Goal: Task Accomplishment & Management: Manage account settings

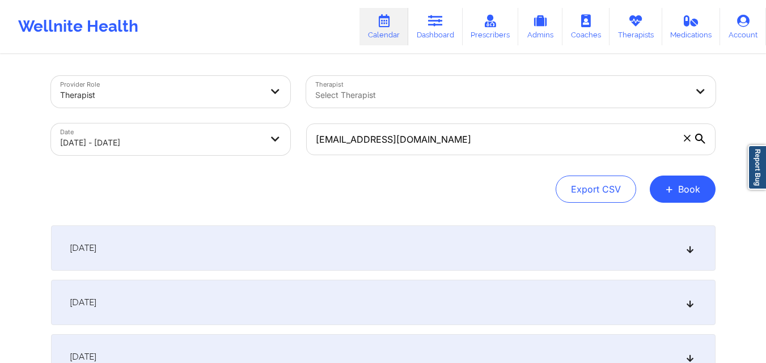
type input "marciejayne@mac.com"
click at [385, 178] on div "Export CSV + Book" at bounding box center [383, 189] width 664 height 27
click at [388, 306] on div "[DATE]" at bounding box center [383, 302] width 664 height 45
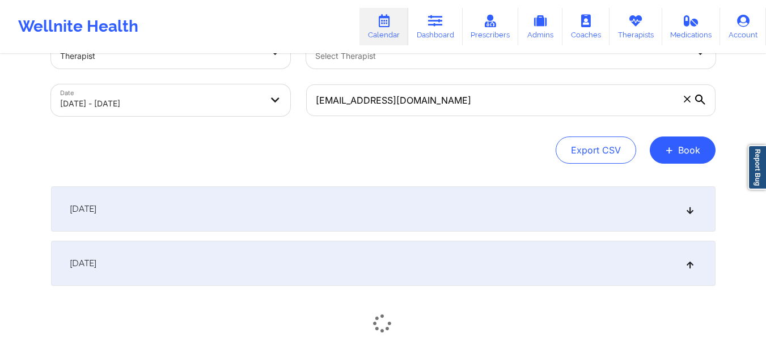
scroll to position [113, 0]
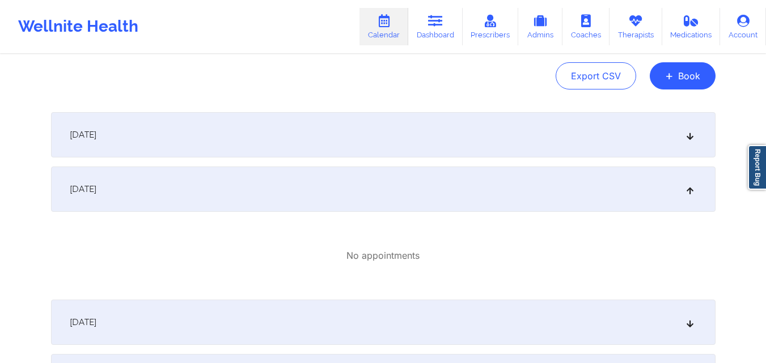
click at [397, 124] on div "[DATE]" at bounding box center [383, 134] width 664 height 45
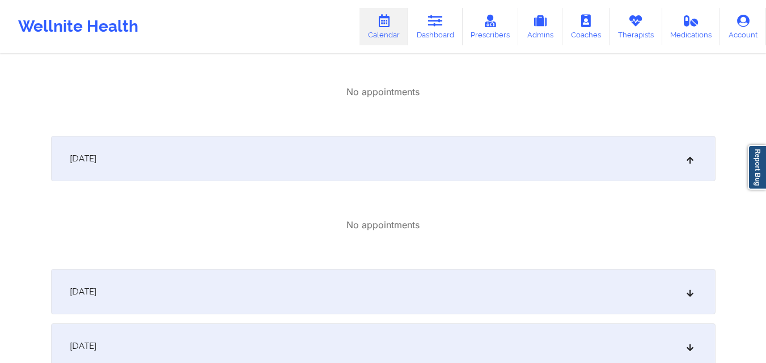
scroll to position [340, 0]
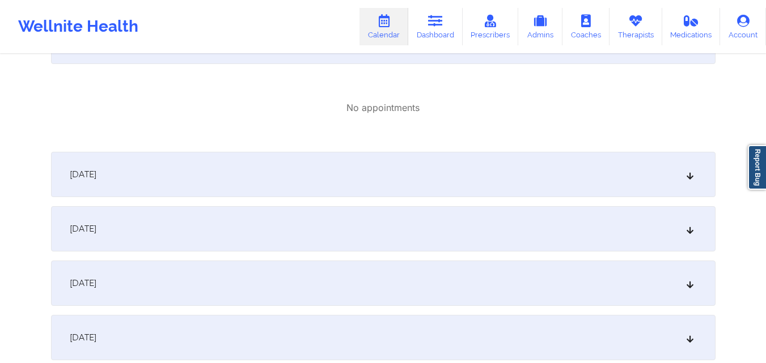
click at [392, 179] on div "[DATE]" at bounding box center [383, 174] width 664 height 45
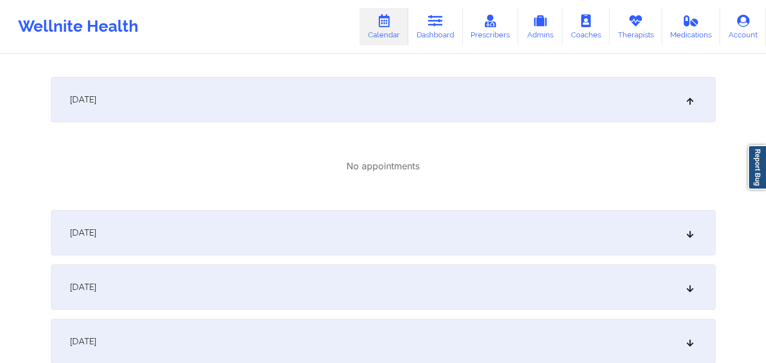
scroll to position [510, 0]
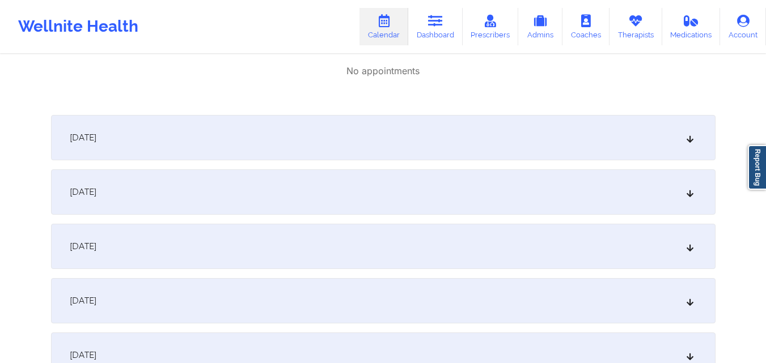
click at [378, 119] on div "October 4, 2025" at bounding box center [383, 137] width 664 height 45
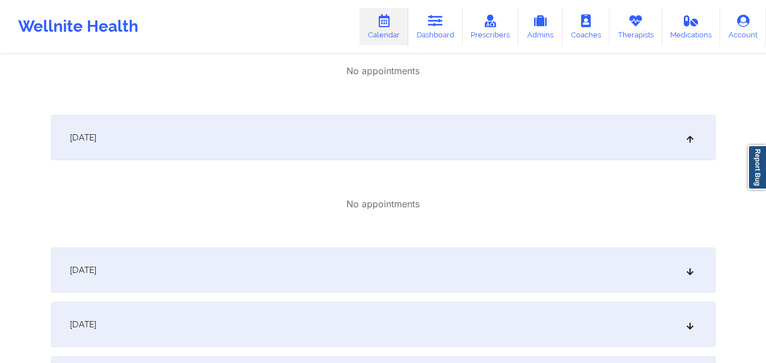
click at [407, 280] on div "October 5, 2025" at bounding box center [383, 270] width 664 height 45
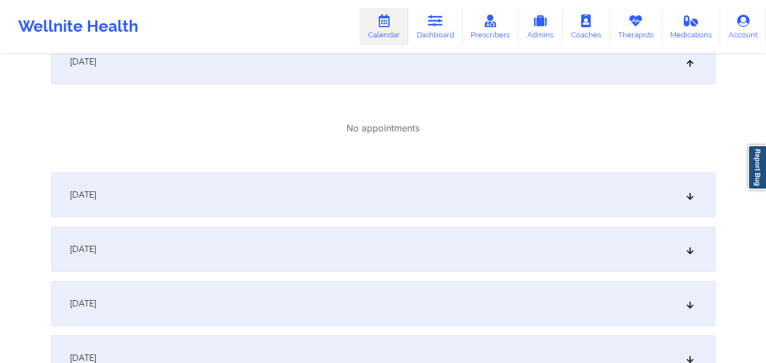
scroll to position [737, 0]
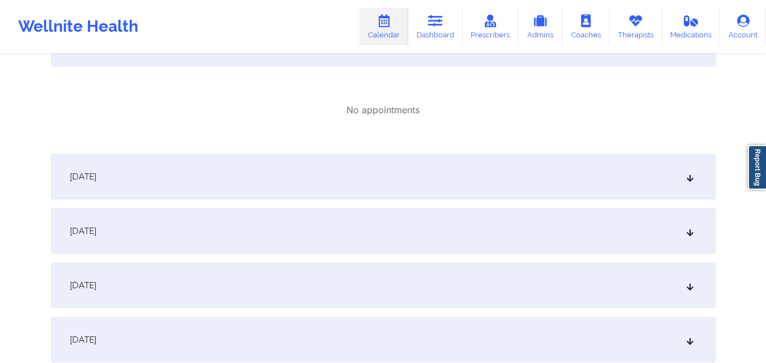
click at [431, 183] on div "October 6, 2025" at bounding box center [383, 176] width 664 height 45
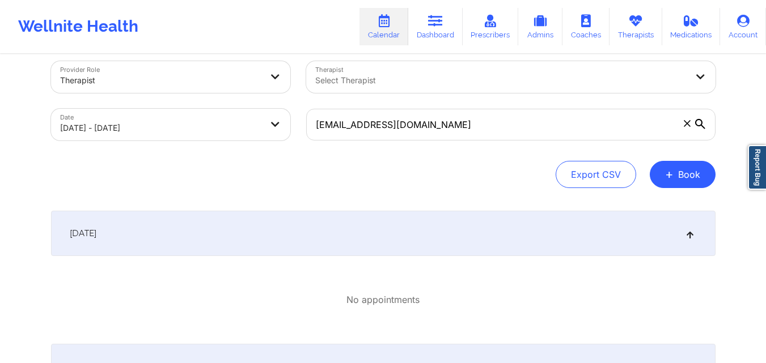
scroll to position [0, 0]
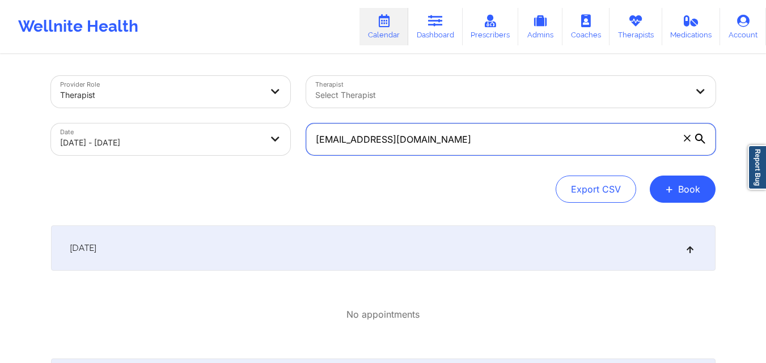
click at [492, 139] on input "marciejayne@mac.com" at bounding box center [510, 140] width 409 height 32
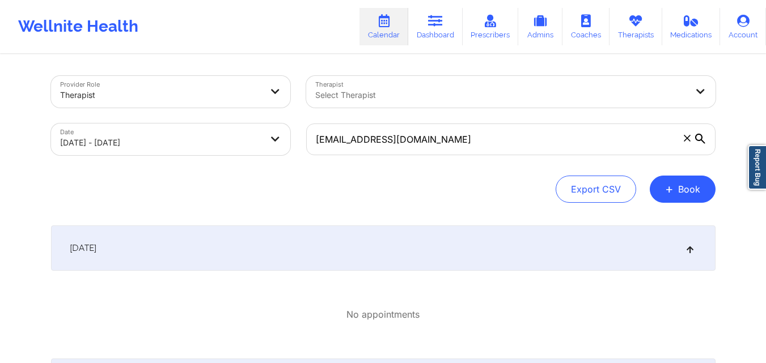
click at [690, 141] on span at bounding box center [686, 138] width 11 height 11
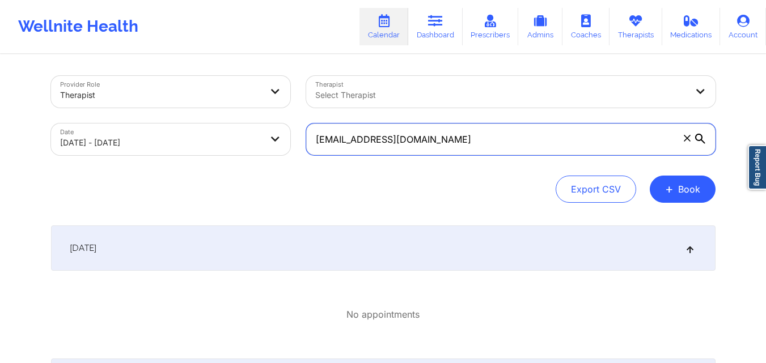
click at [690, 141] on input "marciejayne@mac.com" at bounding box center [510, 140] width 409 height 32
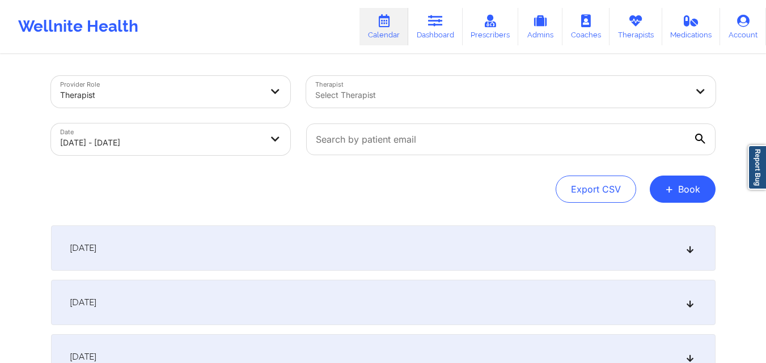
click at [626, 84] on div "Select Therapist" at bounding box center [497, 92] width 382 height 32
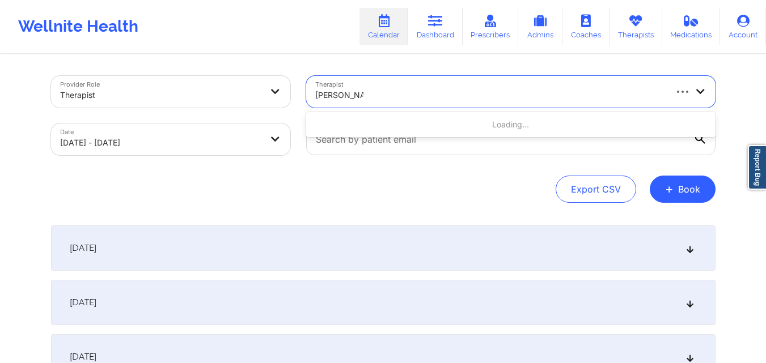
type input "Nicole Carrita"
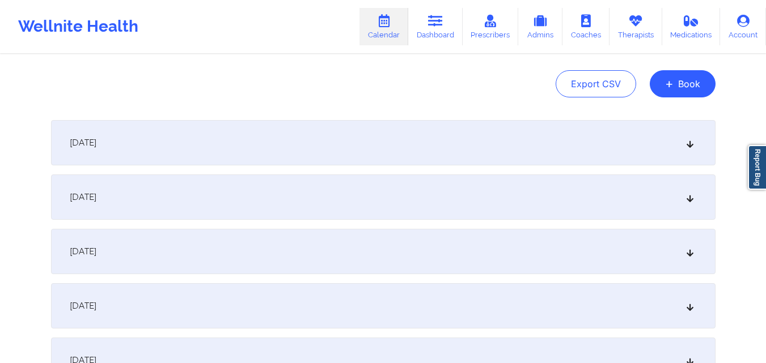
scroll to position [170, 0]
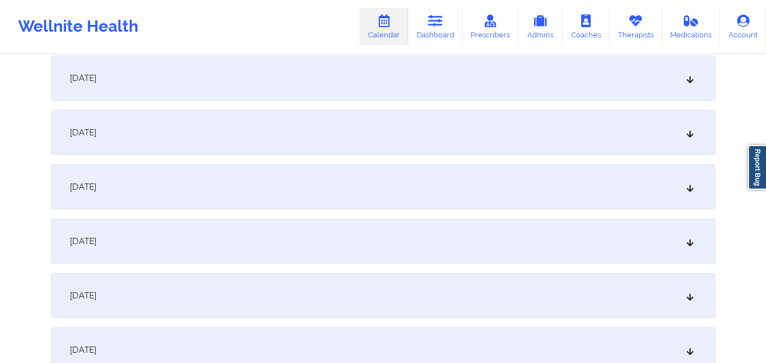
click at [457, 148] on div "[DATE]" at bounding box center [383, 132] width 664 height 45
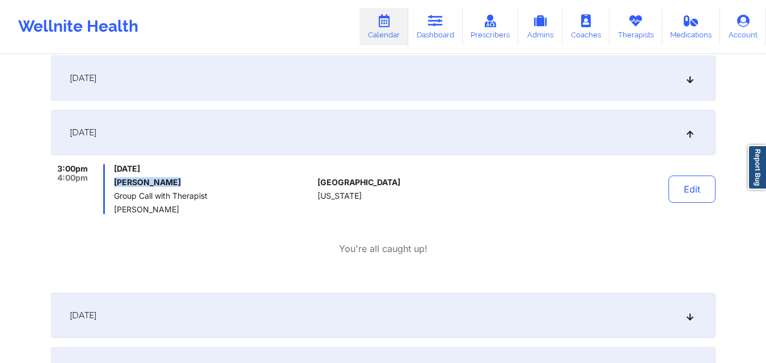
drag, startPoint x: 116, startPoint y: 181, endPoint x: 169, endPoint y: 186, distance: 54.0
click at [169, 186] on h6 "Miranda Kline" at bounding box center [213, 182] width 199 height 9
copy h6 "Miranda Kline"
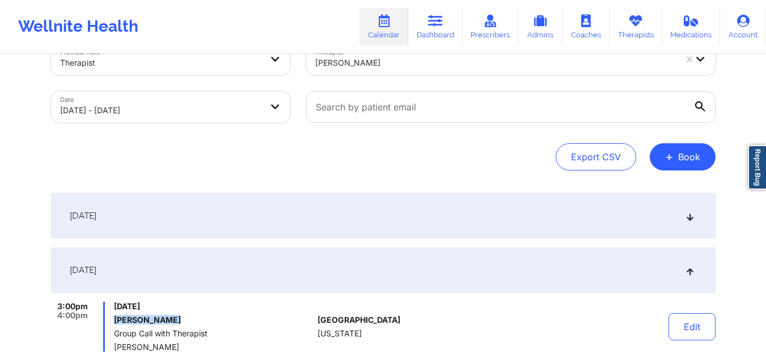
scroll to position [0, 0]
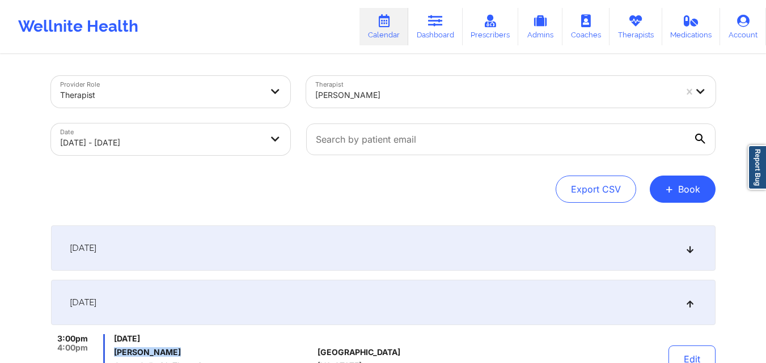
click at [422, 97] on div at bounding box center [495, 95] width 361 height 14
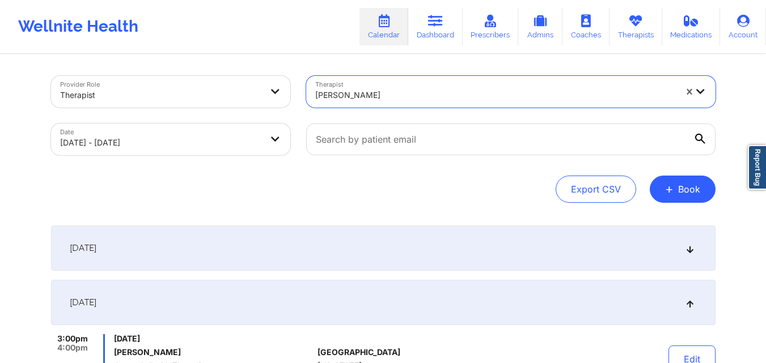
click at [422, 97] on div at bounding box center [495, 95] width 361 height 14
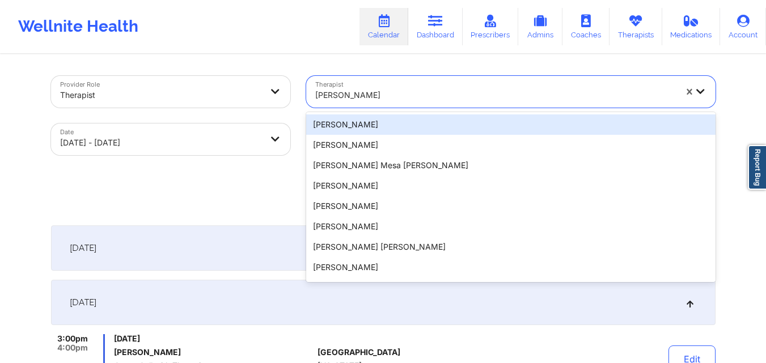
click at [422, 97] on div at bounding box center [495, 95] width 361 height 14
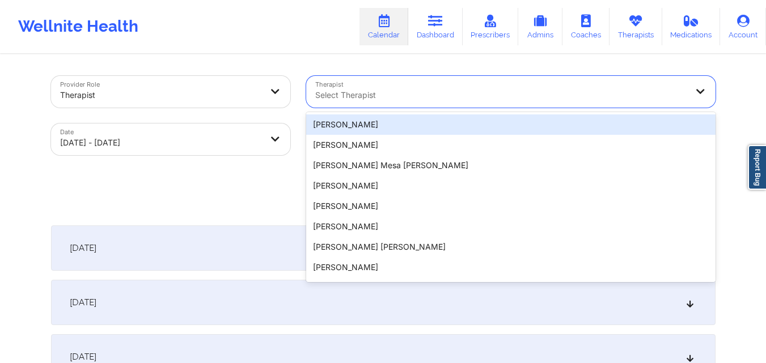
paste input "[PERSON_NAME]"
type input "[PERSON_NAME]"
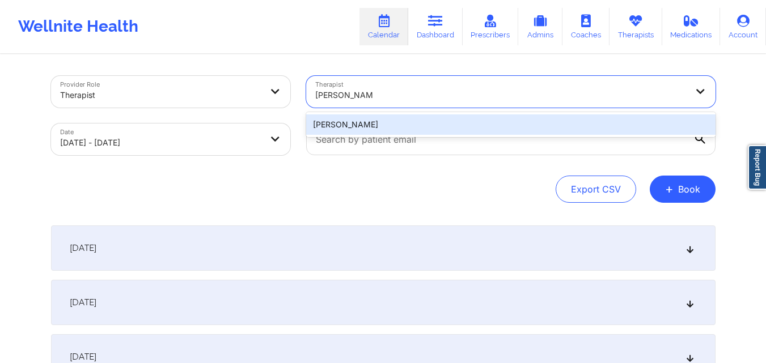
click at [416, 125] on div "[PERSON_NAME]" at bounding box center [510, 125] width 409 height 20
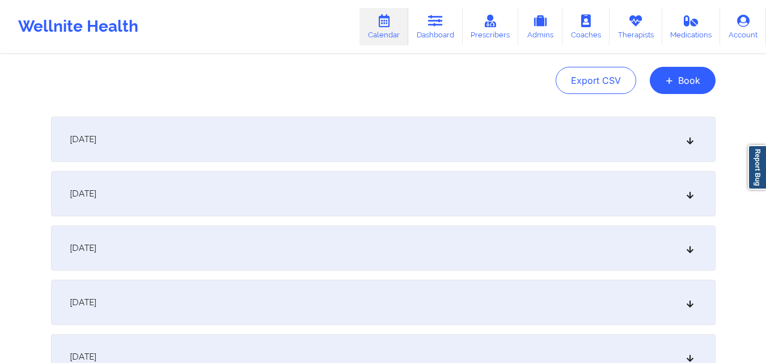
scroll to position [113, 0]
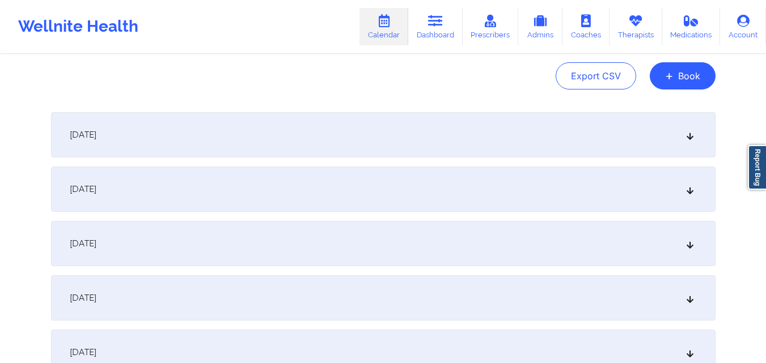
click at [409, 173] on div "[DATE]" at bounding box center [383, 189] width 664 height 45
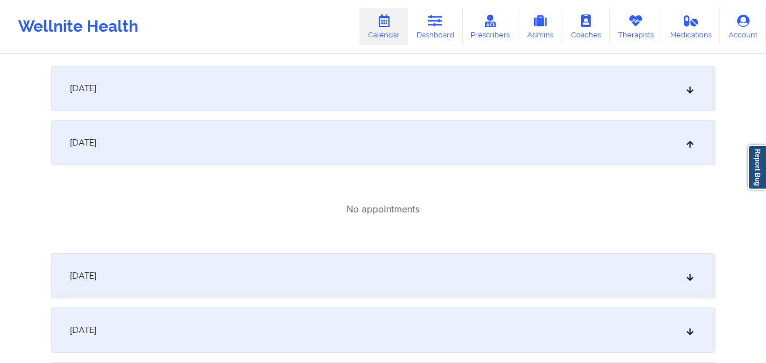
scroll to position [227, 0]
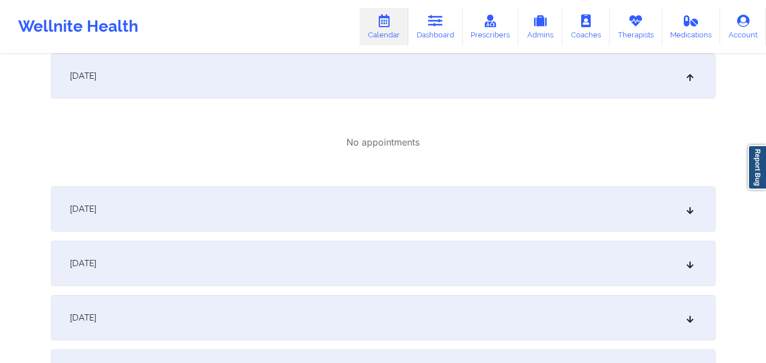
click at [372, 210] on div "[DATE]" at bounding box center [383, 209] width 664 height 45
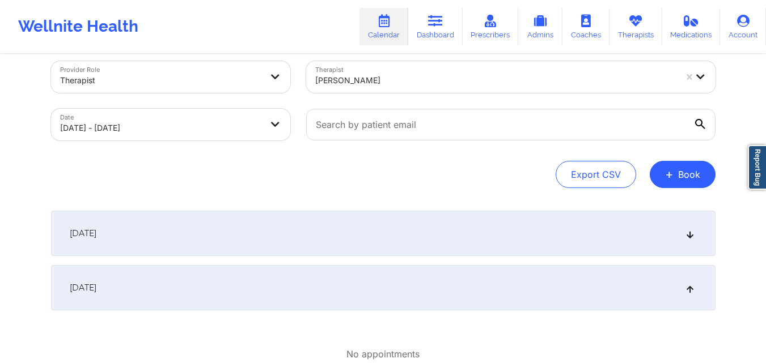
scroll to position [0, 0]
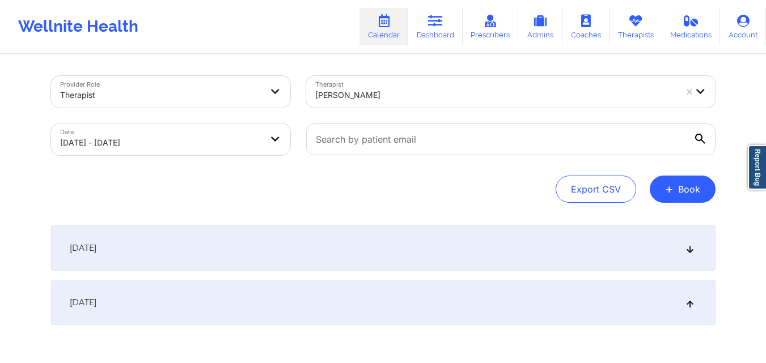
click at [370, 252] on div "[DATE]" at bounding box center [383, 248] width 664 height 45
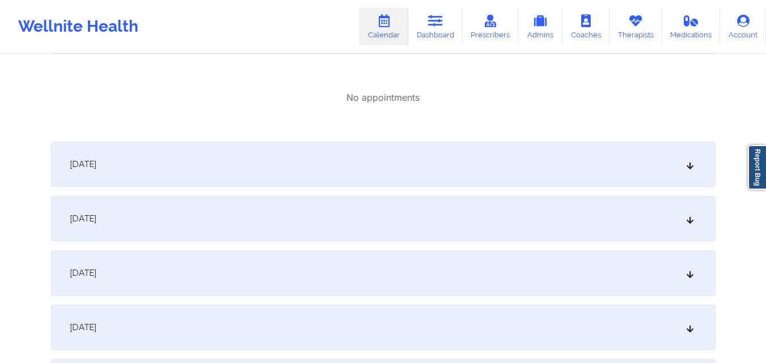
scroll to position [624, 0]
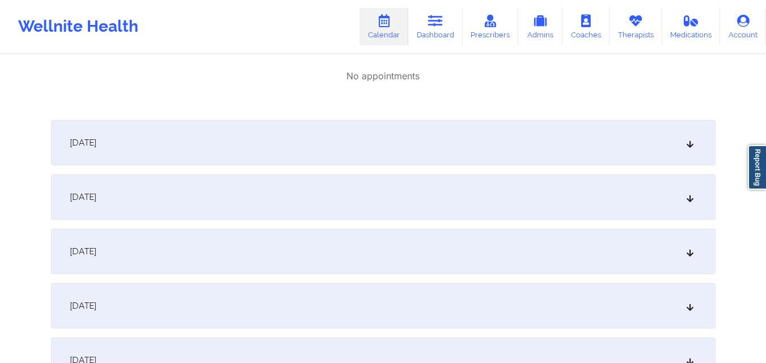
click at [421, 145] on div "[DATE]" at bounding box center [383, 142] width 664 height 45
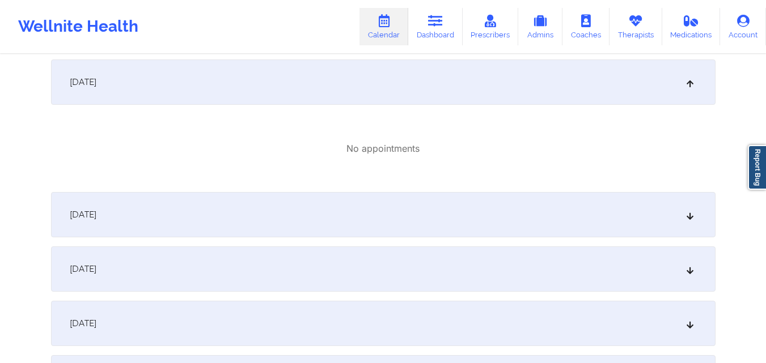
scroll to position [737, 0]
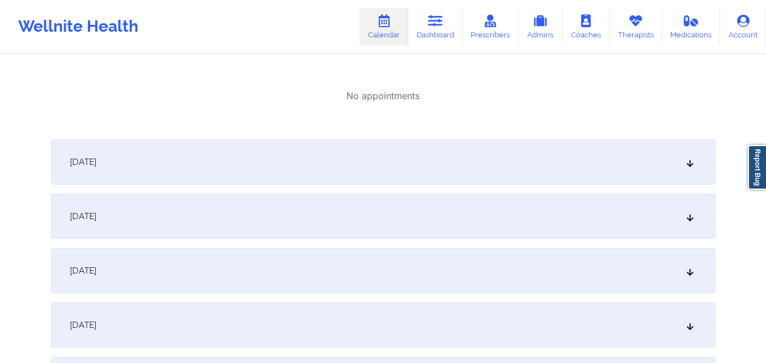
click at [421, 145] on div "[DATE]" at bounding box center [383, 161] width 664 height 45
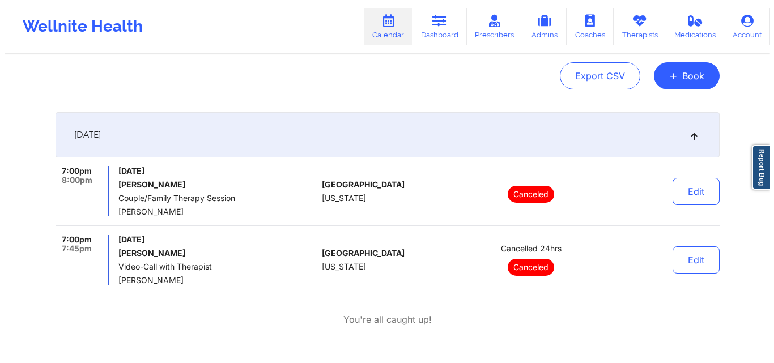
scroll to position [0, 0]
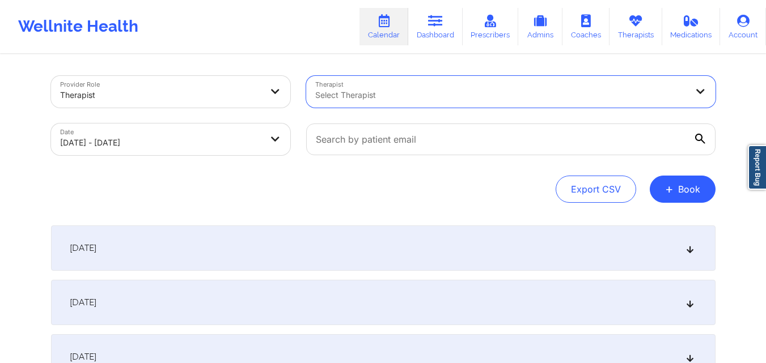
select select "2025-9"
select select "2025-10"
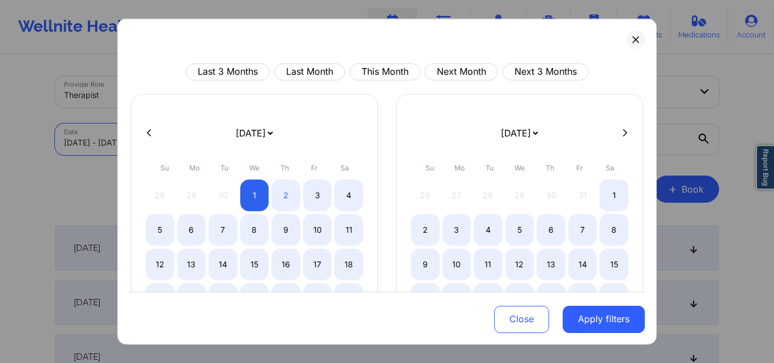
click at [147, 132] on icon at bounding box center [149, 133] width 5 height 9
select select "2025-8"
select select "2025-9"
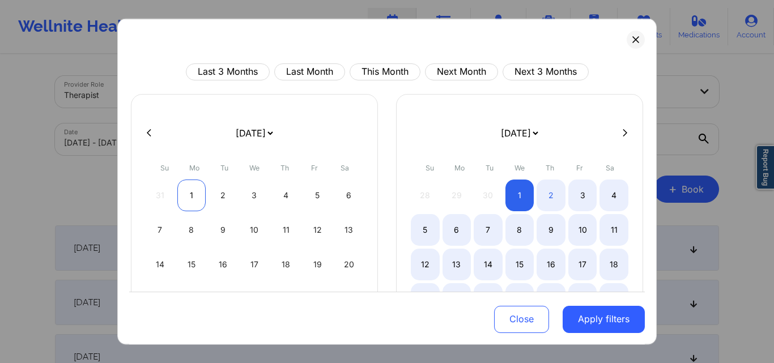
click at [187, 194] on div "1" at bounding box center [191, 195] width 29 height 32
select select "2025-8"
select select "2025-9"
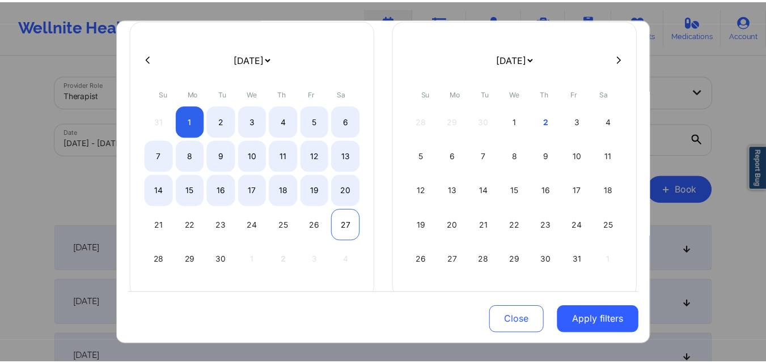
scroll to position [94, 0]
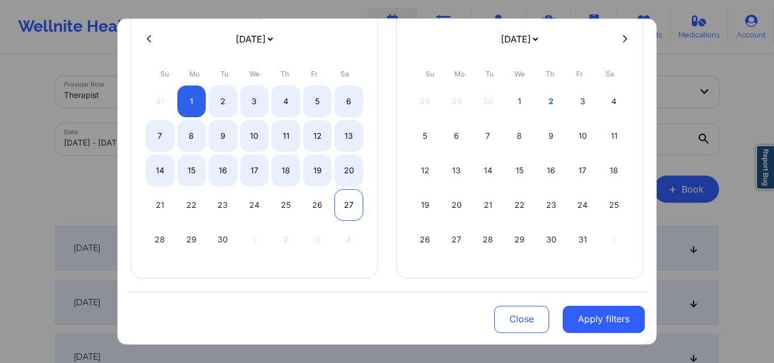
select select "2025-8"
select select "2025-9"
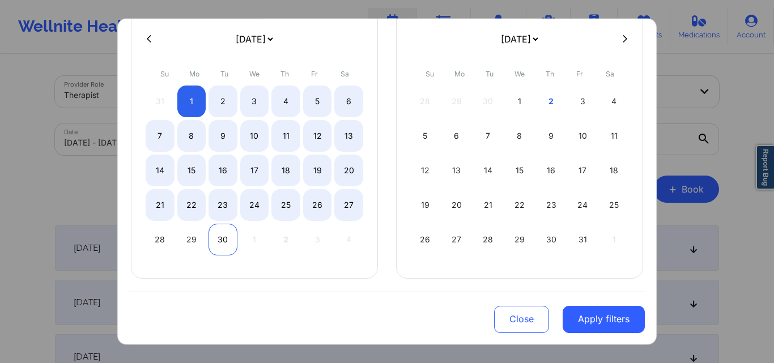
select select "2025-8"
select select "2025-9"
click at [224, 236] on div "30" at bounding box center [223, 239] width 29 height 32
select select "2025-8"
select select "2025-9"
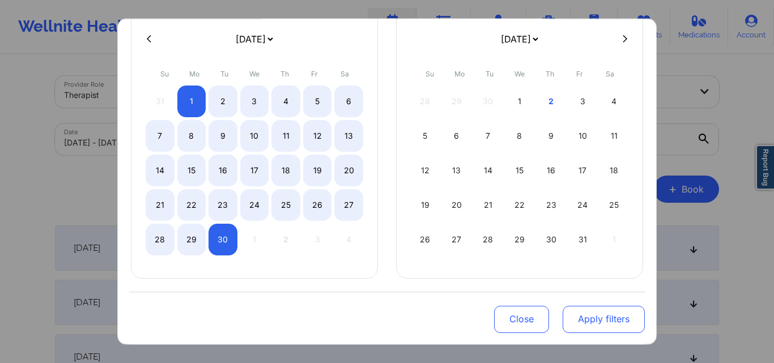
click at [586, 318] on button "Apply filters" at bounding box center [604, 319] width 82 height 27
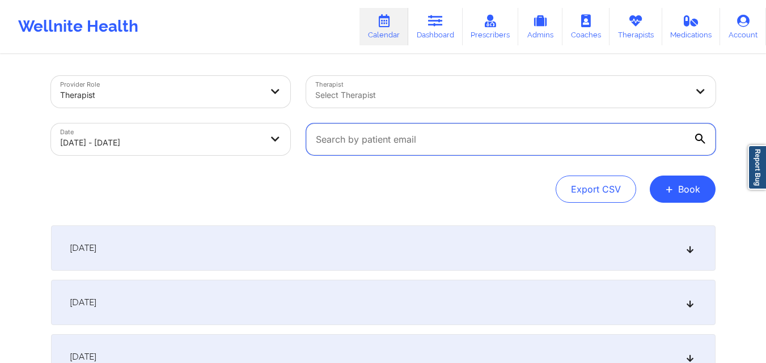
click at [481, 130] on input "text" at bounding box center [510, 140] width 409 height 32
paste input "mgraziano311@yahoo.com"
type input "mgraziano311@yahoo.com"
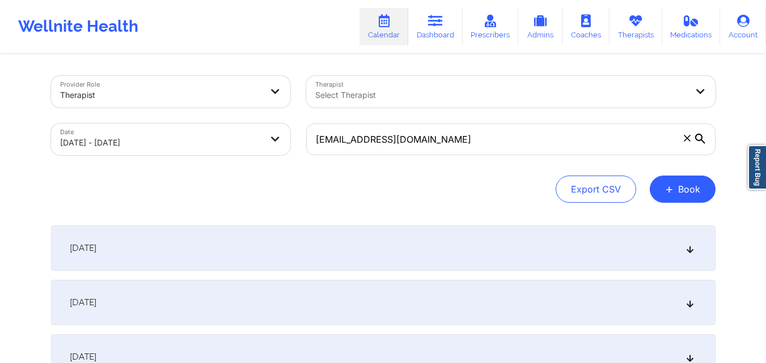
click at [448, 251] on div "September 1, 2025" at bounding box center [383, 248] width 664 height 45
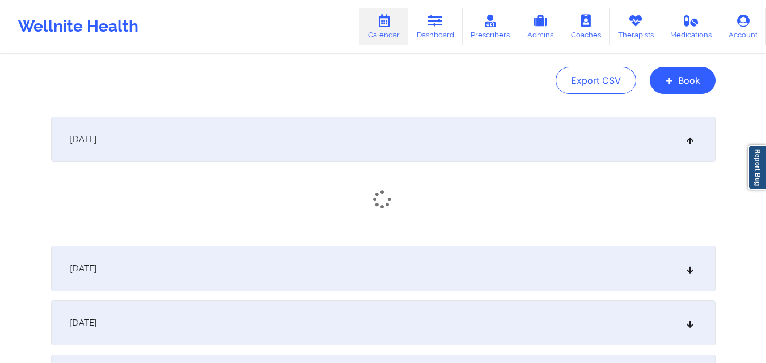
scroll to position [227, 0]
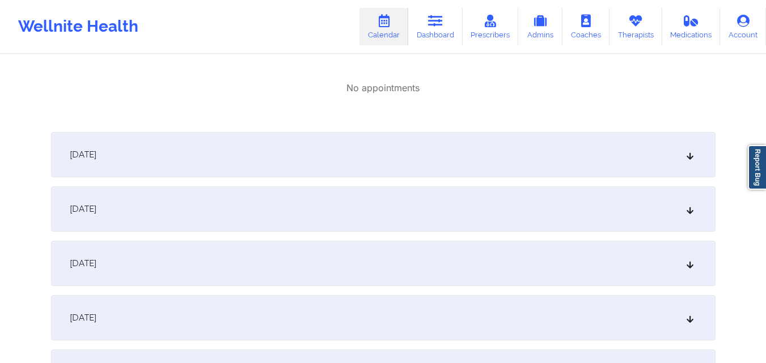
click at [431, 147] on div "September 2, 2025" at bounding box center [383, 154] width 664 height 45
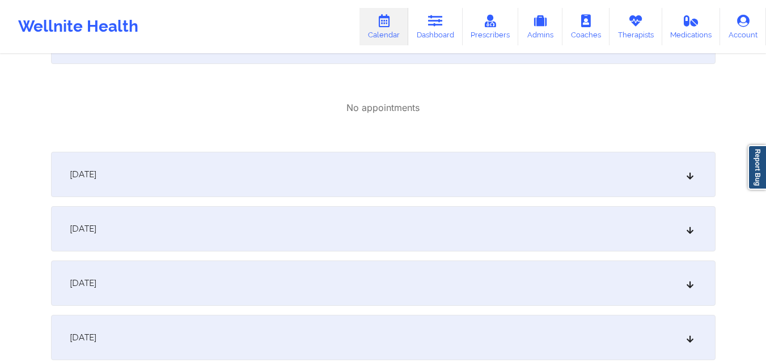
click at [436, 184] on div "September 3, 2025" at bounding box center [383, 174] width 664 height 45
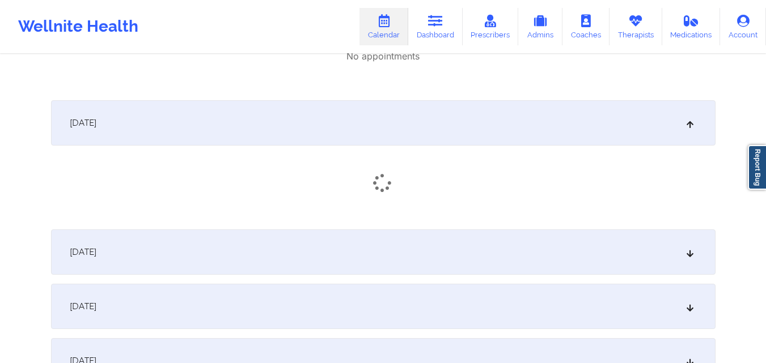
scroll to position [454, 0]
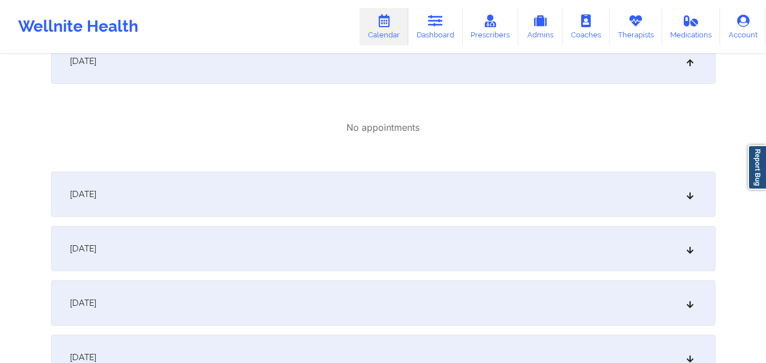
click at [443, 181] on div "September 4, 2025" at bounding box center [383, 194] width 664 height 45
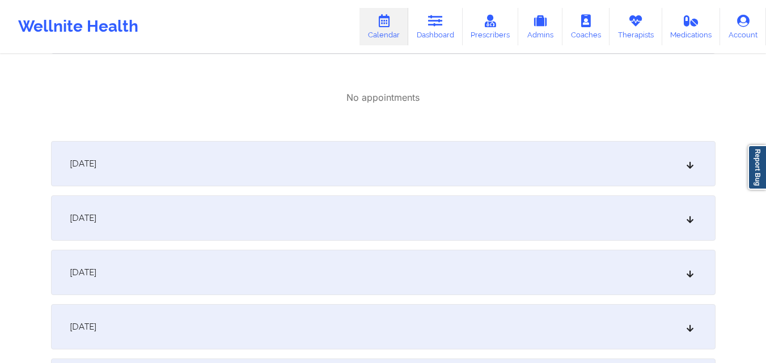
scroll to position [624, 0]
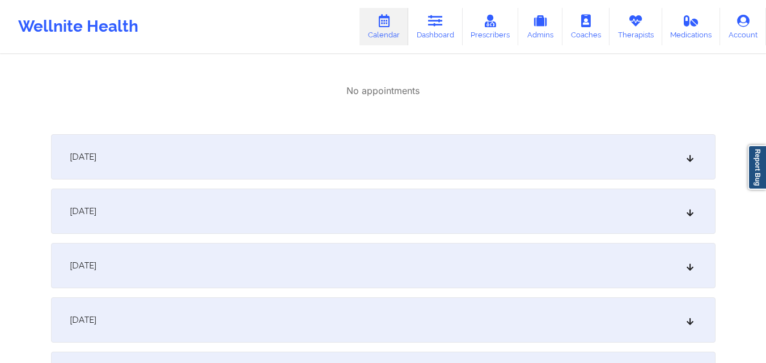
click at [443, 172] on div "September 5, 2025" at bounding box center [383, 156] width 664 height 45
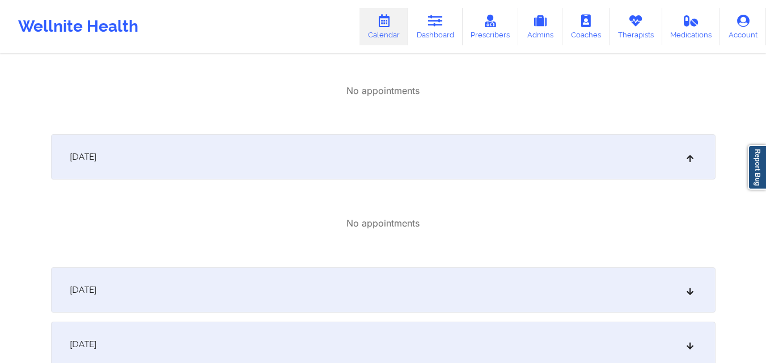
click at [442, 288] on div "September 6, 2025" at bounding box center [383, 290] width 664 height 45
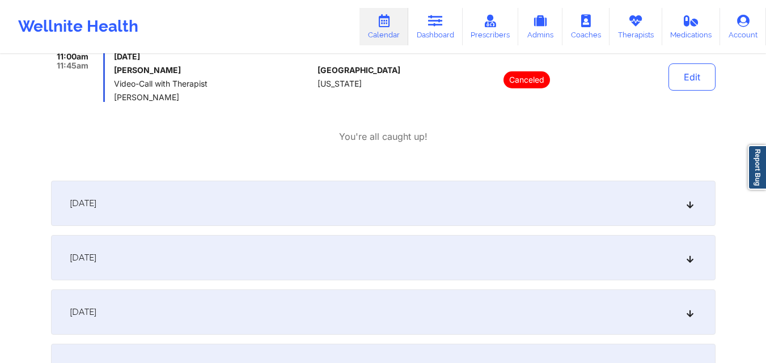
scroll to position [907, 0]
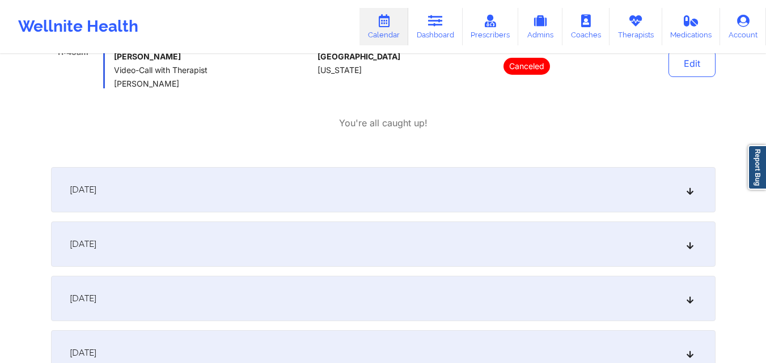
click at [442, 187] on div "September 7, 2025" at bounding box center [383, 189] width 664 height 45
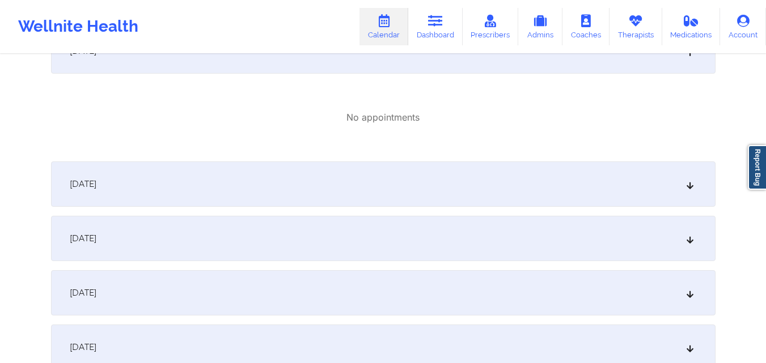
scroll to position [1077, 0]
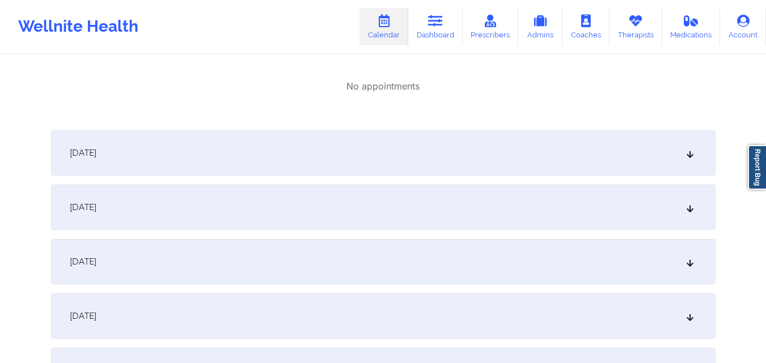
click at [420, 125] on div "September 1, 2025 No appointments September 2, 2025 No appointments September 3…" at bounding box center [383, 261] width 664 height 2224
click at [417, 152] on div "September 8, 2025" at bounding box center [383, 152] width 664 height 45
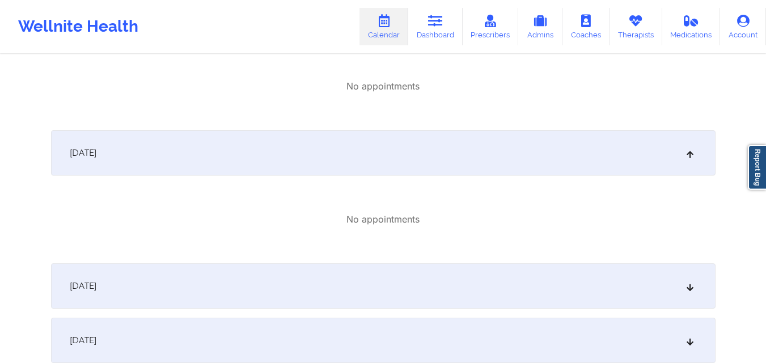
click at [426, 281] on div "September 9, 2025" at bounding box center [383, 286] width 664 height 45
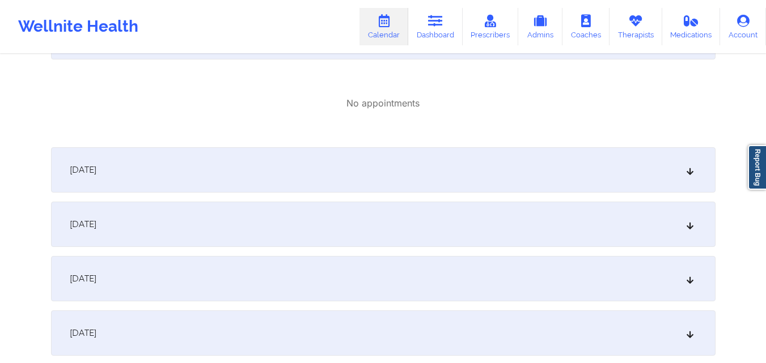
scroll to position [1361, 0]
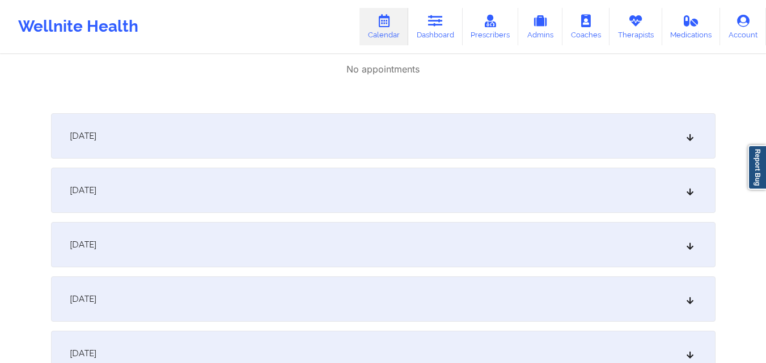
click at [459, 112] on div "September 1, 2025 No appointments September 2, 2025 No appointments September 3…" at bounding box center [383, 56] width 664 height 2382
click at [459, 135] on div "September 10, 2025" at bounding box center [383, 135] width 664 height 45
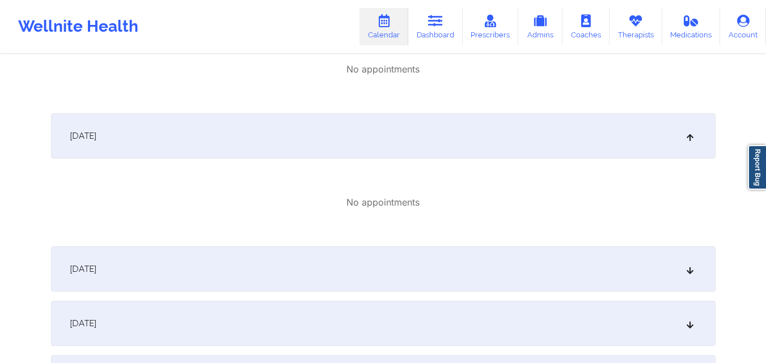
click at [449, 258] on div "September 11, 2025" at bounding box center [383, 269] width 664 height 45
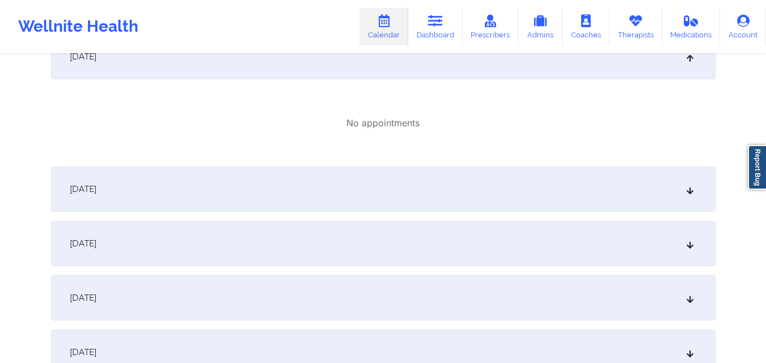
scroll to position [1644, 0]
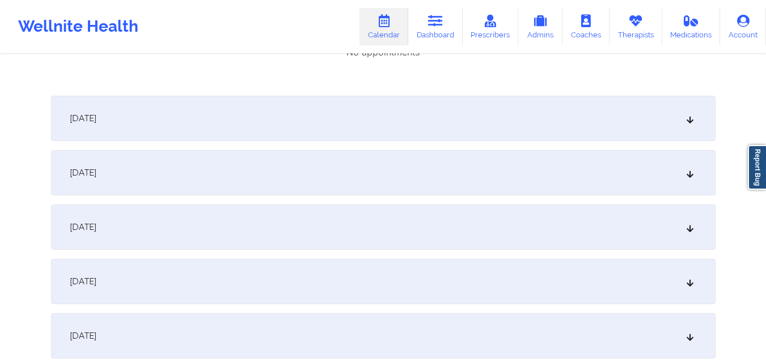
click at [482, 111] on div "September 12, 2025" at bounding box center [383, 118] width 664 height 45
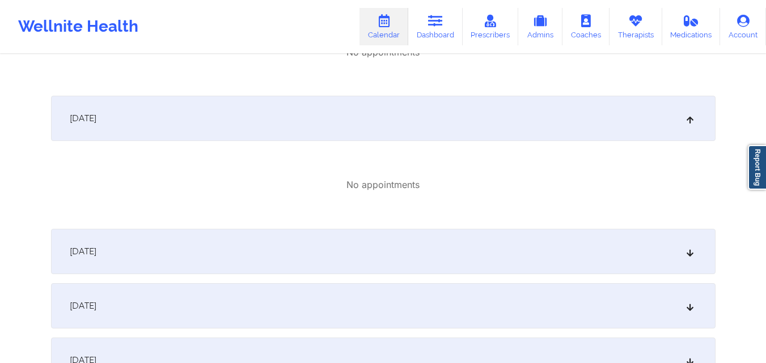
click at [477, 257] on div "September 13, 2025" at bounding box center [383, 251] width 664 height 45
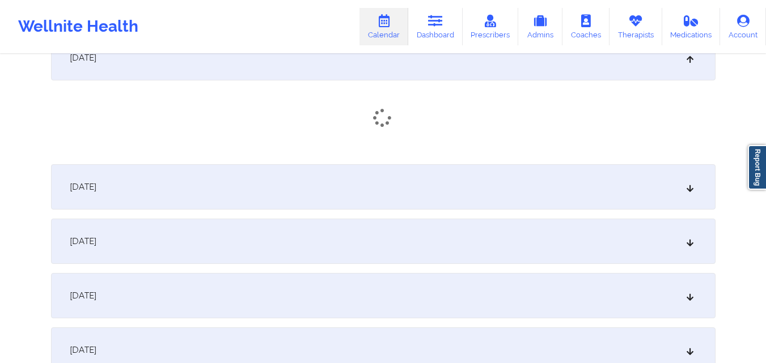
scroll to position [1871, 0]
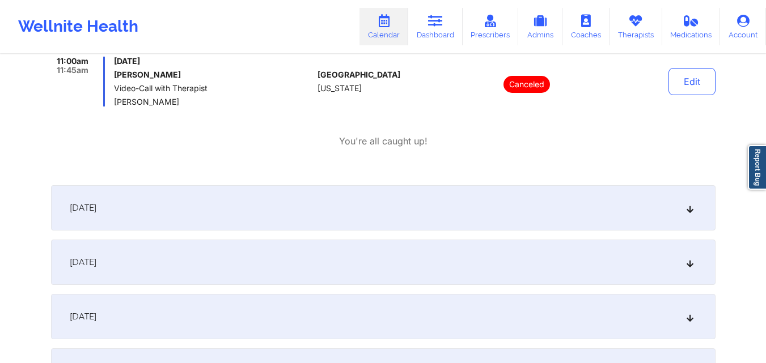
click at [460, 200] on div "September 14, 2025" at bounding box center [383, 207] width 664 height 45
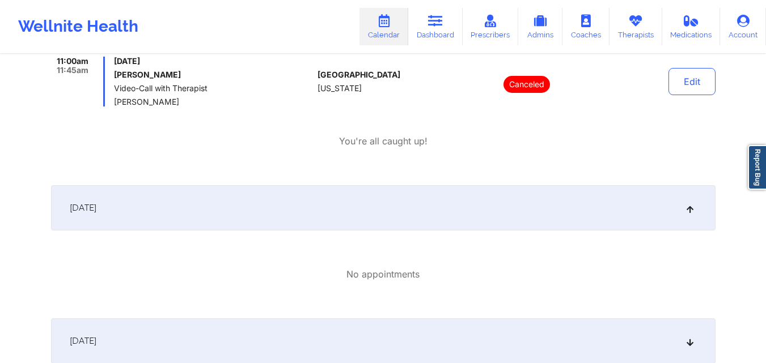
click at [458, 320] on div "September 15, 2025" at bounding box center [383, 341] width 664 height 45
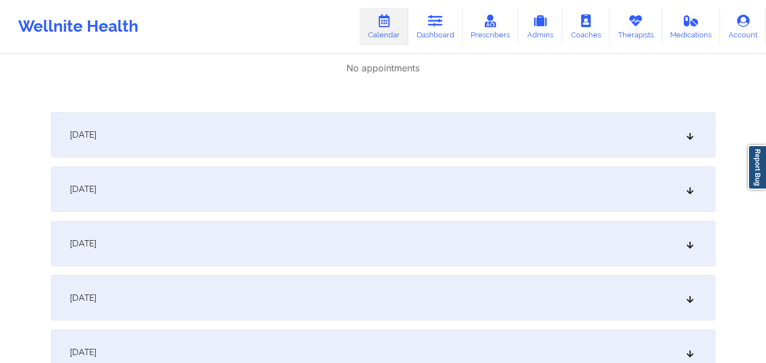
scroll to position [2211, 0]
click at [505, 127] on div "September 16, 2025" at bounding box center [383, 134] width 664 height 45
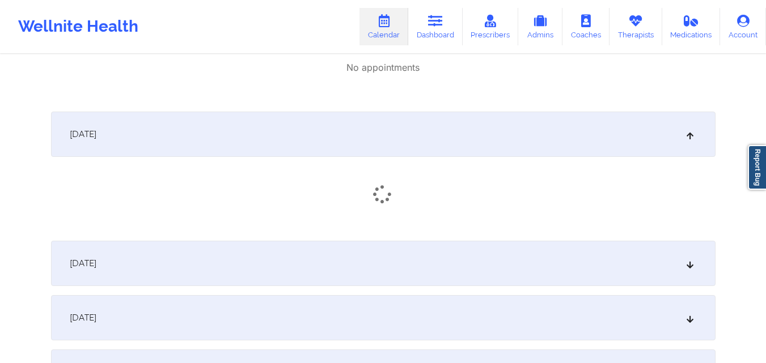
click at [511, 248] on div "September 17, 2025" at bounding box center [383, 263] width 664 height 45
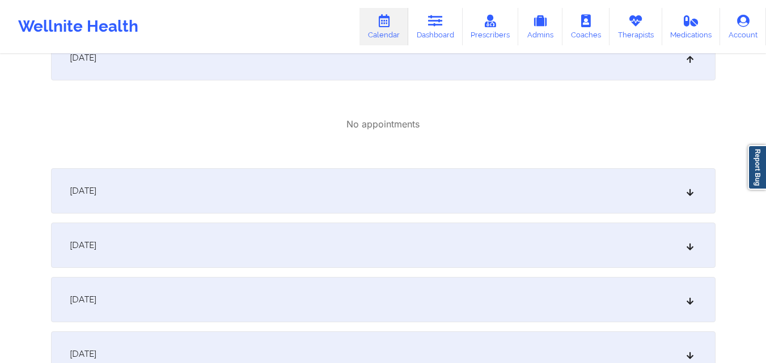
scroll to position [2438, 0]
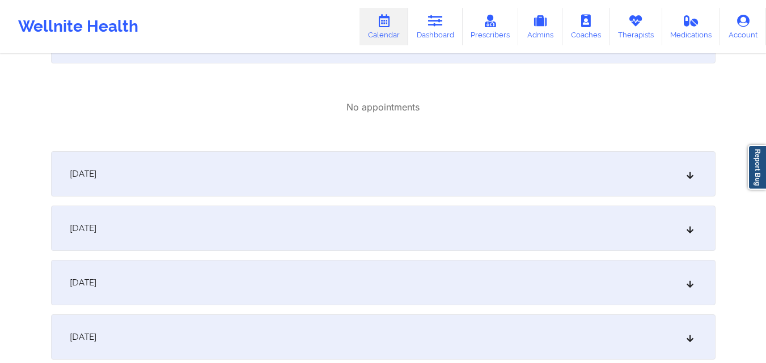
click at [518, 195] on div "September 18, 2025" at bounding box center [383, 173] width 664 height 45
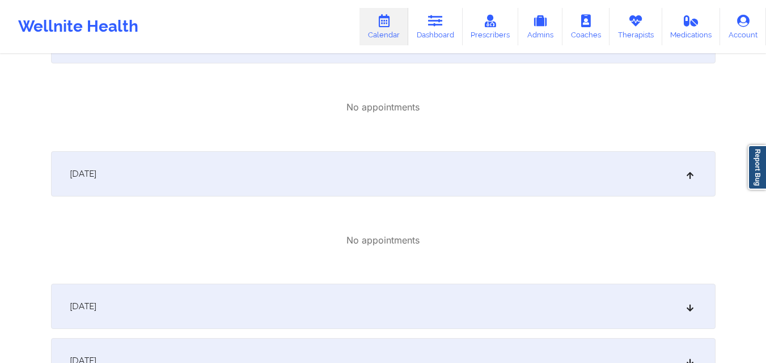
click at [505, 312] on div "September 19, 2025" at bounding box center [383, 306] width 664 height 45
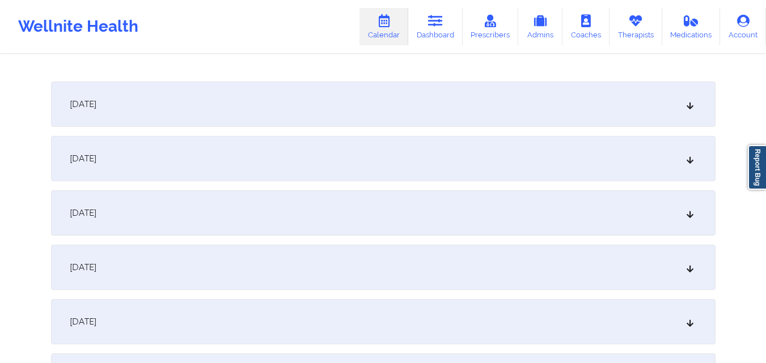
scroll to position [2778, 0]
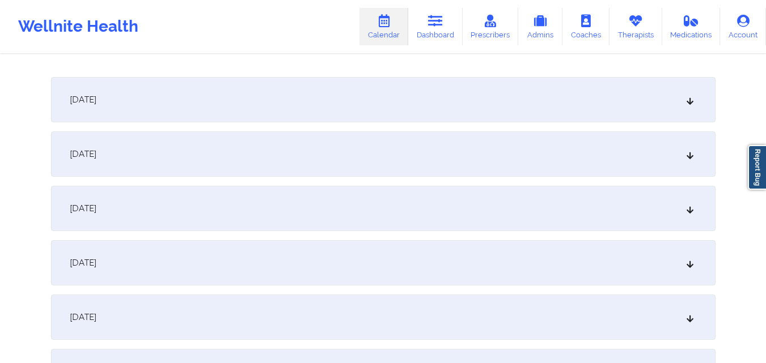
click at [510, 99] on div "September 20, 2025" at bounding box center [383, 99] width 664 height 45
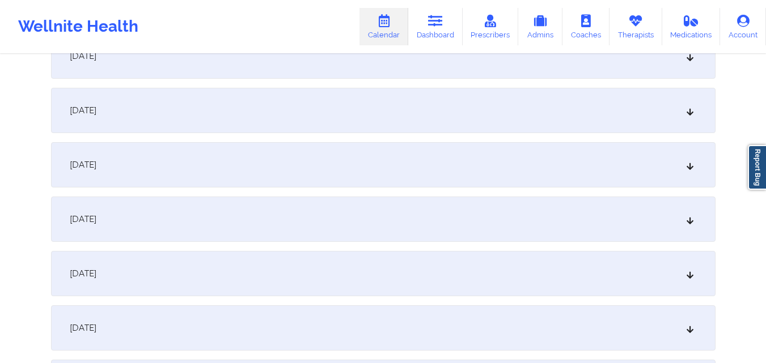
scroll to position [2948, 0]
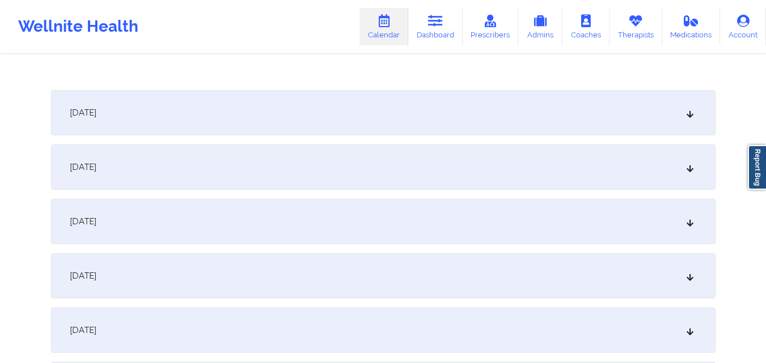
click at [483, 122] on div "September 21, 2025" at bounding box center [383, 112] width 664 height 45
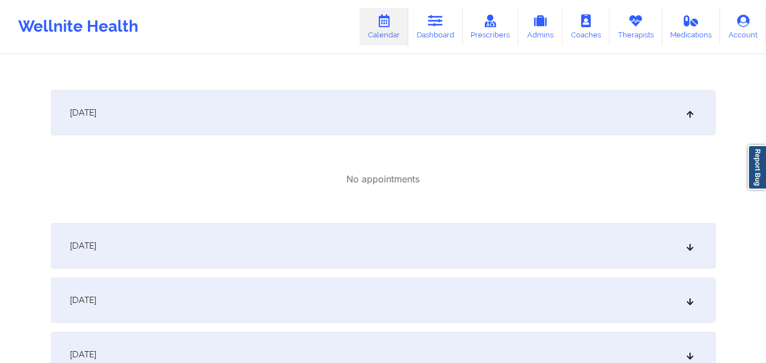
click at [495, 232] on div "September 22, 2025" at bounding box center [383, 245] width 664 height 45
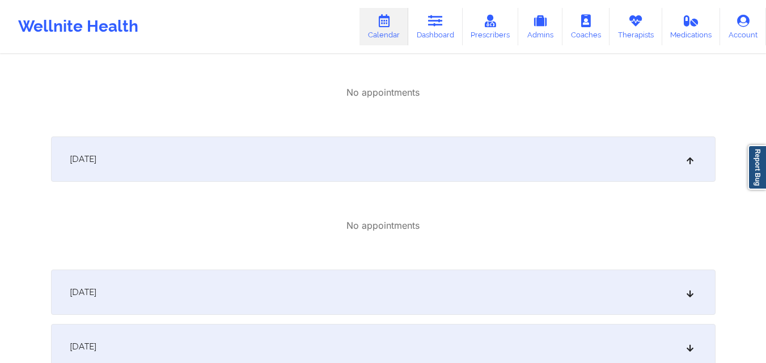
scroll to position [3118, 0]
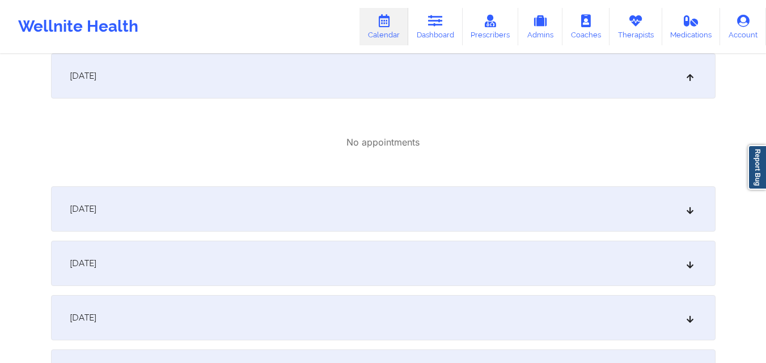
click at [485, 215] on div "September 23, 2025" at bounding box center [383, 209] width 664 height 45
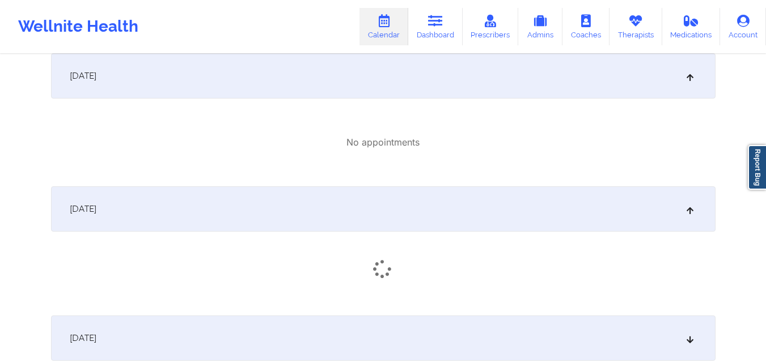
click at [482, 339] on div "September 24, 2025" at bounding box center [383, 338] width 664 height 45
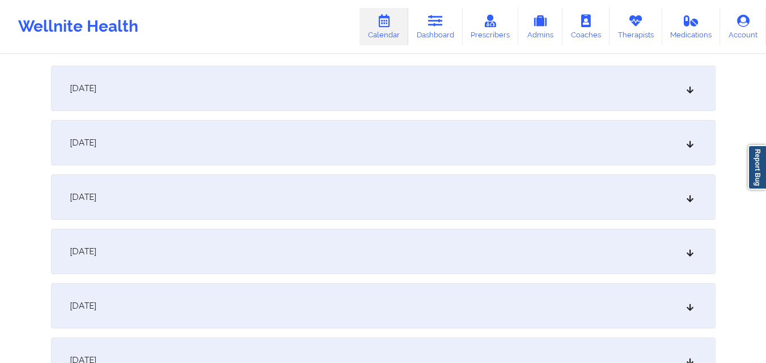
scroll to position [3571, 0]
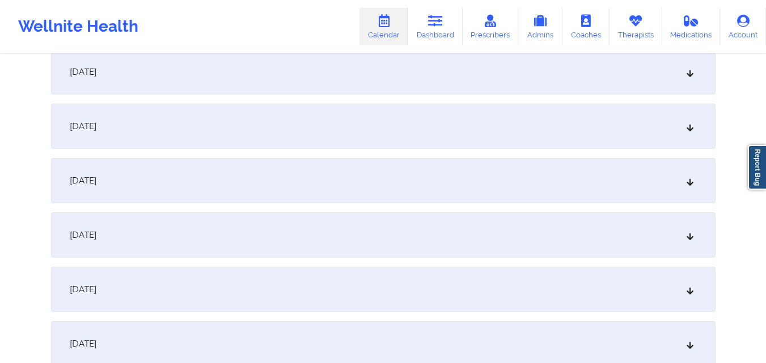
click at [427, 74] on div "September 25, 2025" at bounding box center [383, 71] width 664 height 45
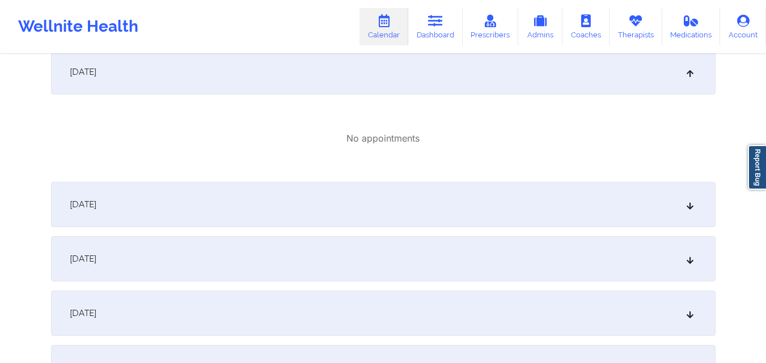
click at [434, 210] on div "September 26, 2025" at bounding box center [383, 204] width 664 height 45
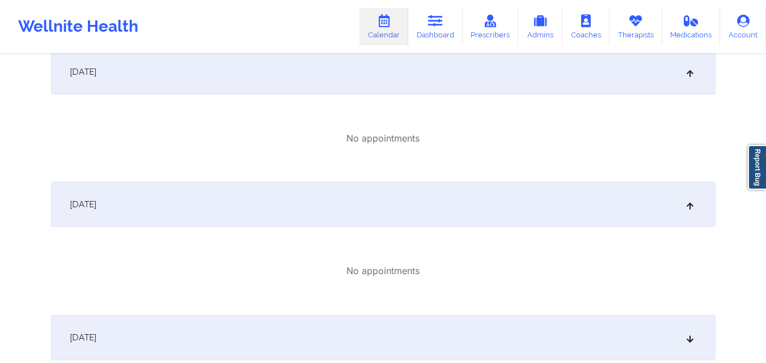
click at [433, 326] on div "September 27, 2025" at bounding box center [383, 337] width 664 height 45
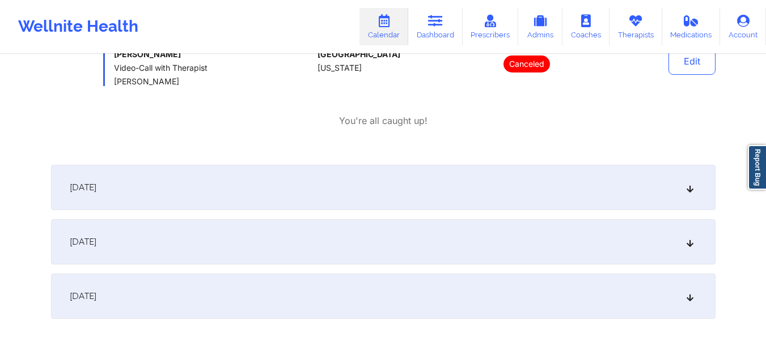
scroll to position [3911, 0]
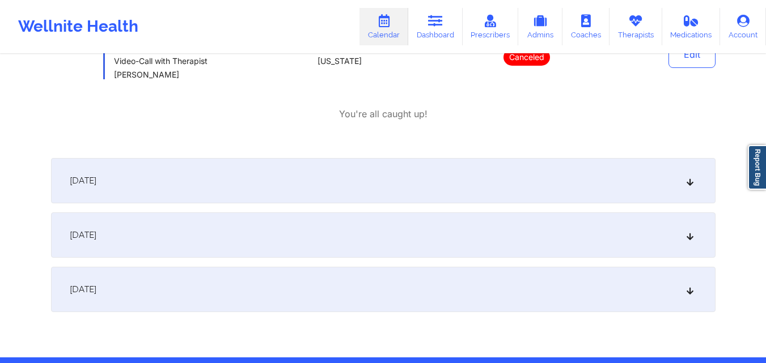
click at [441, 179] on div "September 28, 2025" at bounding box center [383, 180] width 664 height 45
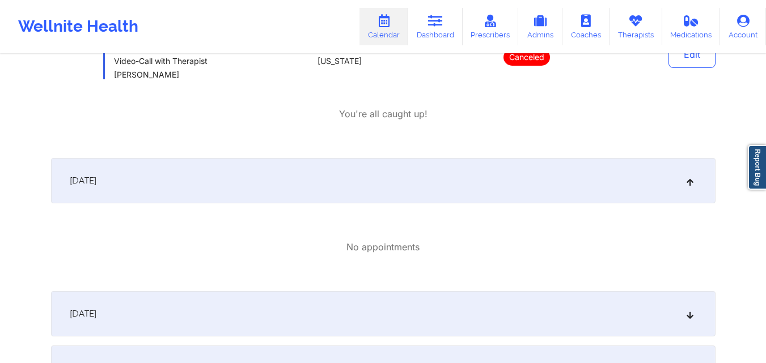
click at [442, 311] on div "September 29, 2025" at bounding box center [383, 313] width 664 height 45
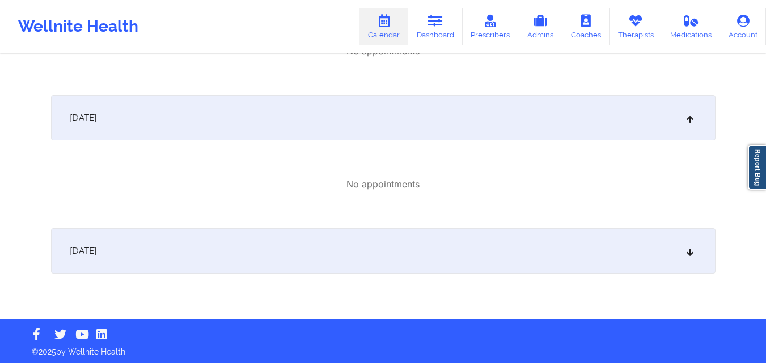
scroll to position [4110, 0]
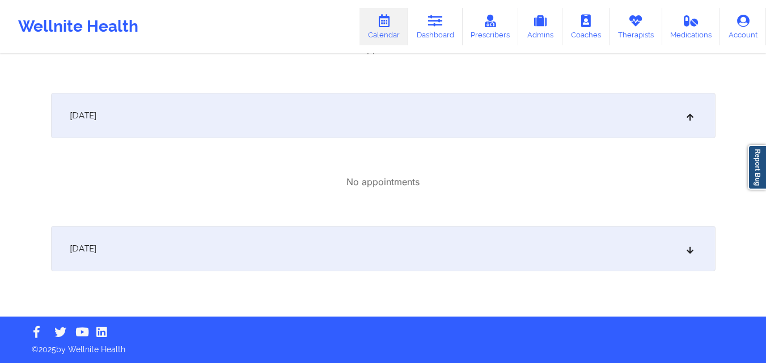
click at [455, 245] on div "September 30, 2025" at bounding box center [383, 248] width 664 height 45
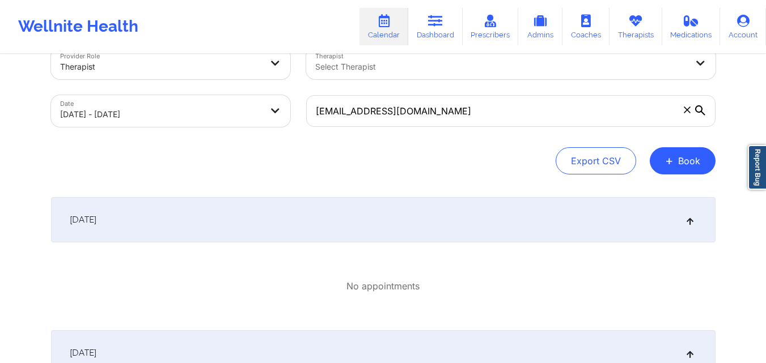
scroll to position [0, 0]
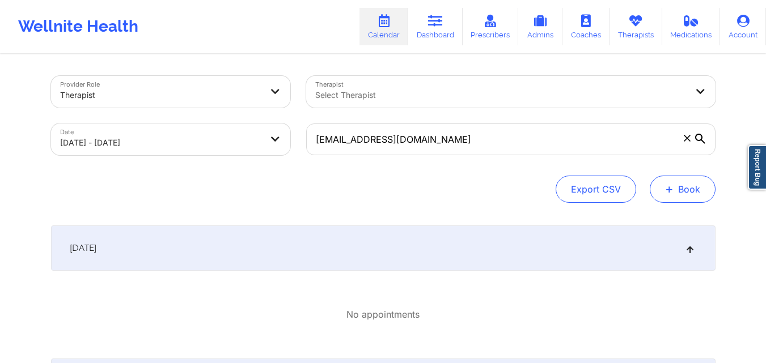
click at [682, 186] on button "+ Book" at bounding box center [683, 189] width 66 height 27
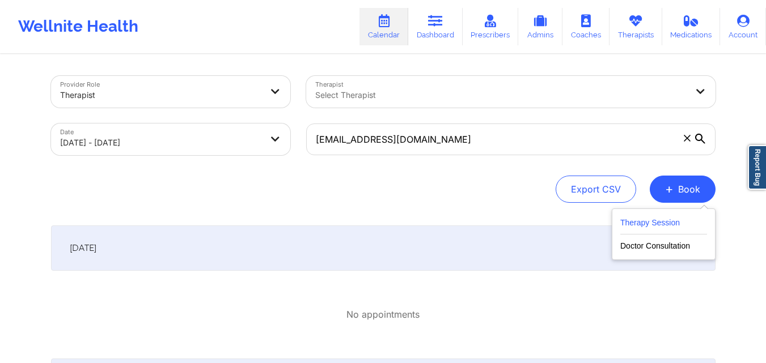
click at [679, 222] on button "Therapy Session" at bounding box center [663, 225] width 87 height 19
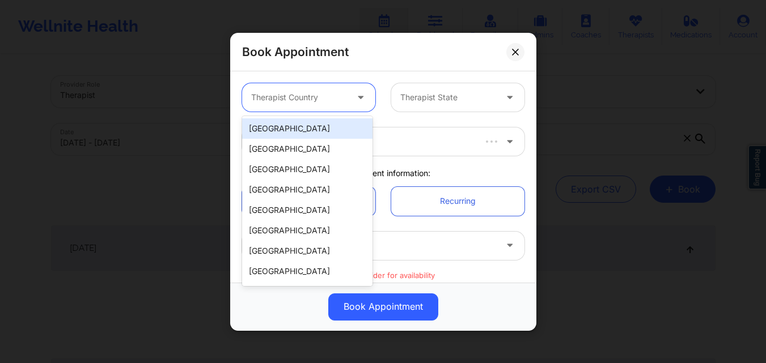
click at [316, 92] on div at bounding box center [299, 98] width 96 height 14
click at [323, 128] on div "[GEOGRAPHIC_DATA]" at bounding box center [307, 128] width 130 height 20
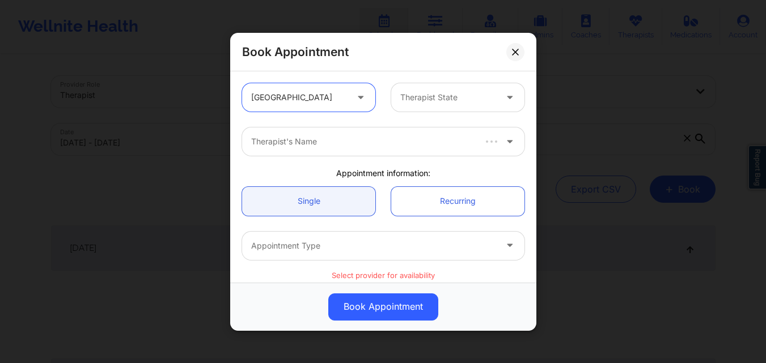
click at [469, 100] on div at bounding box center [448, 98] width 96 height 14
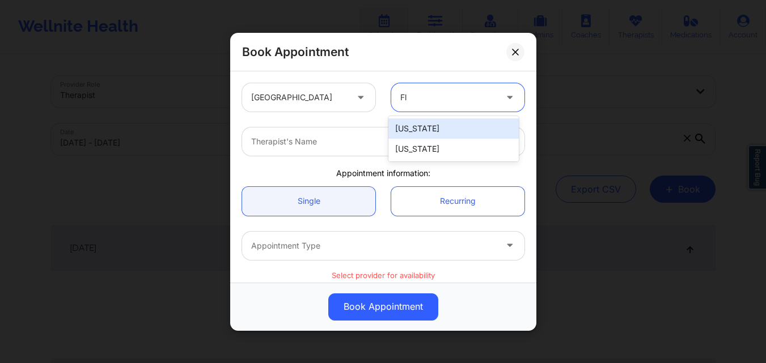
type input "Flo"
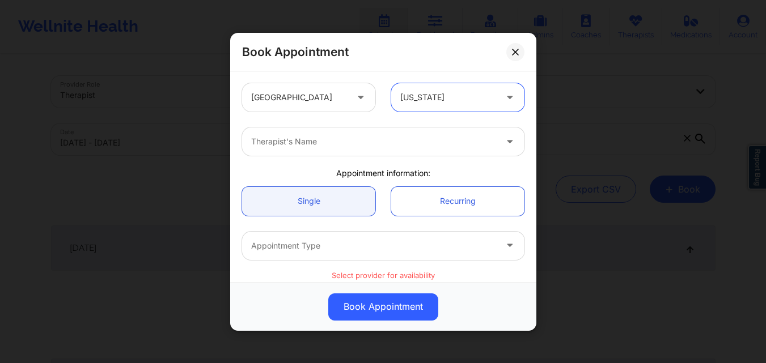
click at [364, 138] on div at bounding box center [373, 142] width 245 height 14
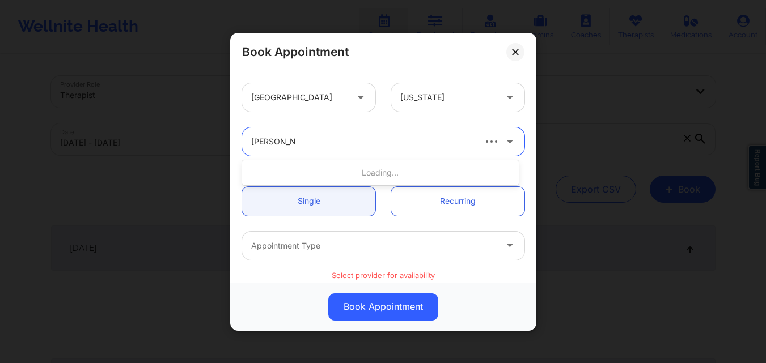
type input "Brianna mc"
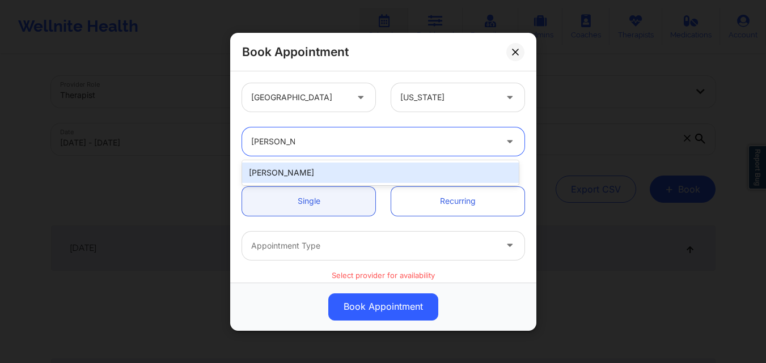
click at [333, 176] on div "Brianna Mclaughlin" at bounding box center [380, 173] width 277 height 20
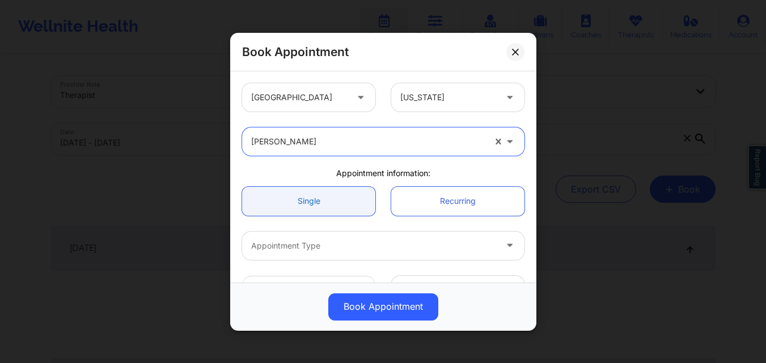
click at [320, 196] on link "Single" at bounding box center [308, 201] width 133 height 29
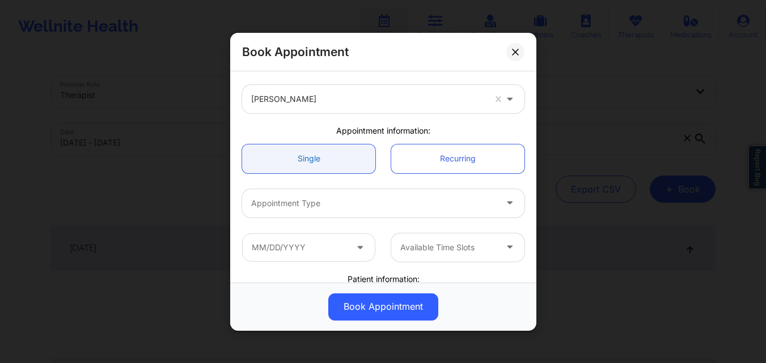
scroll to position [57, 0]
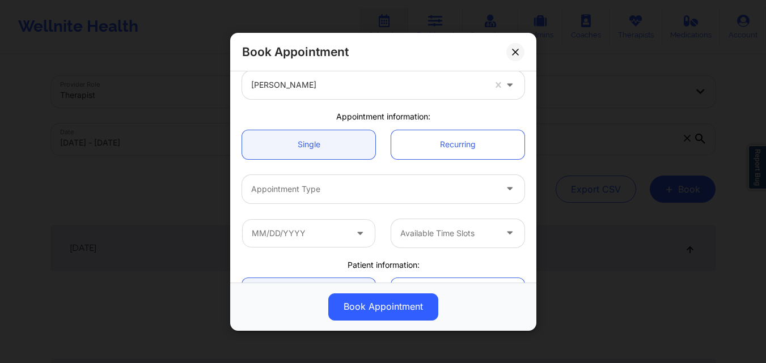
click at [314, 188] on div at bounding box center [373, 189] width 245 height 14
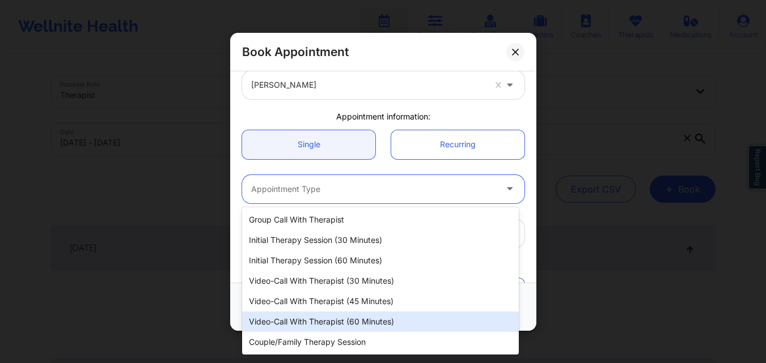
click at [327, 324] on div "Video-Call with Therapist (60 minutes)" at bounding box center [380, 322] width 277 height 20
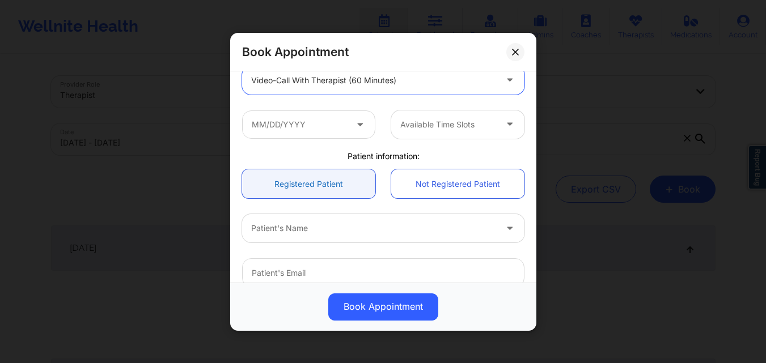
scroll to position [170, 0]
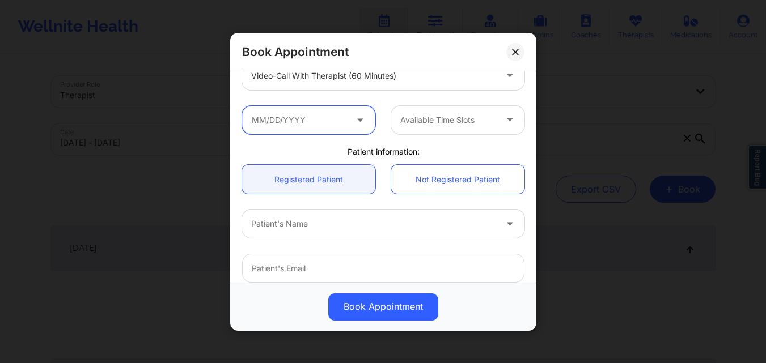
click at [291, 121] on input "text" at bounding box center [308, 119] width 133 height 28
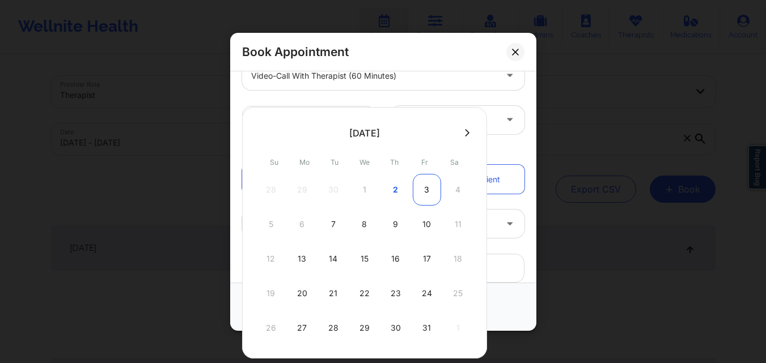
click at [420, 187] on div "3" at bounding box center [427, 190] width 28 height 32
type input "10/03/2025"
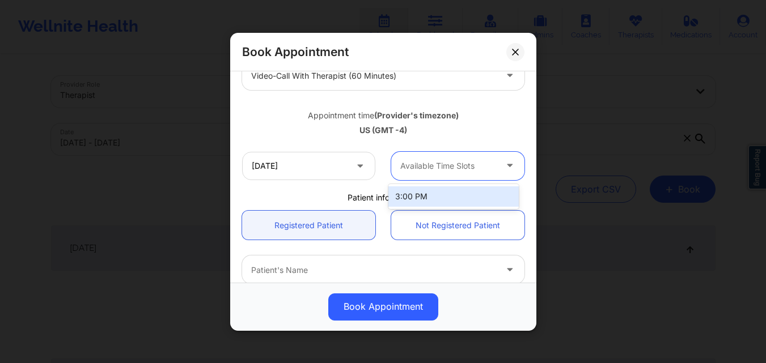
click at [463, 168] on div at bounding box center [448, 166] width 96 height 14
click at [440, 199] on div "3:00 PM" at bounding box center [453, 197] width 130 height 20
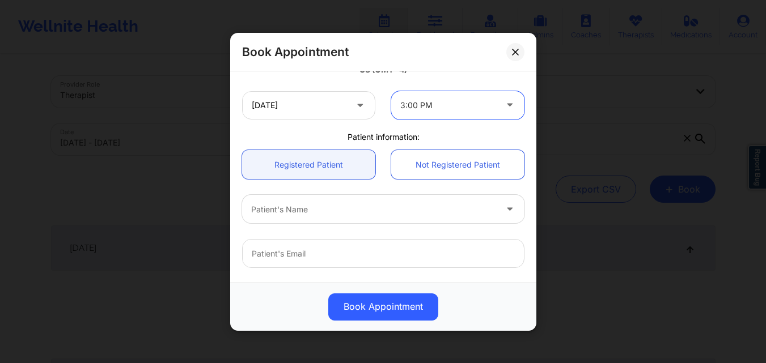
scroll to position [283, 0]
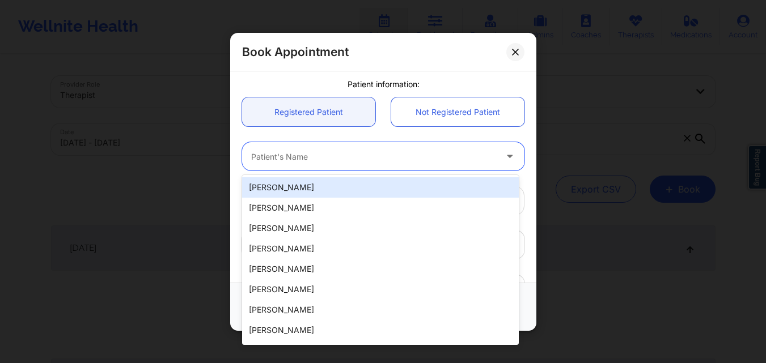
click at [325, 159] on div at bounding box center [373, 157] width 245 height 14
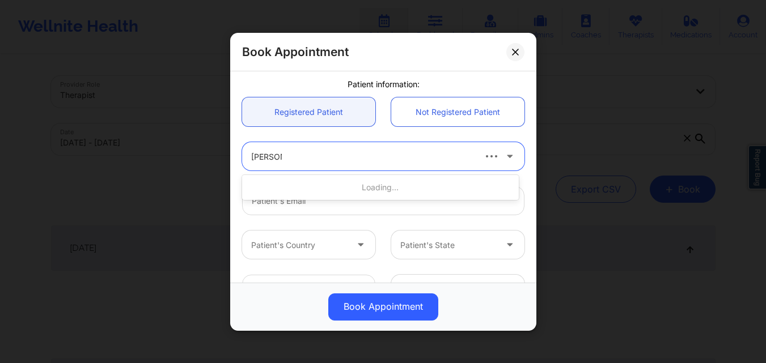
type input "Erin Eliza"
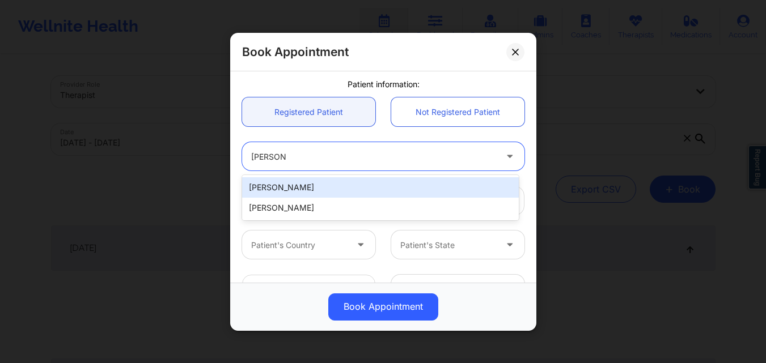
type input "gramofsunshine@gmail.com"
type input "+1206-900-6155"
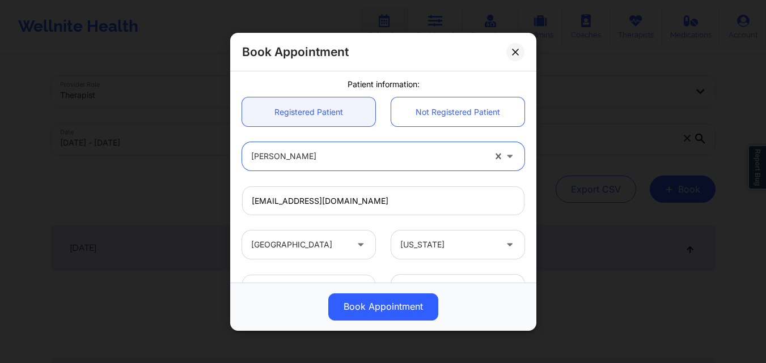
scroll to position [377, 0]
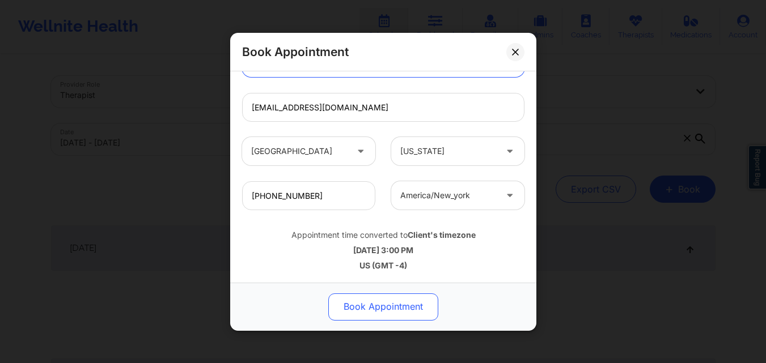
click at [377, 318] on button "Book Appointment" at bounding box center [383, 306] width 110 height 27
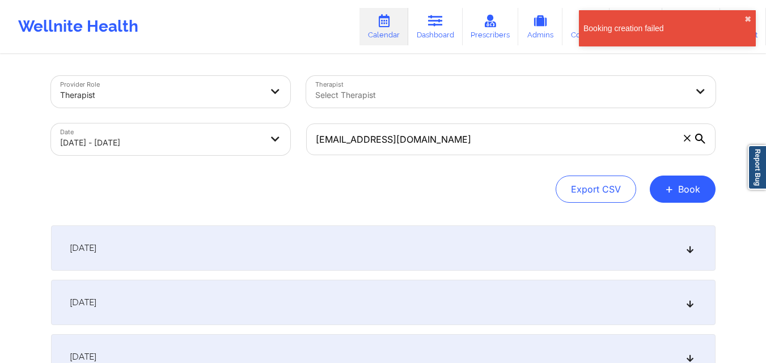
click at [747, 14] on div "Booking creation failed ✖︎" at bounding box center [667, 28] width 177 height 36
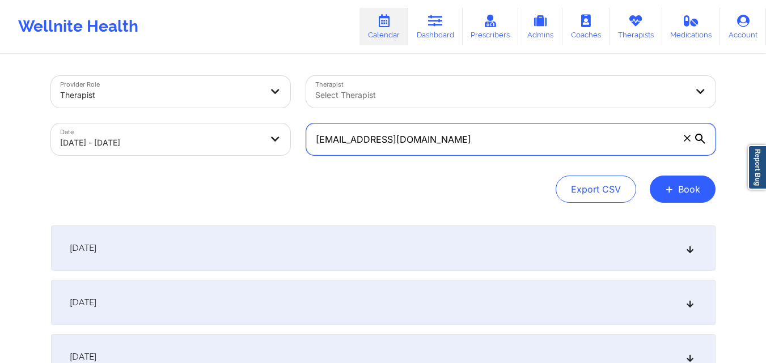
click at [641, 141] on input "mgraziano311@yahoo.com" at bounding box center [510, 140] width 409 height 32
click at [642, 141] on input "mgraziano311@yahoo.com" at bounding box center [510, 140] width 409 height 32
paste input "sand9512@gmail"
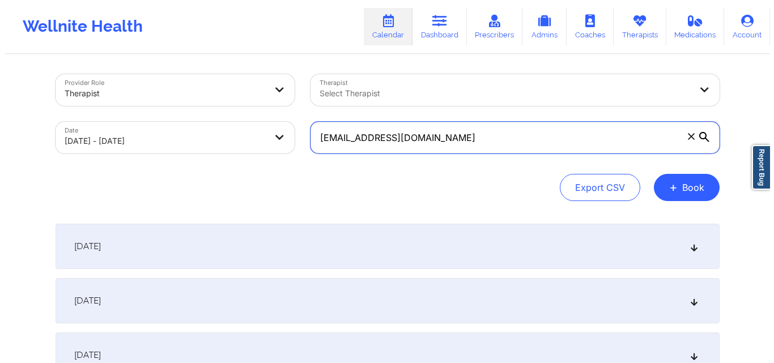
scroll to position [0, 0]
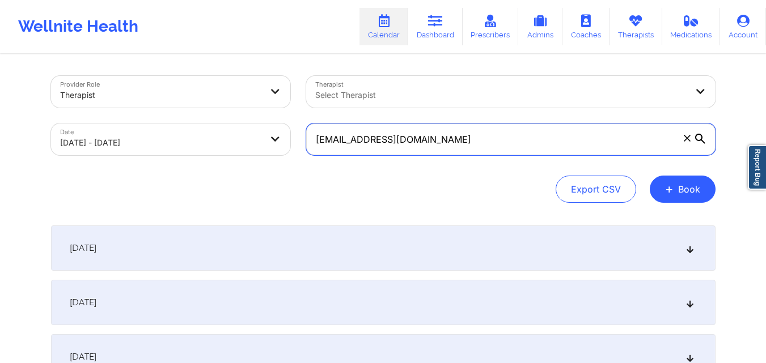
type input "sand9512@gmail.com"
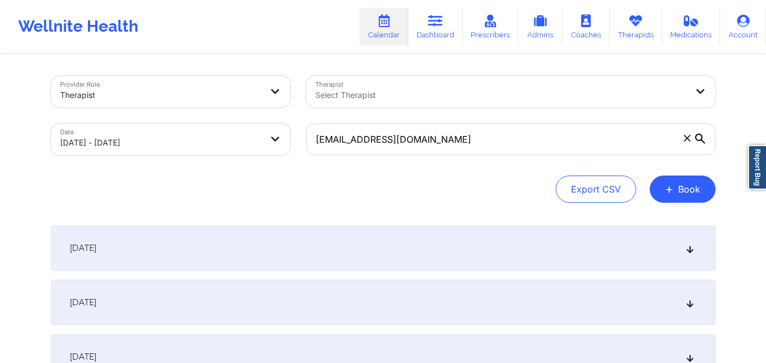
select select "2025-8"
select select "2025-9"
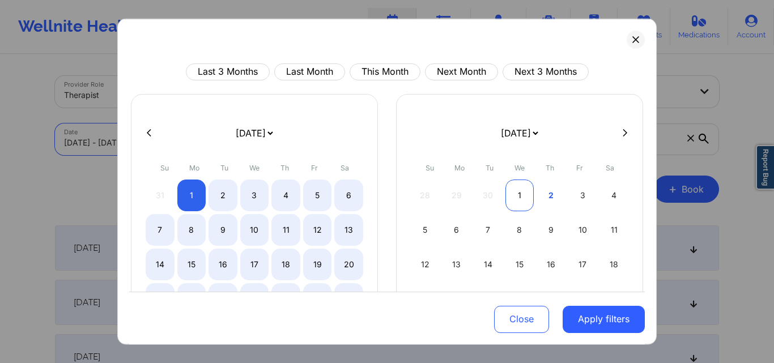
click at [520, 194] on div "1" at bounding box center [520, 195] width 29 height 32
select select "2025-9"
select select "2025-10"
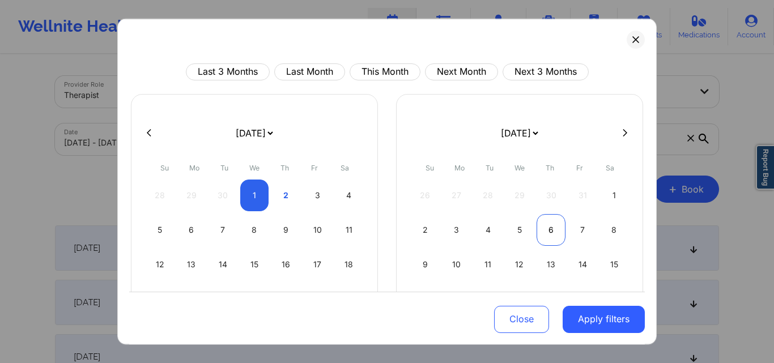
select select "2025-9"
select select "2025-10"
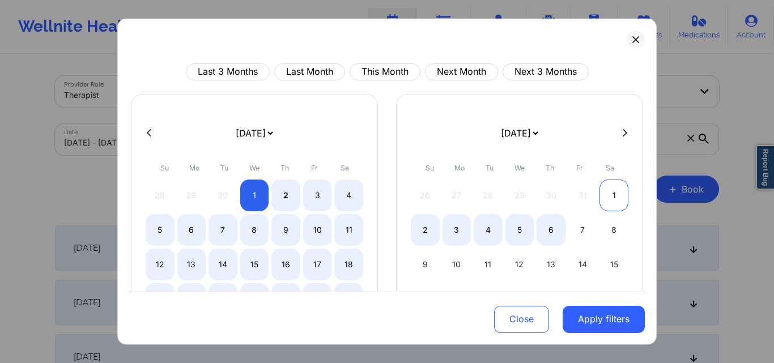
select select "2025-9"
select select "2025-10"
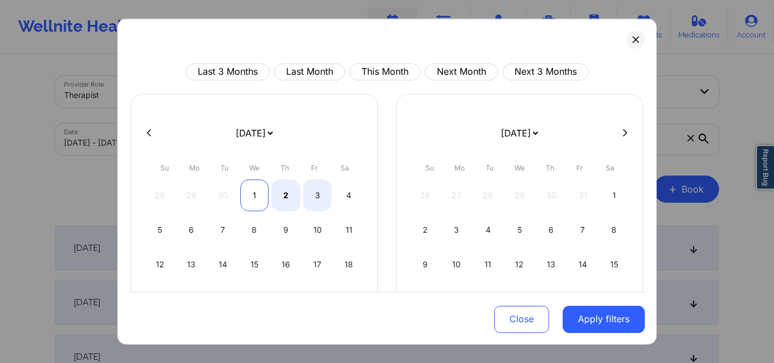
select select "2025-9"
select select "2025-10"
click at [247, 194] on div "1" at bounding box center [254, 195] width 29 height 32
select select "2025-9"
select select "2025-10"
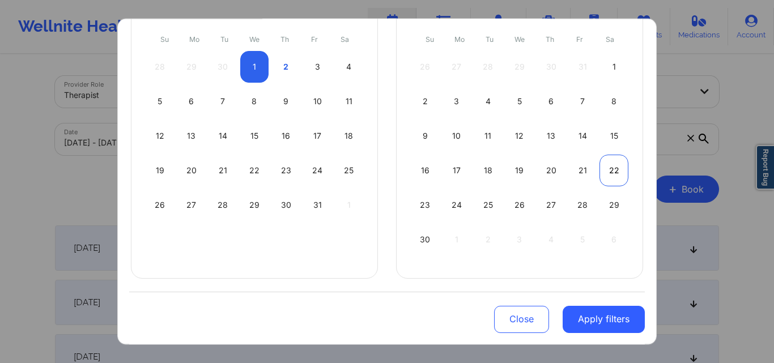
scroll to position [16, 0]
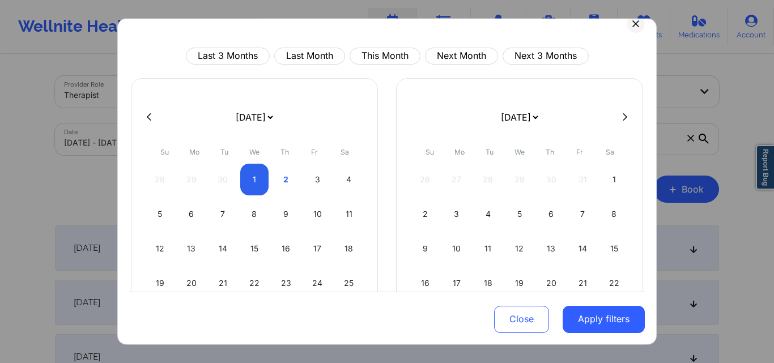
click at [623, 113] on icon at bounding box center [625, 117] width 5 height 9
select select "2025-10"
select select "2025-11"
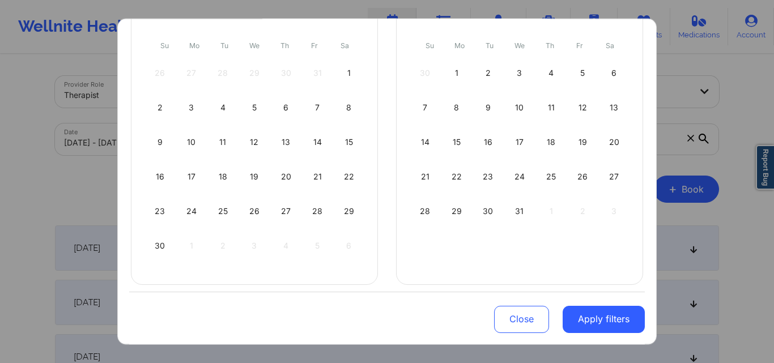
scroll to position [129, 0]
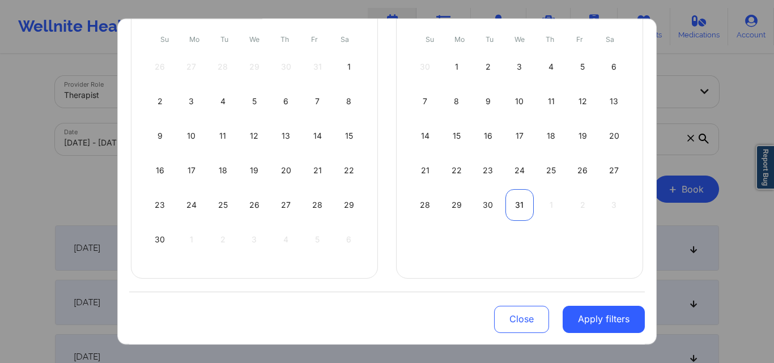
click at [520, 206] on div "31" at bounding box center [520, 205] width 29 height 32
select select "2025-11"
select select "2026-0"
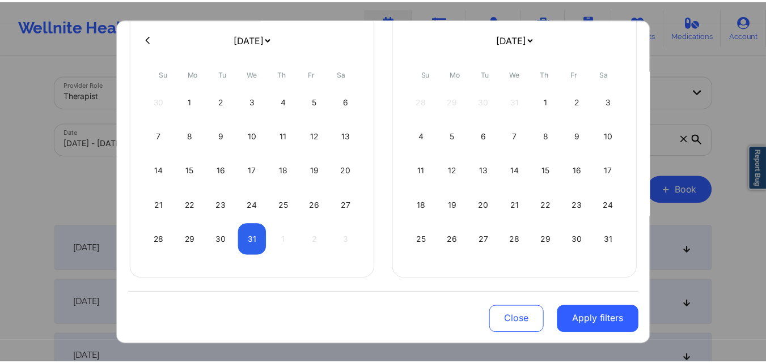
scroll to position [94, 0]
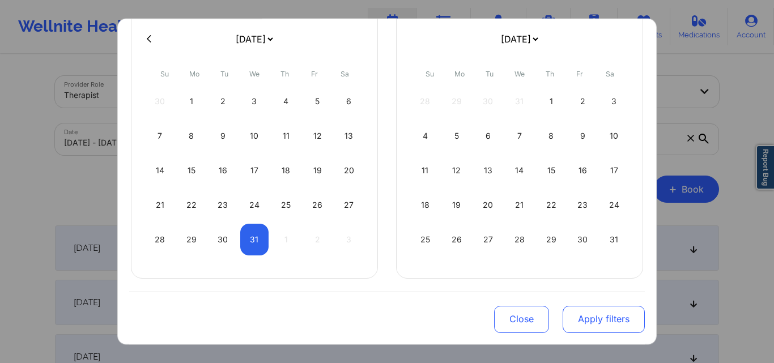
click at [586, 326] on button "Apply filters" at bounding box center [604, 319] width 82 height 27
click at [599, 313] on button "Apply filters" at bounding box center [604, 319] width 82 height 27
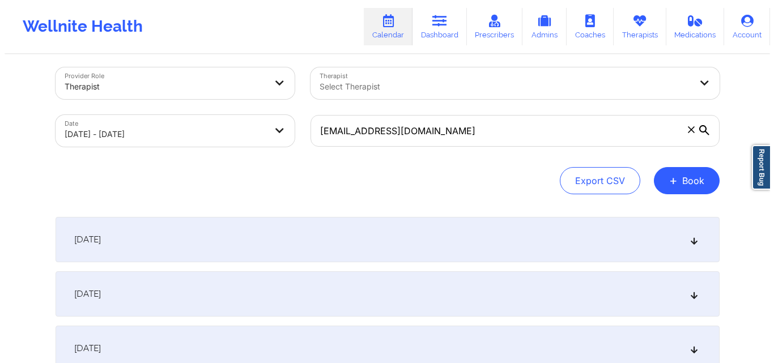
scroll to position [0, 0]
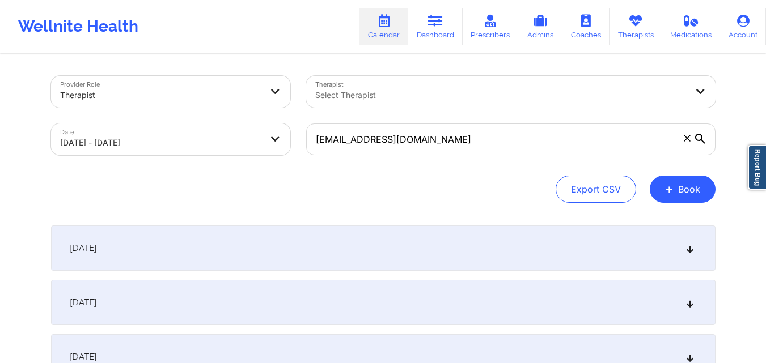
select select "2025-8"
select select "2025-9"
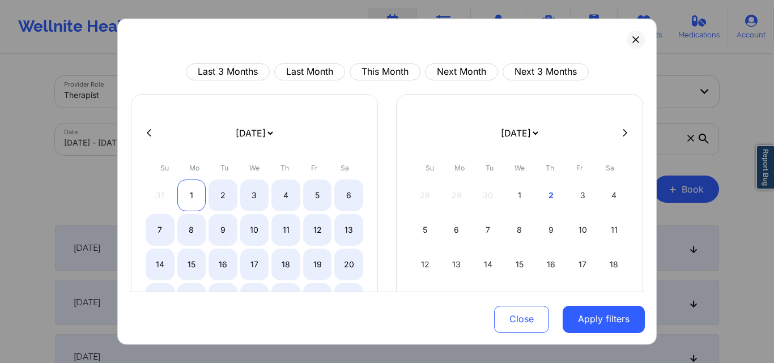
click at [192, 190] on div "1" at bounding box center [191, 195] width 29 height 32
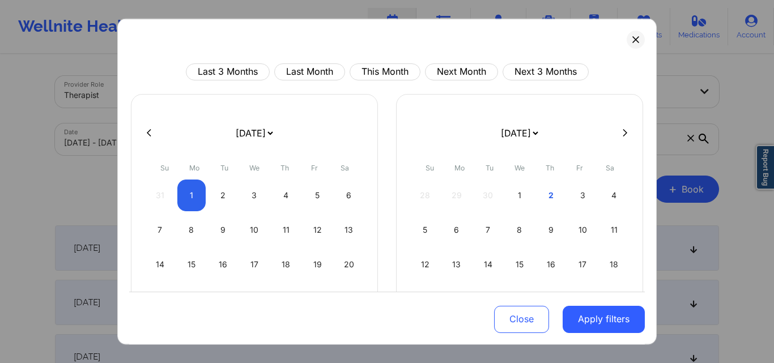
select select "2025-8"
select select "2025-9"
select select "2025-8"
select select "2025-9"
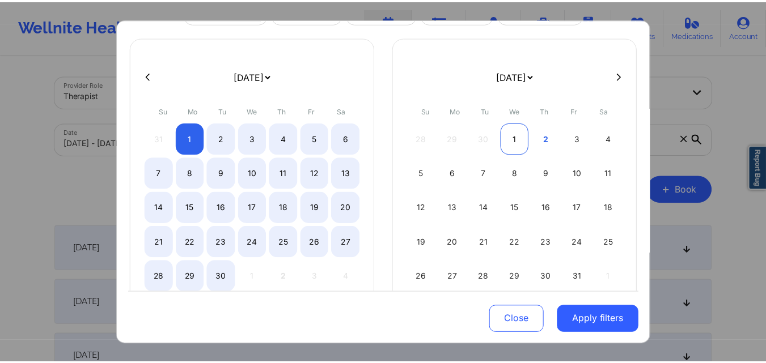
scroll to position [94, 0]
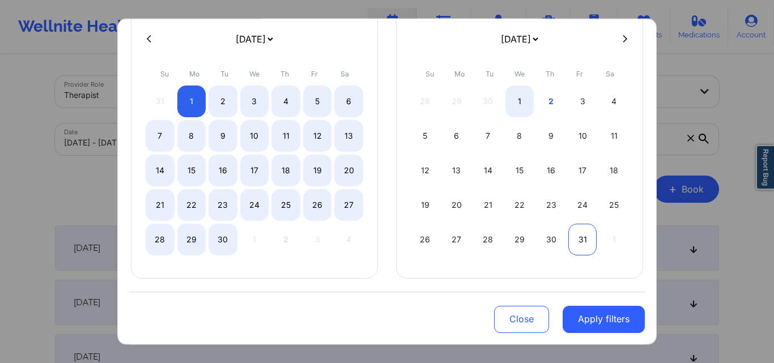
select select "2025-8"
select select "2025-9"
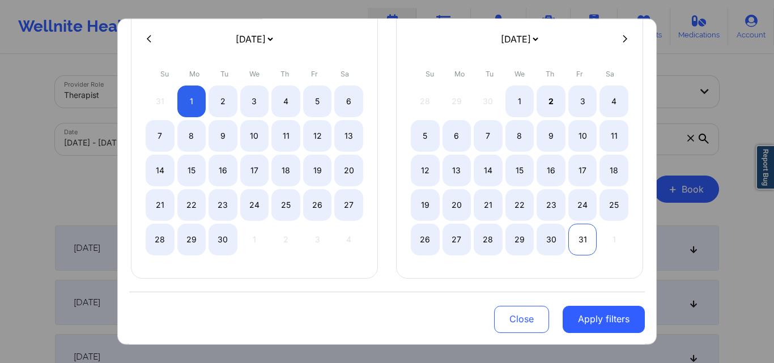
click at [585, 241] on div "31" at bounding box center [583, 239] width 29 height 32
select select "2025-8"
select select "2025-9"
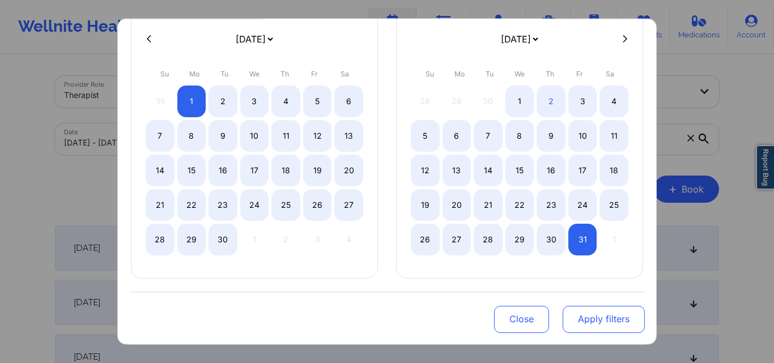
click at [585, 315] on button "Apply filters" at bounding box center [604, 319] width 82 height 27
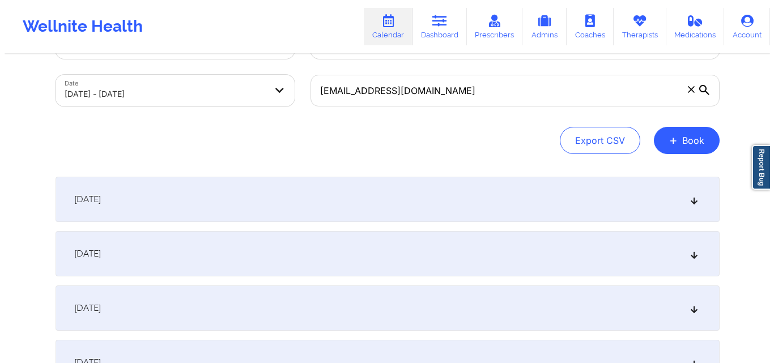
scroll to position [57, 0]
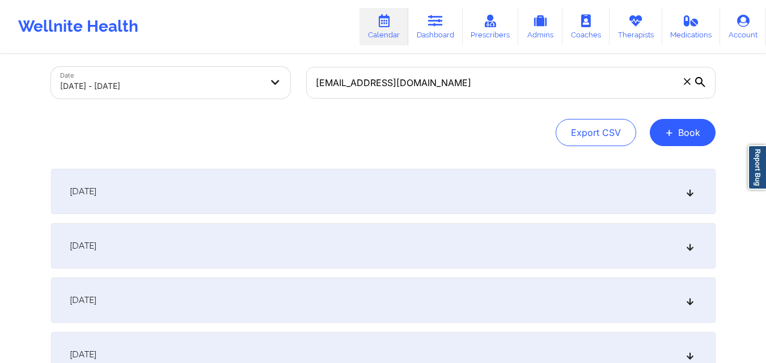
click at [213, 78] on body "Wellnite Health Calendar Dashboard Prescribers Admins Coaches Therapists Medica…" at bounding box center [383, 124] width 766 height 363
select select "2025-8"
select select "2025-9"
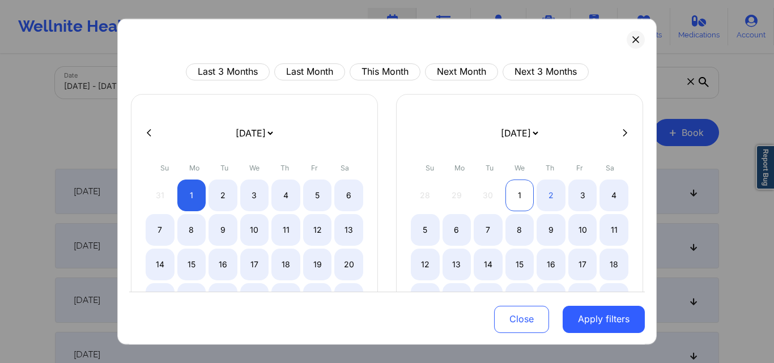
click at [512, 205] on div "1" at bounding box center [520, 195] width 29 height 32
select select "2025-9"
select select "2025-10"
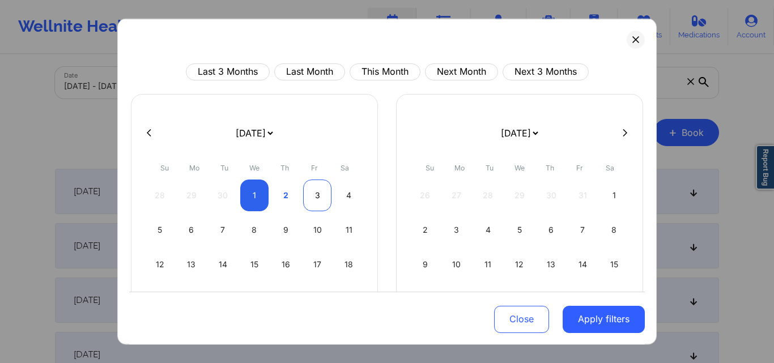
select select "2025-9"
select select "2025-10"
select select "2025-9"
select select "2025-10"
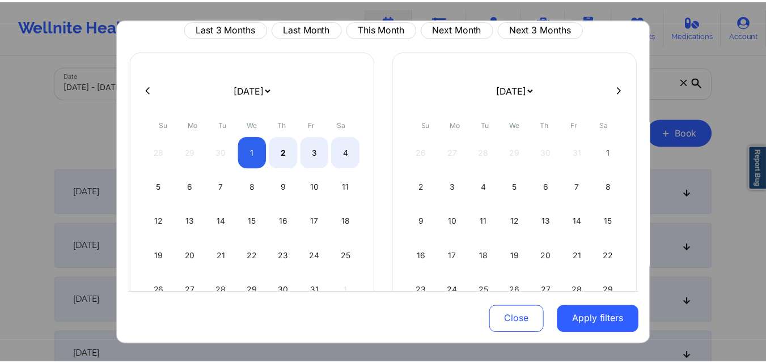
scroll to position [113, 0]
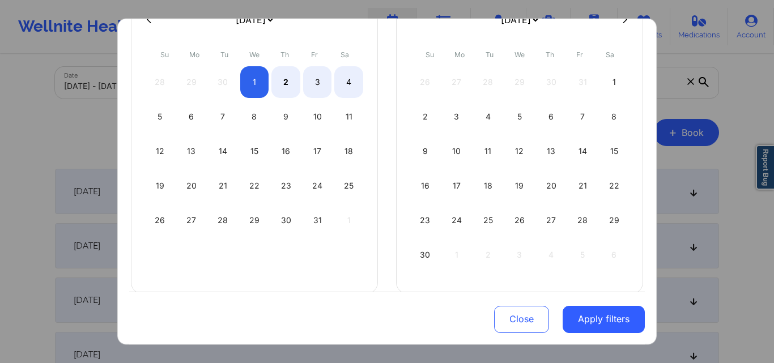
select select "2025-9"
select select "2025-10"
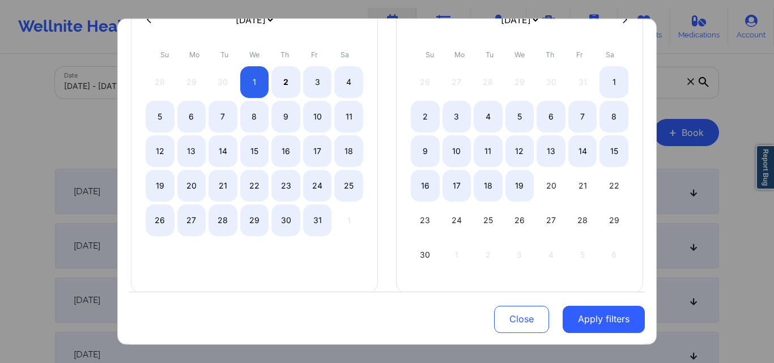
select select "2025-9"
select select "2025-10"
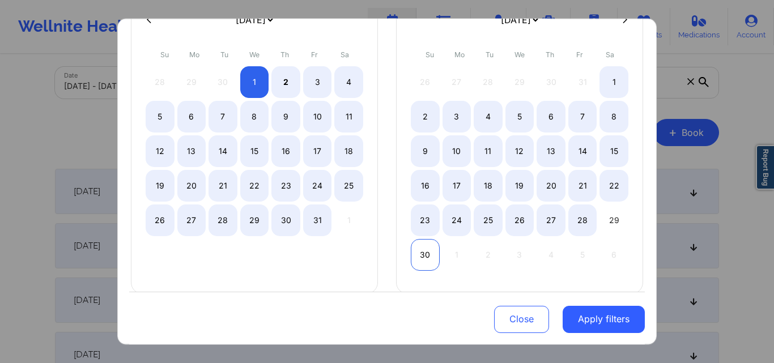
select select "2025-9"
select select "2025-10"
click at [420, 253] on div "30" at bounding box center [425, 255] width 29 height 32
select select "2025-9"
select select "2025-10"
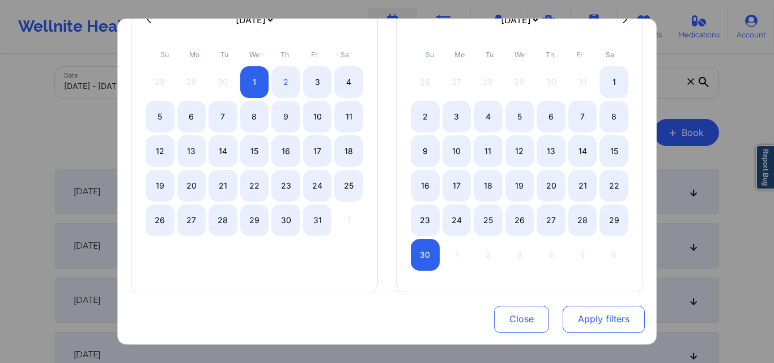
click at [563, 312] on button "Apply filters" at bounding box center [604, 319] width 82 height 27
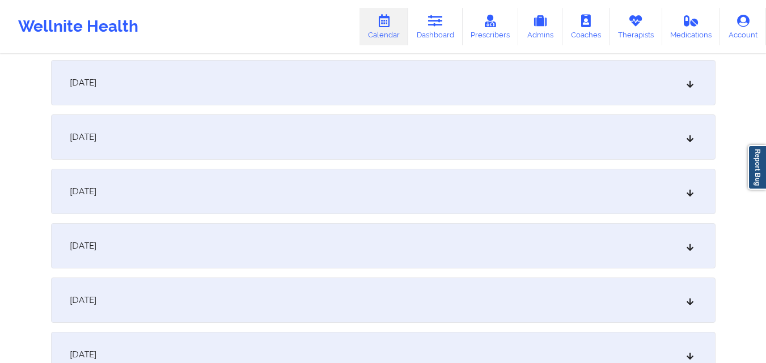
scroll to position [227, 0]
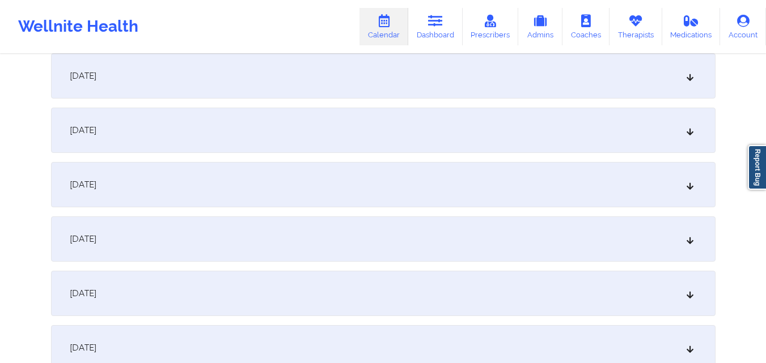
click at [264, 133] on div "October 3, 2025" at bounding box center [383, 130] width 664 height 45
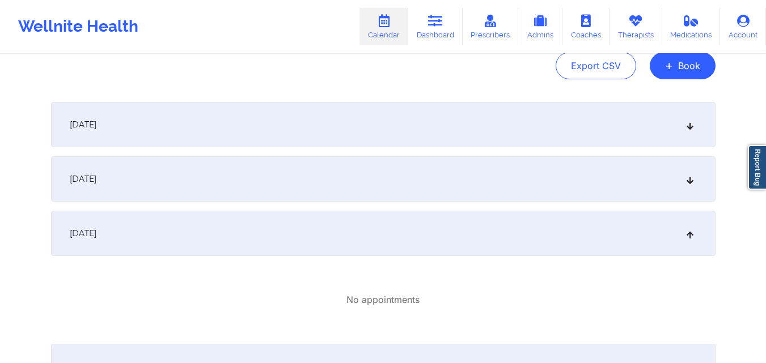
scroll to position [113, 0]
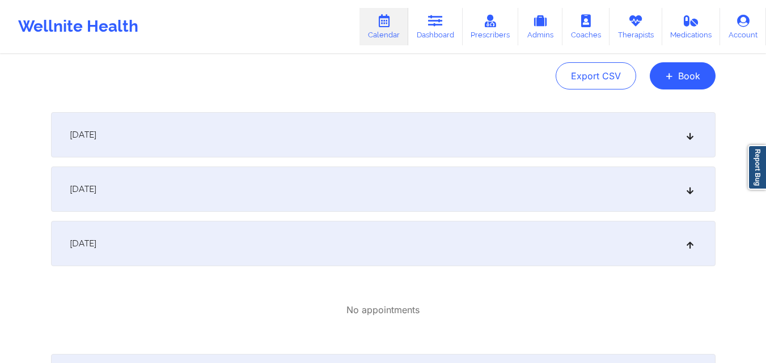
click at [273, 196] on div "October 2, 2025" at bounding box center [383, 189] width 664 height 45
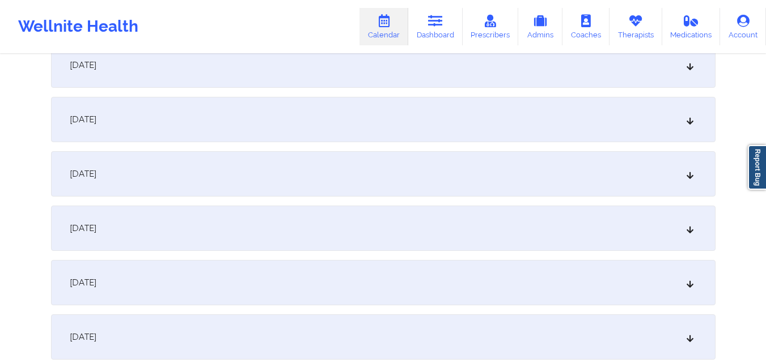
scroll to position [624, 0]
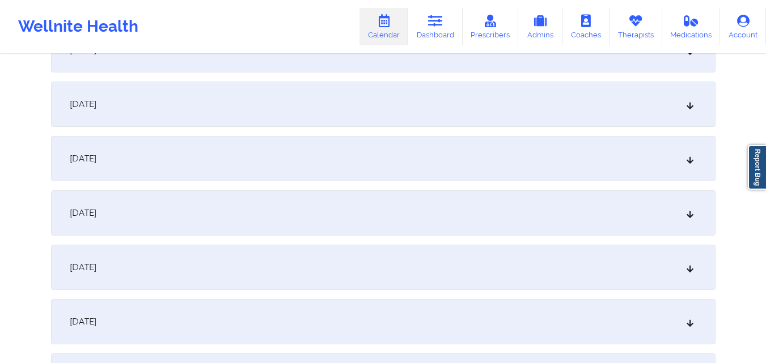
click at [300, 270] on div "October 9, 2025" at bounding box center [383, 267] width 664 height 45
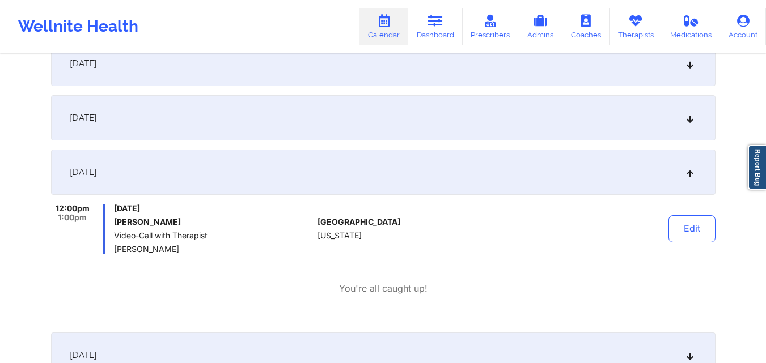
scroll to position [794, 0]
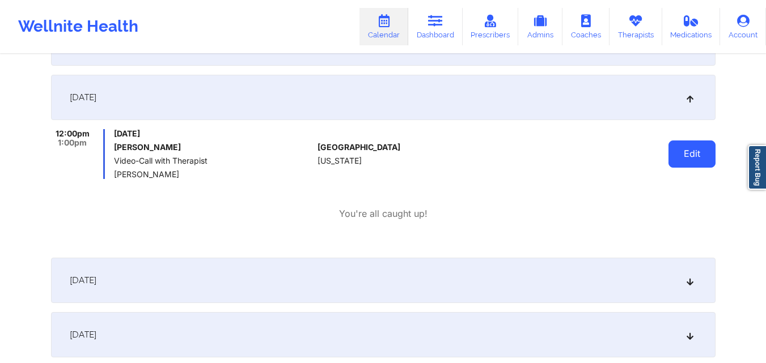
click at [681, 155] on button "Edit" at bounding box center [691, 154] width 47 height 27
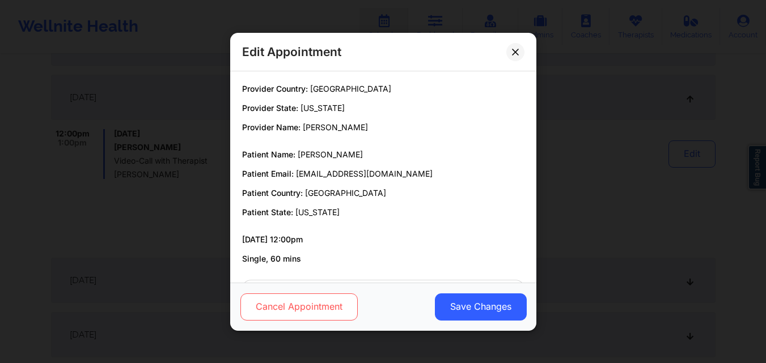
click at [300, 305] on button "Cancel Appointment" at bounding box center [298, 306] width 117 height 27
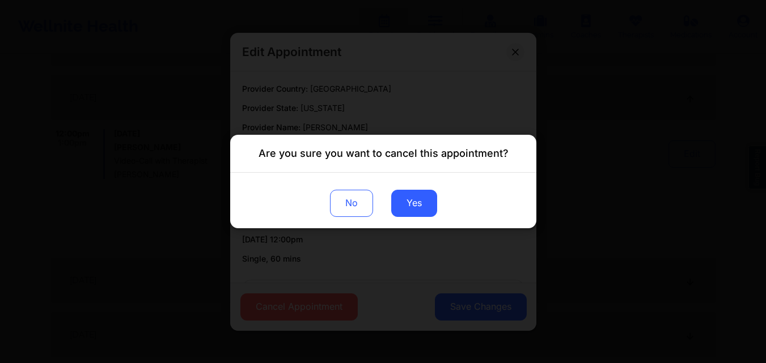
drag, startPoint x: 420, startPoint y: 205, endPoint x: 484, endPoint y: 198, distance: 64.5
click at [421, 205] on button "Yes" at bounding box center [414, 203] width 46 height 27
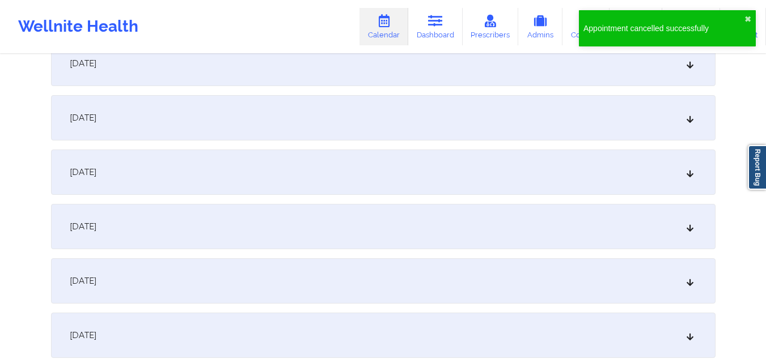
scroll to position [1077, 0]
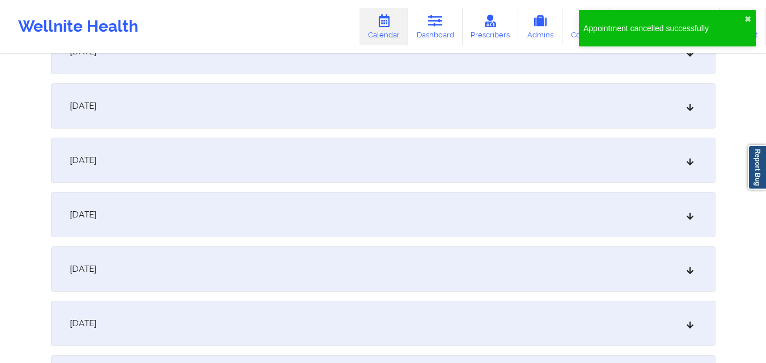
click at [493, 313] on div "October 16, 2025" at bounding box center [383, 323] width 664 height 45
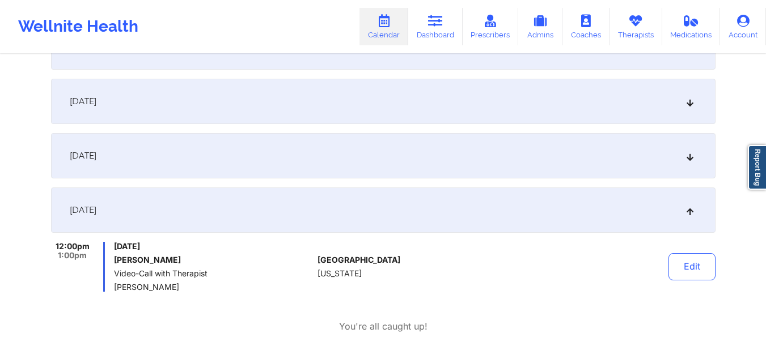
scroll to position [1247, 0]
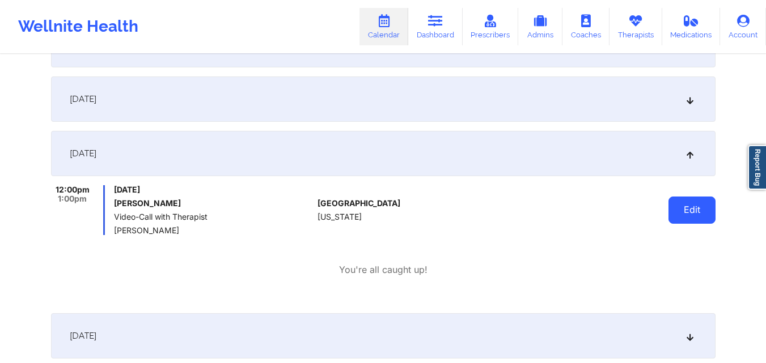
click at [696, 209] on button "Edit" at bounding box center [691, 210] width 47 height 27
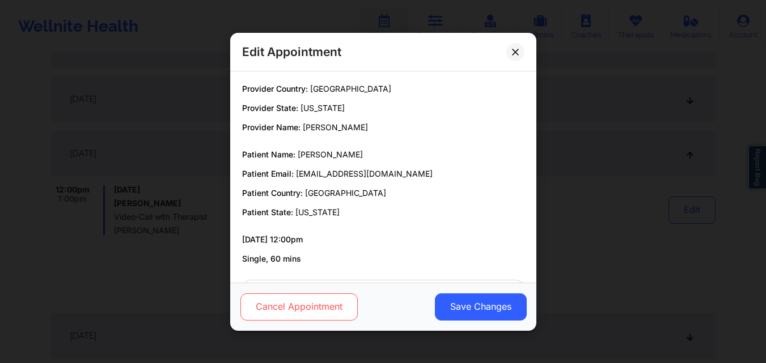
click at [296, 309] on button "Cancel Appointment" at bounding box center [298, 306] width 117 height 27
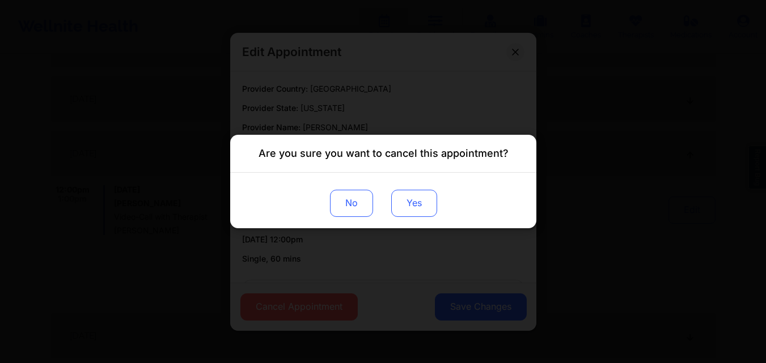
click at [414, 203] on button "Yes" at bounding box center [414, 203] width 46 height 27
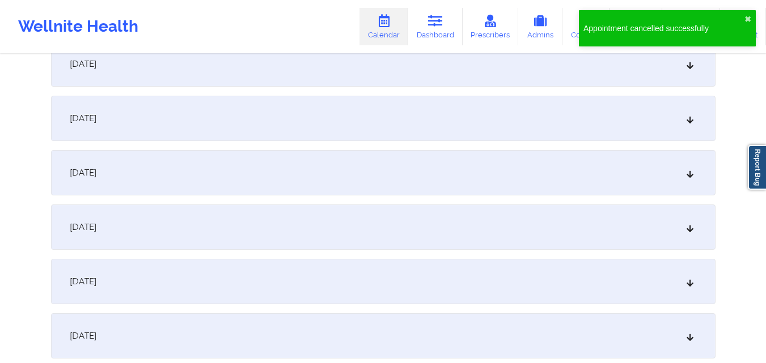
scroll to position [1701, 0]
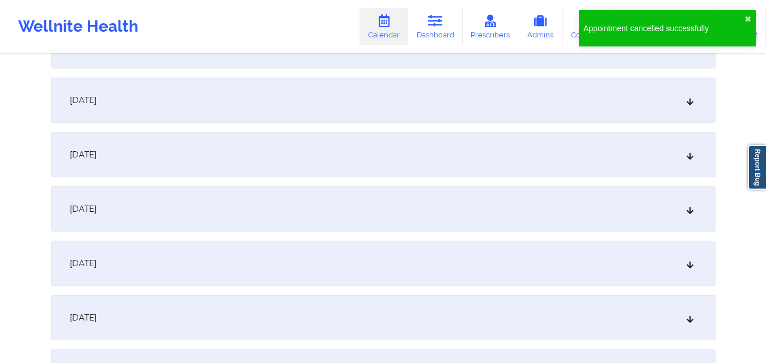
click at [656, 214] on div "October 23, 2025" at bounding box center [383, 209] width 664 height 45
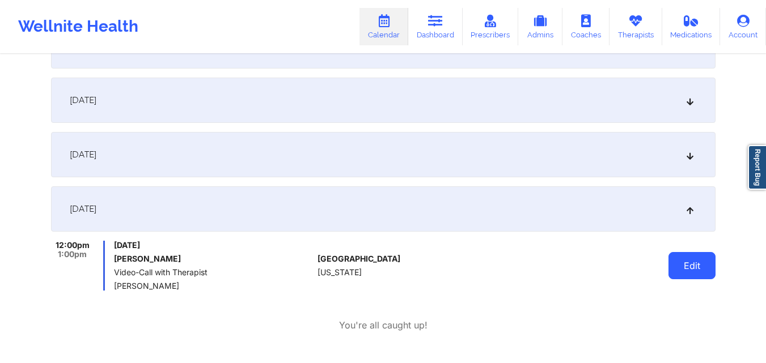
click at [697, 269] on button "Edit" at bounding box center [691, 265] width 47 height 27
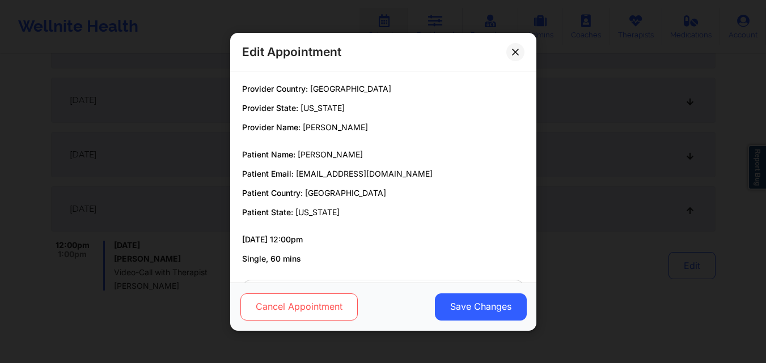
click at [312, 303] on button "Cancel Appointment" at bounding box center [298, 306] width 117 height 27
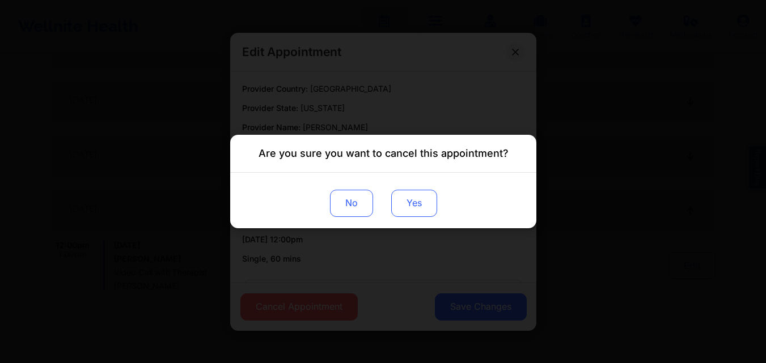
click at [422, 207] on button "Yes" at bounding box center [414, 203] width 46 height 27
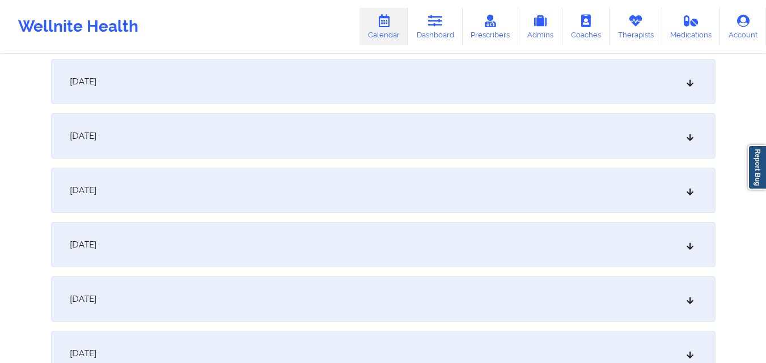
scroll to position [2154, 0]
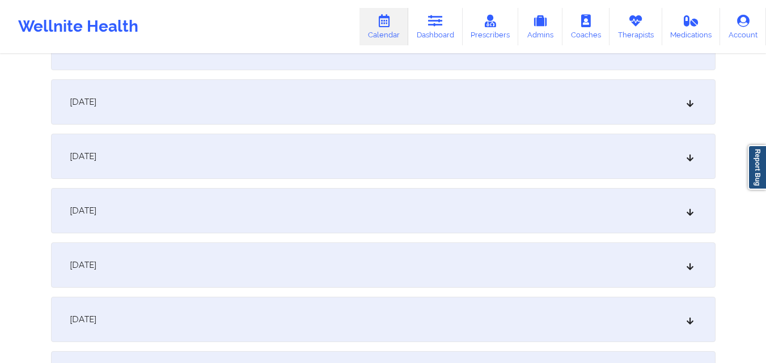
click at [531, 278] on div "October 30, 2025" at bounding box center [383, 265] width 664 height 45
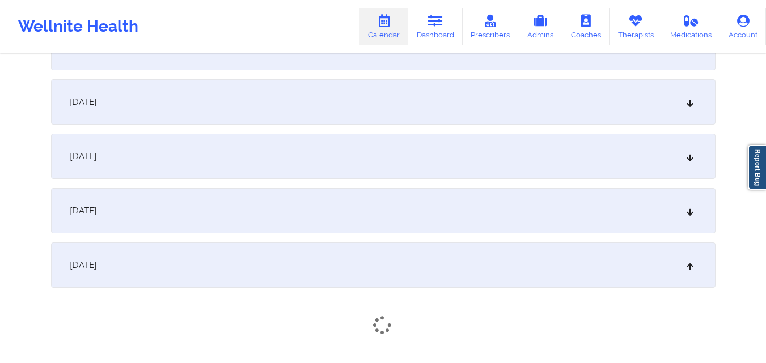
scroll to position [2268, 0]
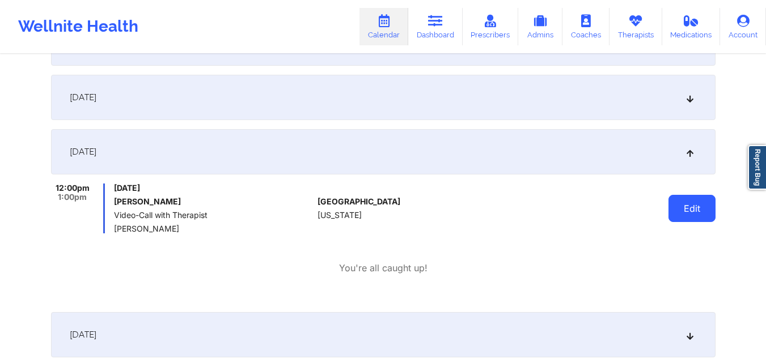
click at [702, 204] on button "Edit" at bounding box center [691, 208] width 47 height 27
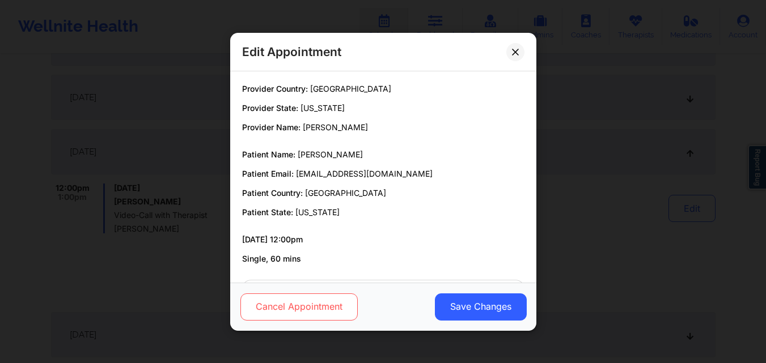
click at [328, 306] on button "Cancel Appointment" at bounding box center [298, 306] width 117 height 27
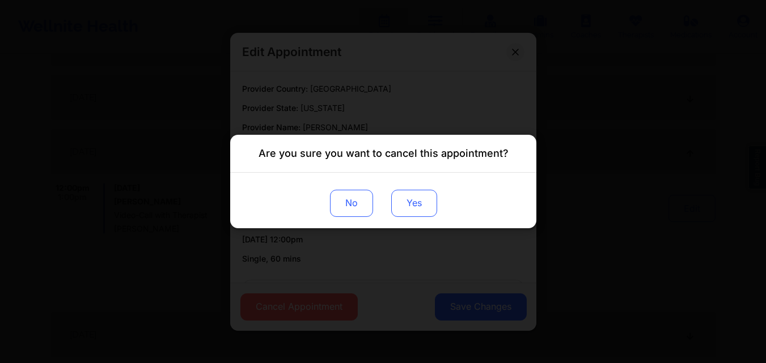
click at [416, 204] on button "Yes" at bounding box center [414, 203] width 46 height 27
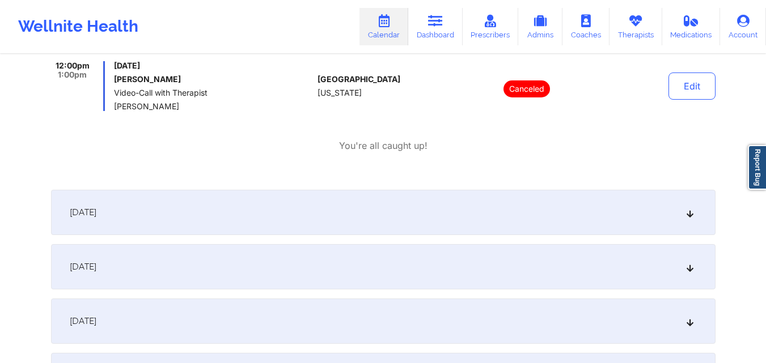
scroll to position [2381, 0]
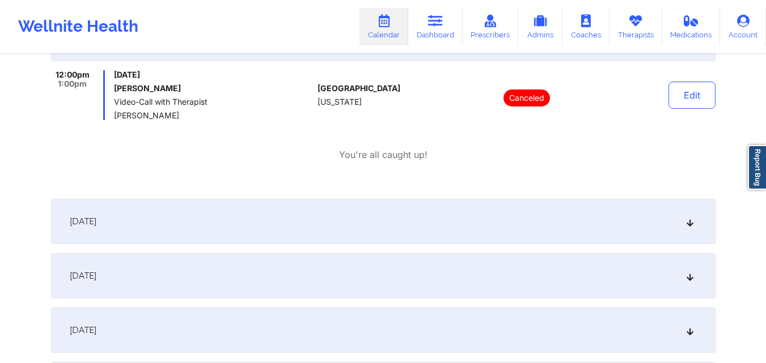
click at [480, 156] on div "You're all caught up!" at bounding box center [383, 155] width 664 height 13
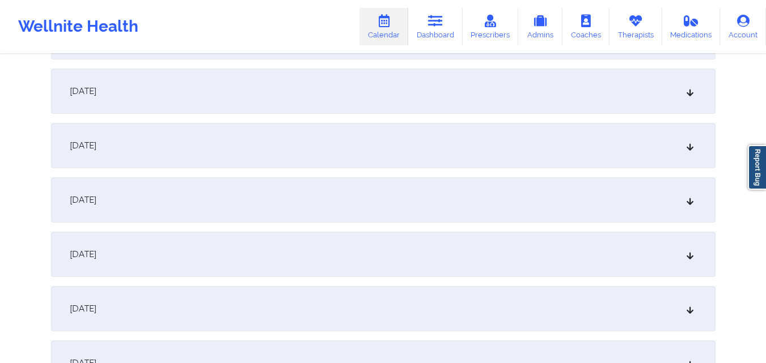
scroll to position [2608, 0]
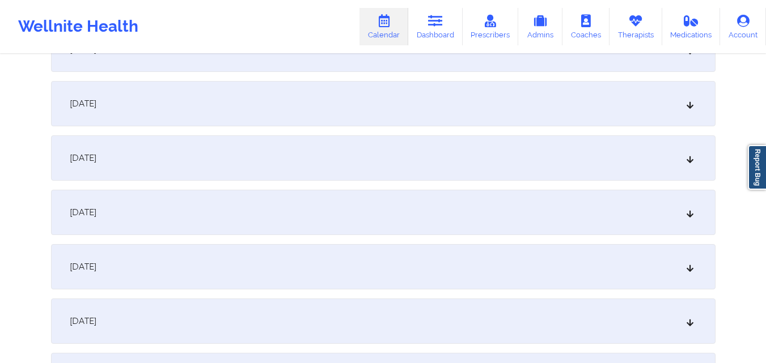
click at [519, 336] on div "November 6, 2025" at bounding box center [383, 321] width 664 height 45
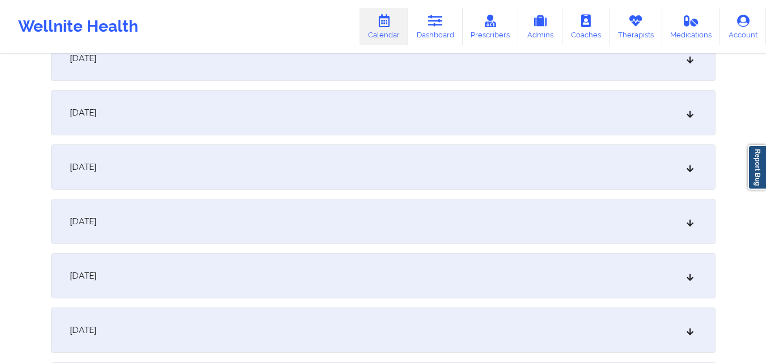
scroll to position [3231, 0]
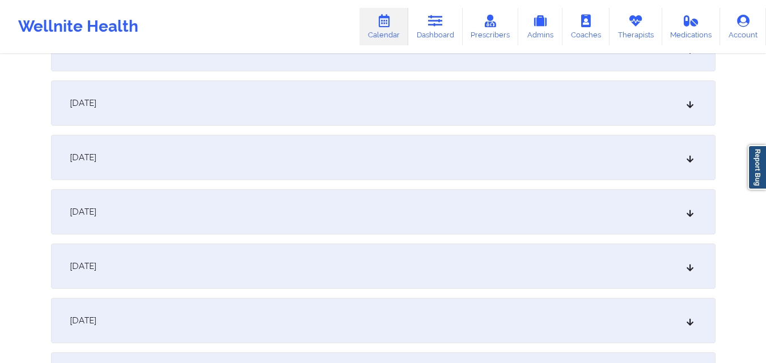
click at [382, 147] on div "November 13, 2025" at bounding box center [383, 157] width 664 height 45
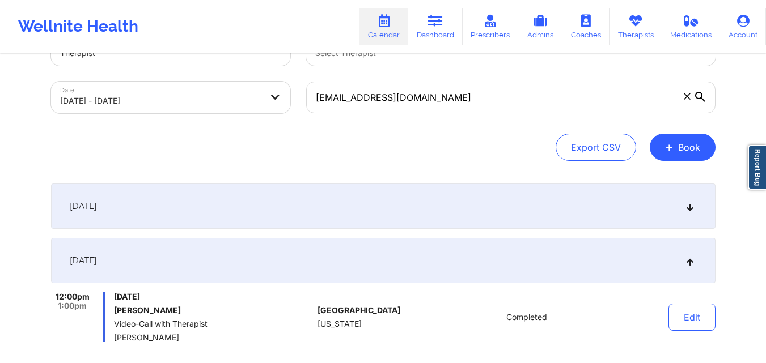
scroll to position [0, 0]
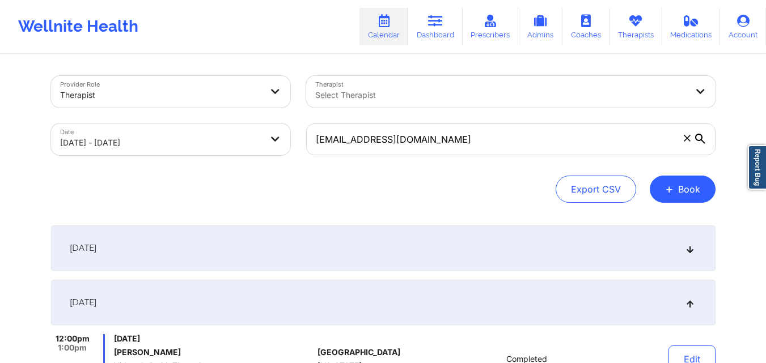
click at [689, 135] on icon at bounding box center [687, 138] width 7 height 7
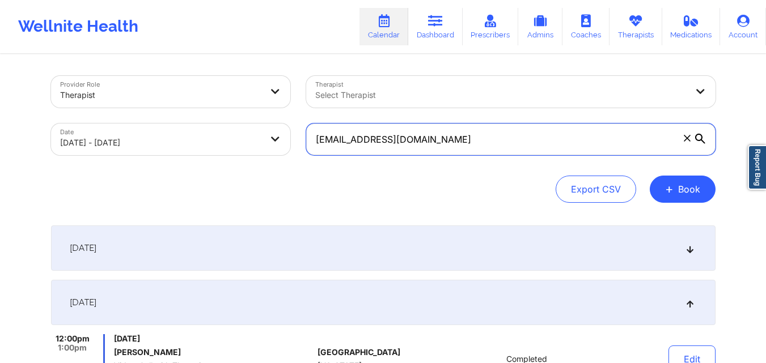
click at [689, 135] on input "sand9512@gmail.com" at bounding box center [510, 140] width 409 height 32
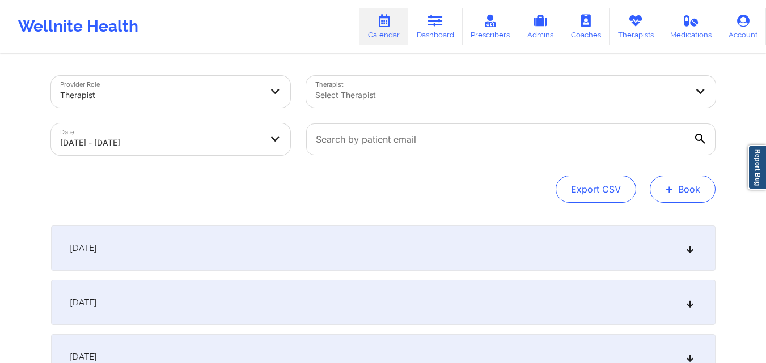
click at [690, 192] on button "+ Book" at bounding box center [683, 189] width 66 height 27
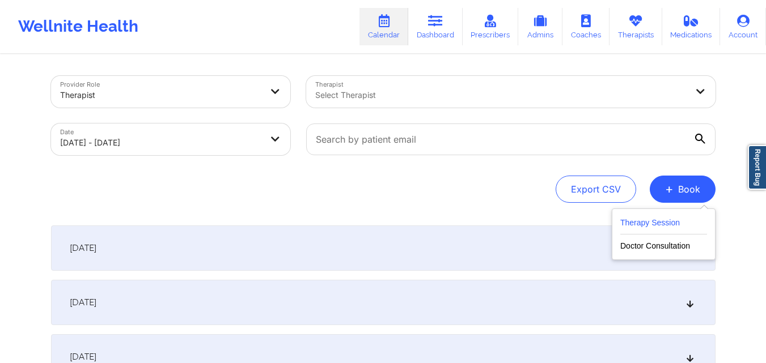
click at [655, 229] on button "Therapy Session" at bounding box center [663, 225] width 87 height 19
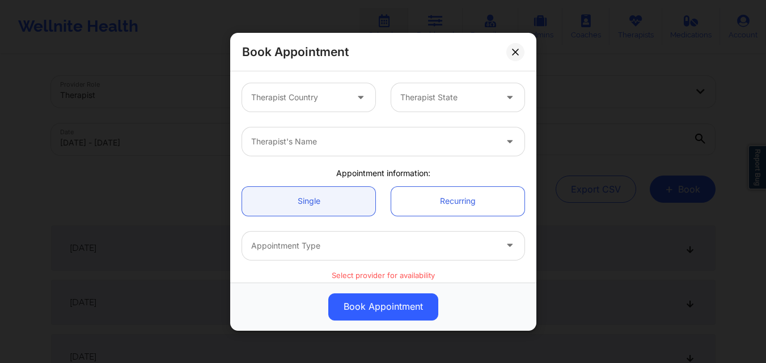
click at [289, 88] on div "Therapist Country" at bounding box center [295, 97] width 106 height 28
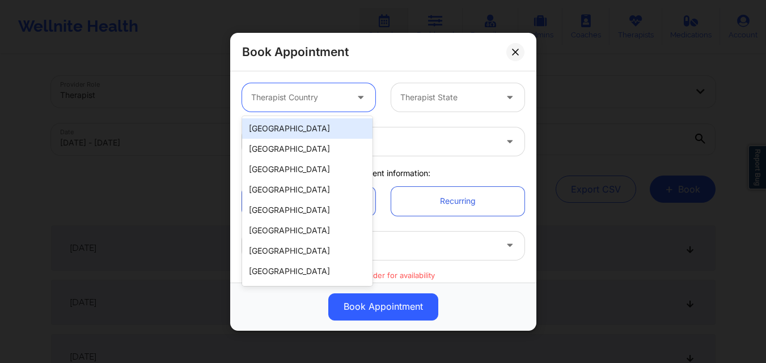
click at [306, 133] on div "[GEOGRAPHIC_DATA]" at bounding box center [307, 128] width 130 height 20
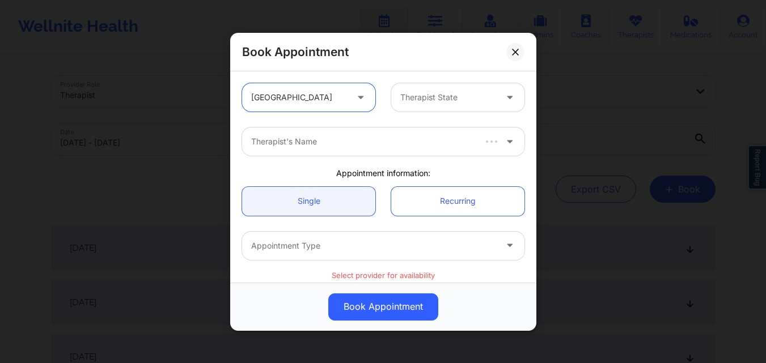
click at [430, 101] on div at bounding box center [448, 98] width 96 height 14
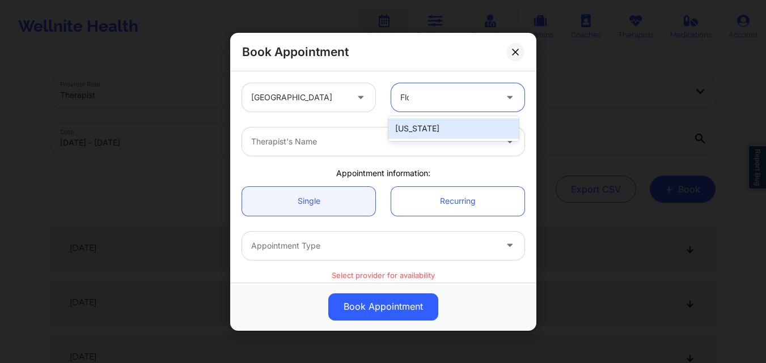
type input "Flor"
click at [425, 145] on div at bounding box center [373, 142] width 245 height 14
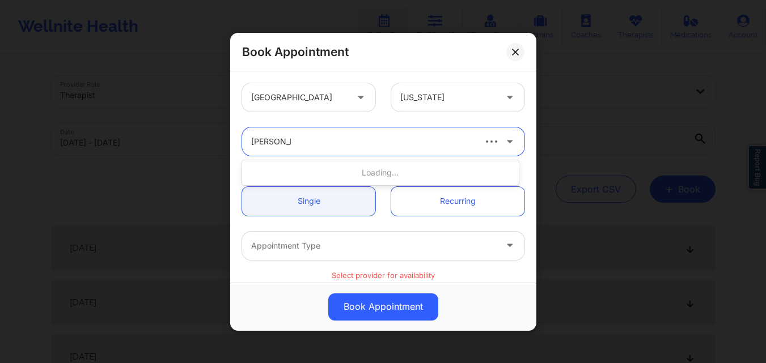
type input "Brianna Mc"
click at [313, 198] on link "Single" at bounding box center [308, 201] width 133 height 29
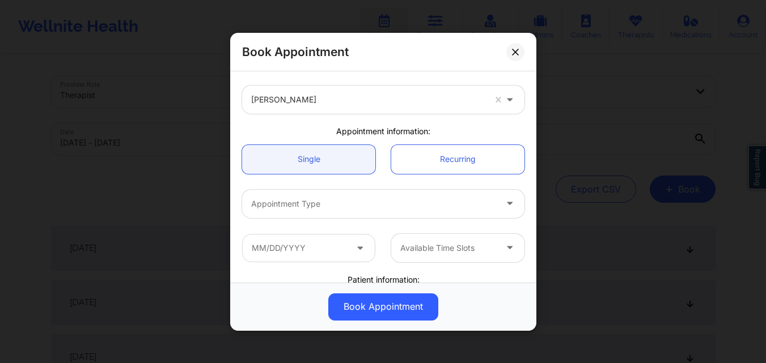
scroll to position [113, 0]
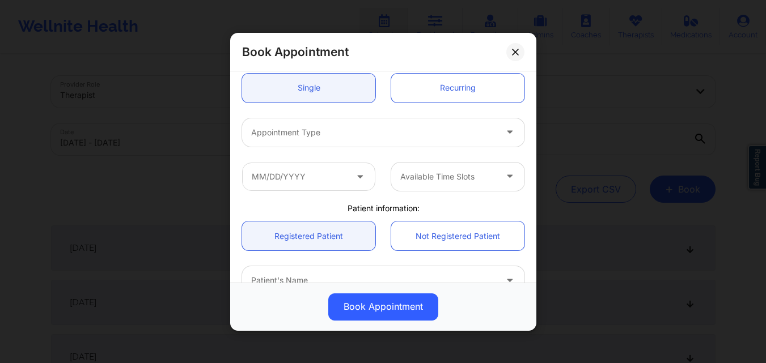
click at [338, 135] on div at bounding box center [373, 132] width 245 height 14
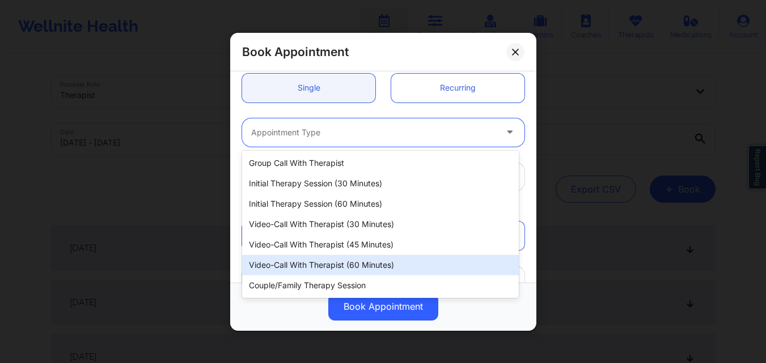
click at [319, 271] on div "Video-Call with Therapist (60 minutes)" at bounding box center [380, 265] width 277 height 20
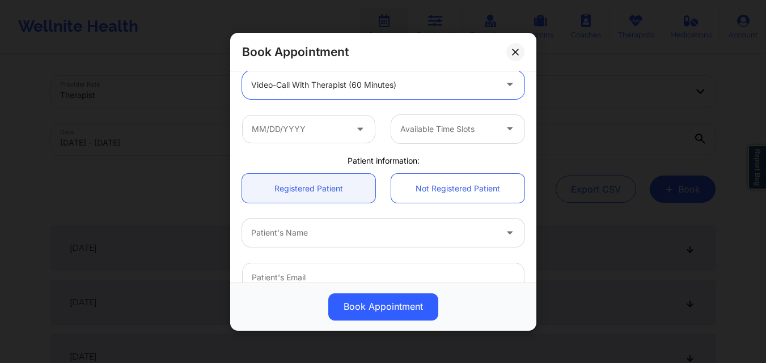
scroll to position [170, 0]
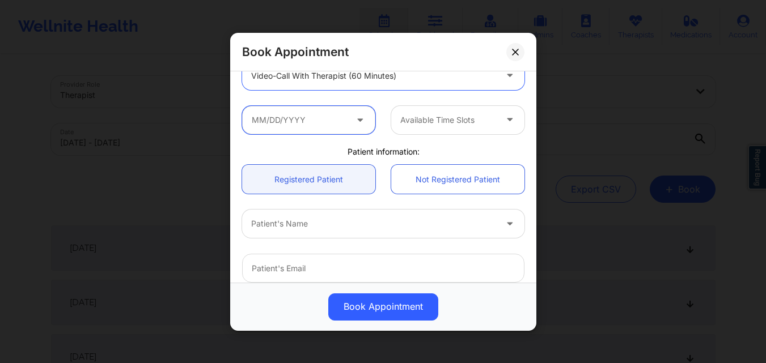
click at [310, 120] on input "text" at bounding box center [308, 119] width 133 height 28
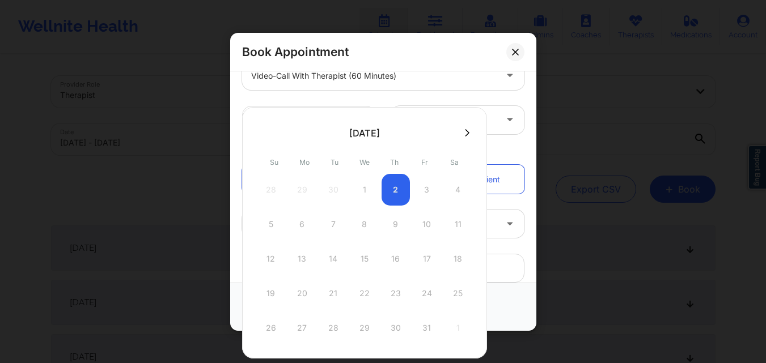
click at [465, 133] on icon at bounding box center [467, 133] width 5 height 9
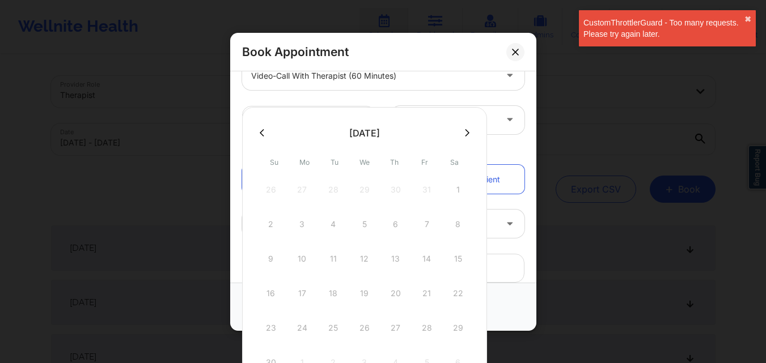
click at [260, 133] on icon at bounding box center [262, 132] width 5 height 7
click at [508, 139] on div "Available Time Slots" at bounding box center [383, 120] width 298 height 44
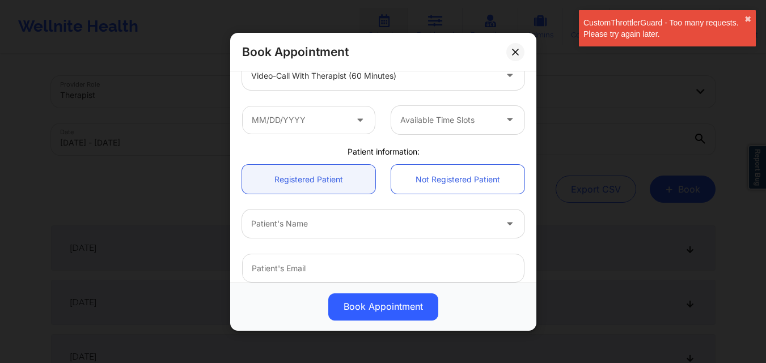
click at [578, 133] on div "Book Appointment United States Florida Brianna Mclaughlin Appointment informati…" at bounding box center [383, 181] width 766 height 363
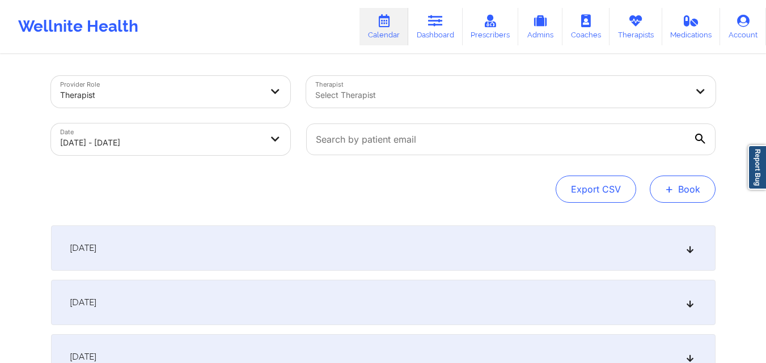
click at [704, 188] on button "+ Book" at bounding box center [683, 189] width 66 height 27
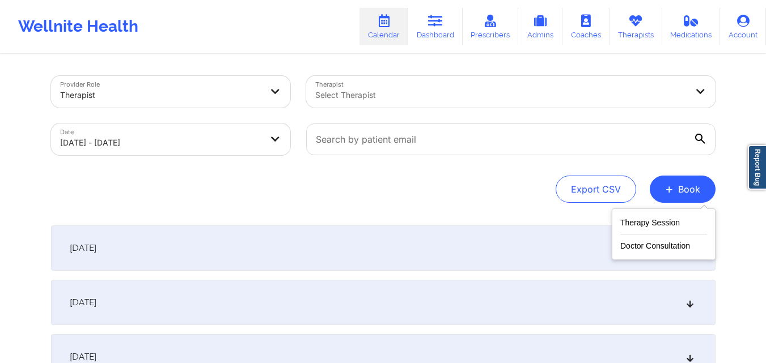
click at [668, 214] on div "Therapy Session Doctor Consultation" at bounding box center [664, 235] width 104 height 52
click at [664, 218] on button "Therapy Session" at bounding box center [663, 225] width 87 height 19
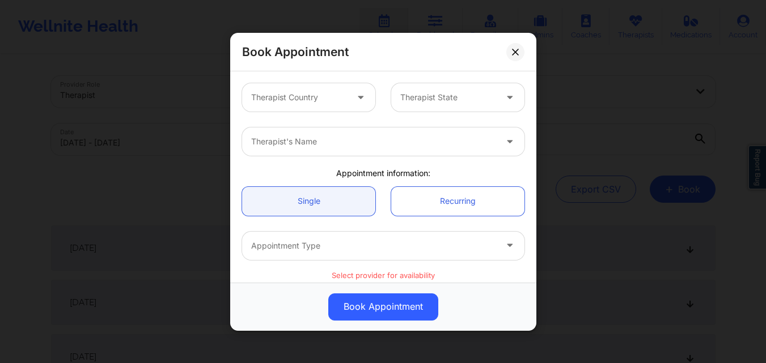
click at [295, 91] on div at bounding box center [299, 98] width 96 height 14
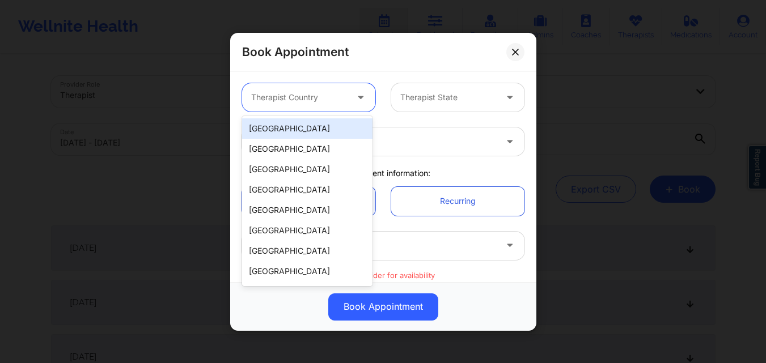
click at [313, 127] on div "[GEOGRAPHIC_DATA]" at bounding box center [307, 128] width 130 height 20
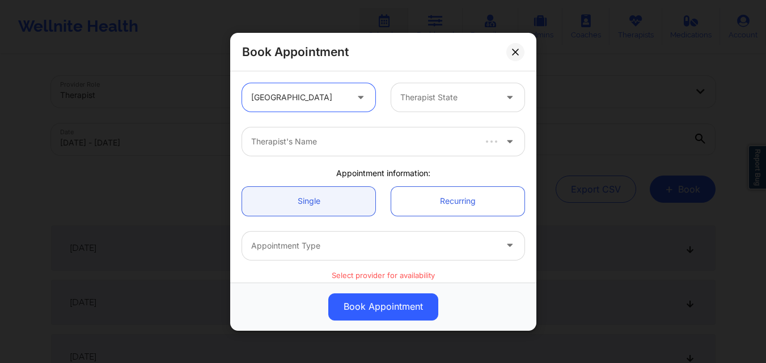
click at [448, 93] on div at bounding box center [448, 98] width 96 height 14
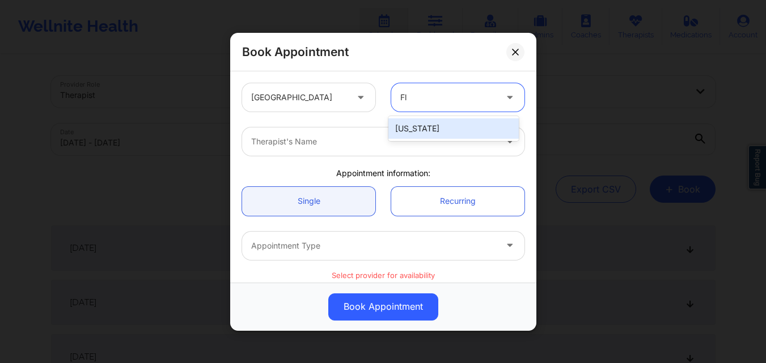
type input "Flo"
click at [382, 139] on div at bounding box center [373, 142] width 245 height 14
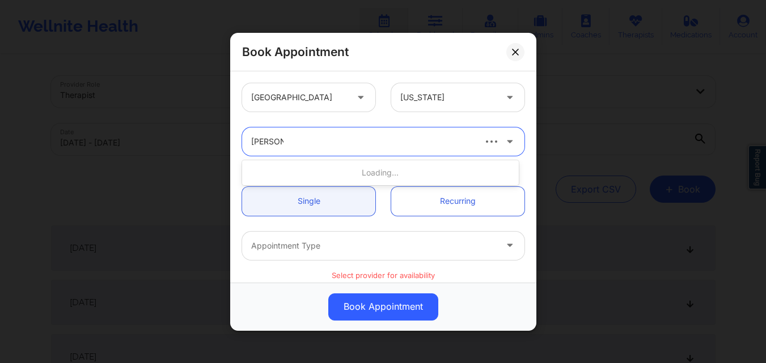
type input "Brianna Mc"
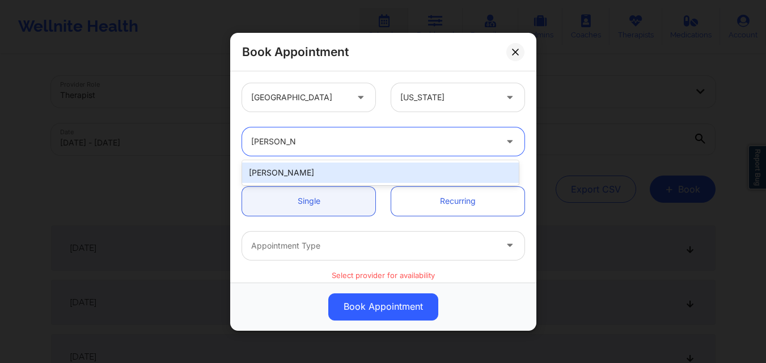
click at [371, 181] on div "Brianna Mclaughlin" at bounding box center [380, 173] width 277 height 20
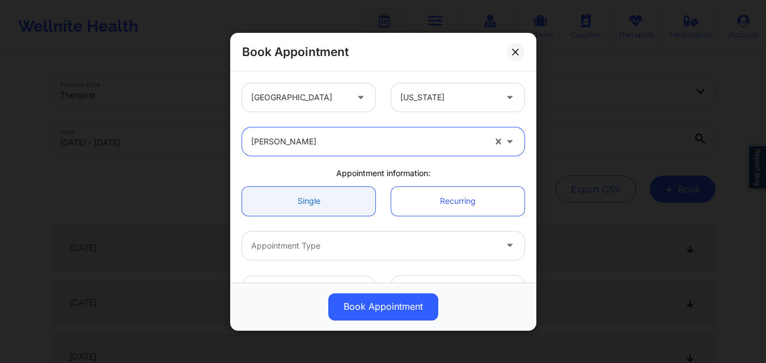
click at [298, 193] on link "Single" at bounding box center [308, 201] width 133 height 29
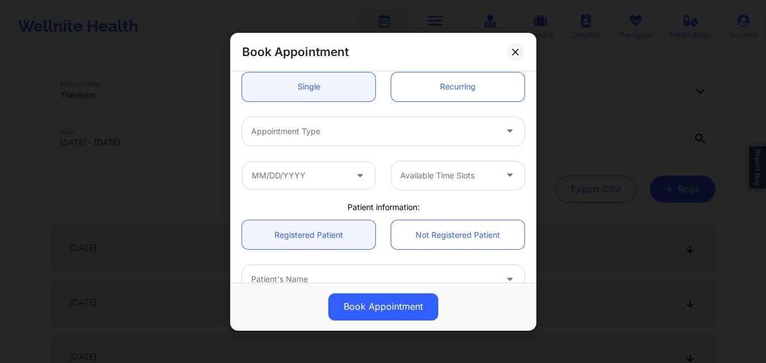
scroll to position [113, 0]
click at [354, 138] on div at bounding box center [373, 132] width 245 height 14
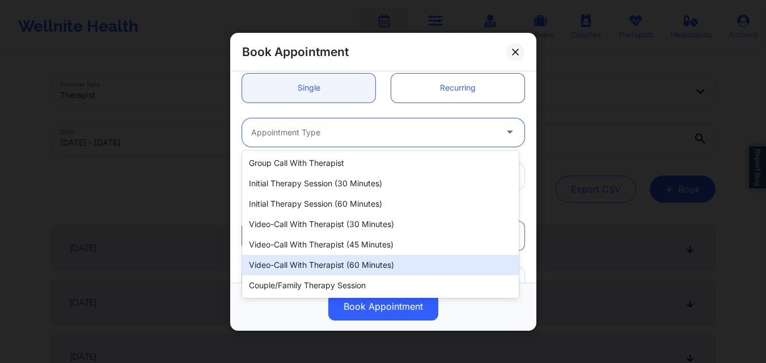
click at [337, 270] on div "Video-Call with Therapist (60 minutes)" at bounding box center [380, 265] width 277 height 20
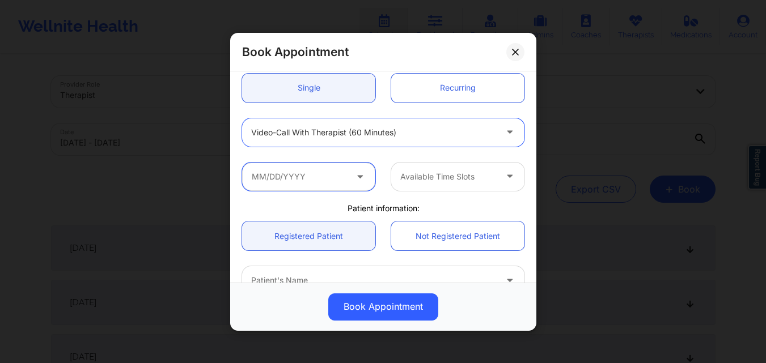
click at [300, 177] on input "text" at bounding box center [308, 176] width 133 height 28
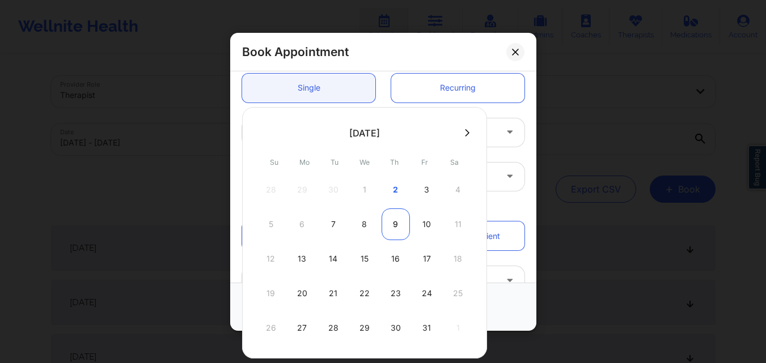
click at [397, 224] on div "9" at bounding box center [396, 225] width 28 height 32
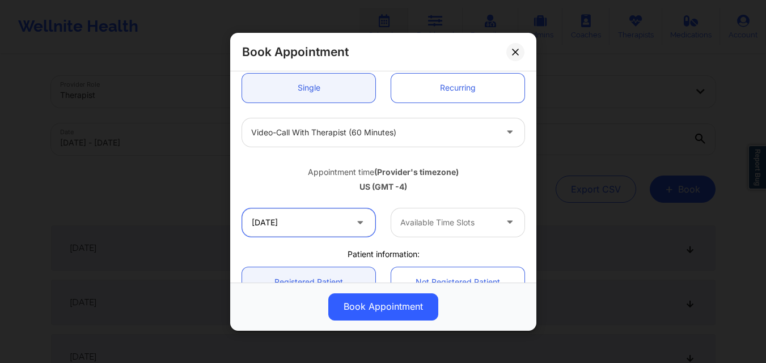
click at [337, 231] on input "10/09/2025" at bounding box center [308, 222] width 133 height 28
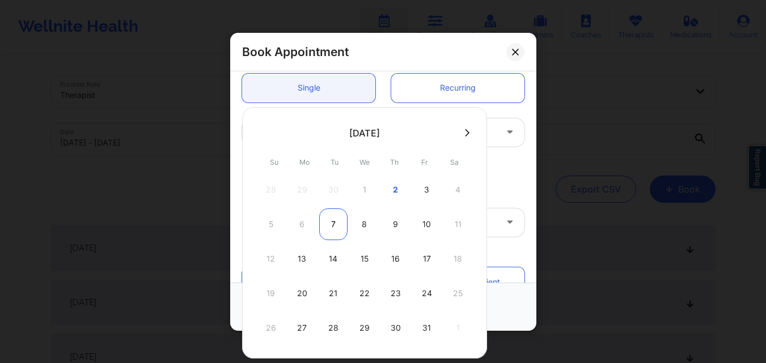
click at [332, 224] on div "7" at bounding box center [333, 225] width 28 height 32
type input "10/07/2025"
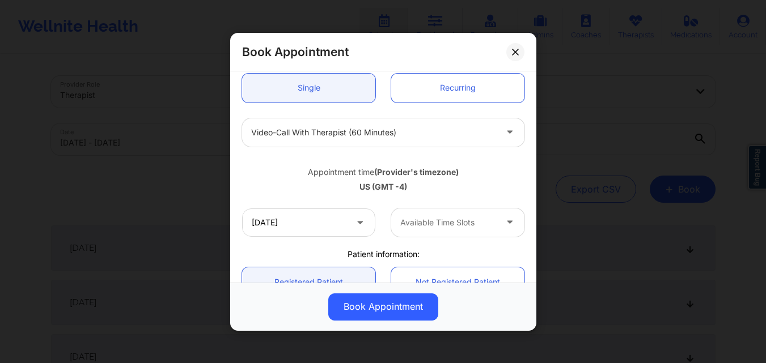
click at [435, 221] on div at bounding box center [448, 223] width 96 height 14
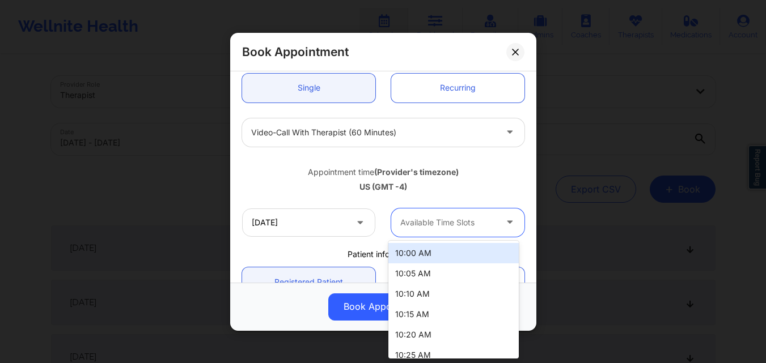
scroll to position [172, 0]
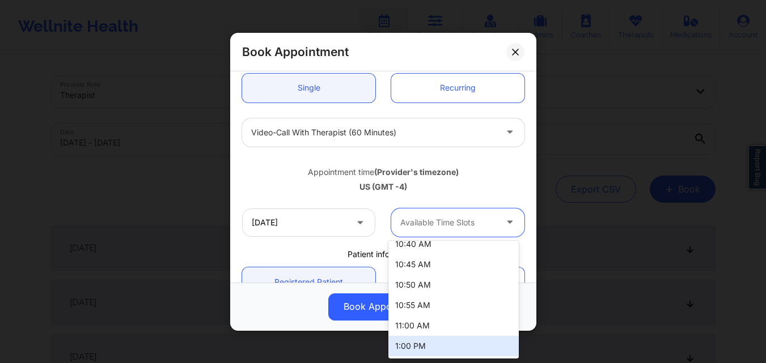
click at [442, 341] on div "1:00 PM" at bounding box center [453, 346] width 130 height 20
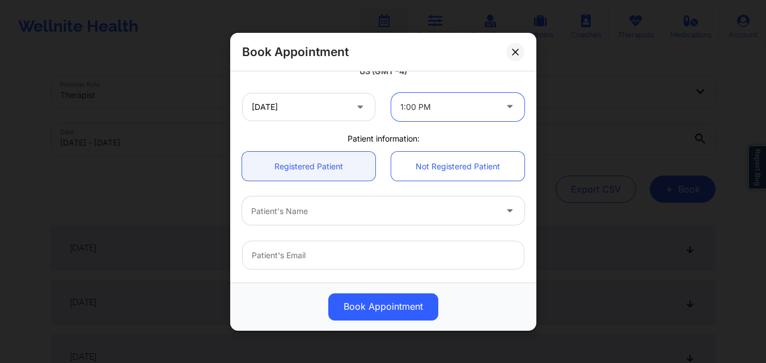
scroll to position [227, 0]
click at [350, 217] on div at bounding box center [373, 213] width 245 height 14
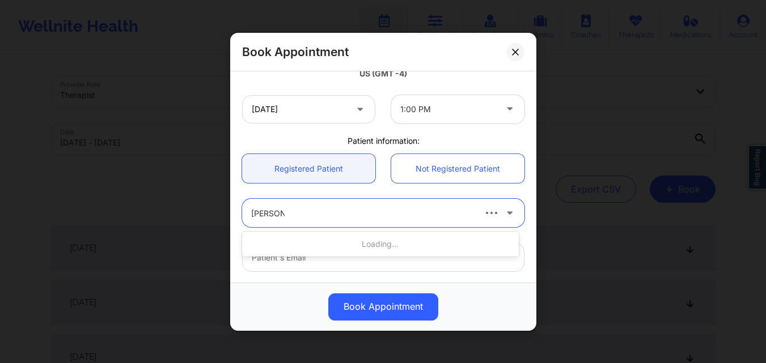
type input "Sandra In"
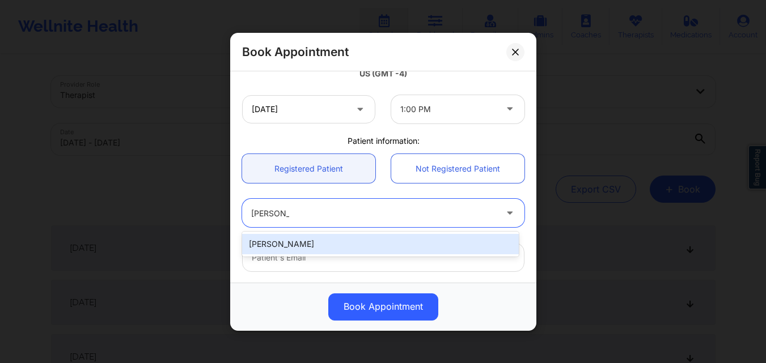
type input "sand9512@gmail.com"
type input "+1813-817-5930"
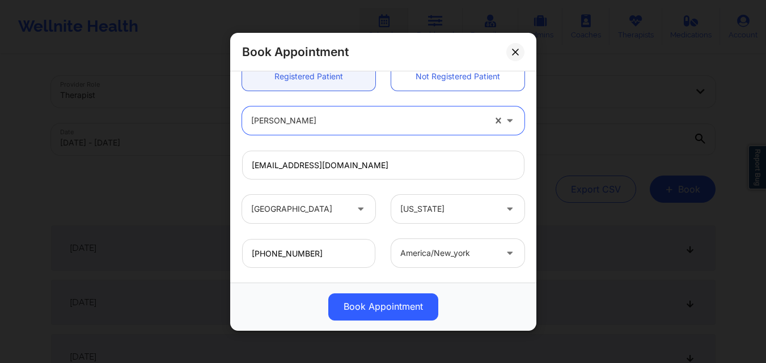
scroll to position [377, 0]
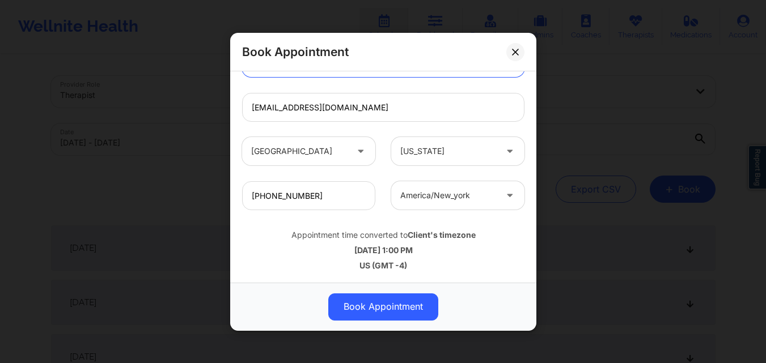
click at [398, 310] on button "Book Appointment" at bounding box center [383, 306] width 110 height 27
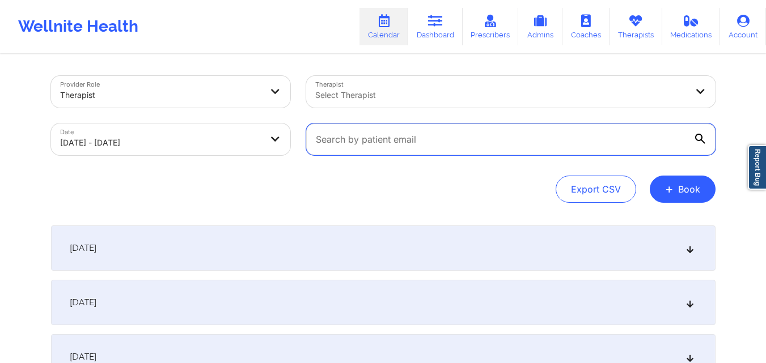
click at [463, 130] on input "text" at bounding box center [510, 140] width 409 height 32
paste input "Andrea Santomauro"
type input "Andrea Santomauro"
paste input "scandagliaandrea@gmail.com"
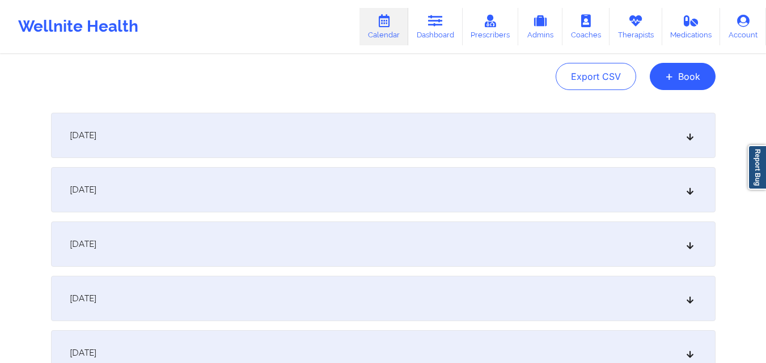
scroll to position [113, 0]
type input "scandagliaandrea@gmail.com"
click at [447, 241] on div "October 3, 2025" at bounding box center [383, 243] width 664 height 45
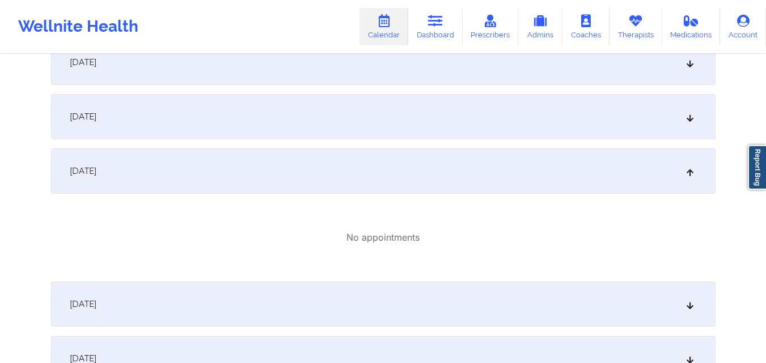
scroll to position [170, 0]
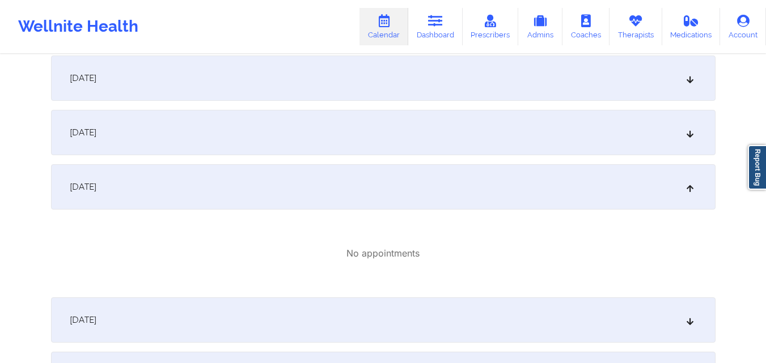
click at [400, 134] on div "October 2, 2025" at bounding box center [383, 132] width 664 height 45
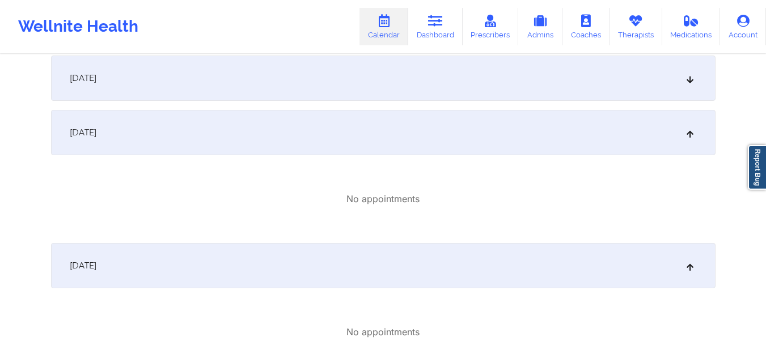
click at [493, 79] on div "October 1, 2025" at bounding box center [383, 78] width 664 height 45
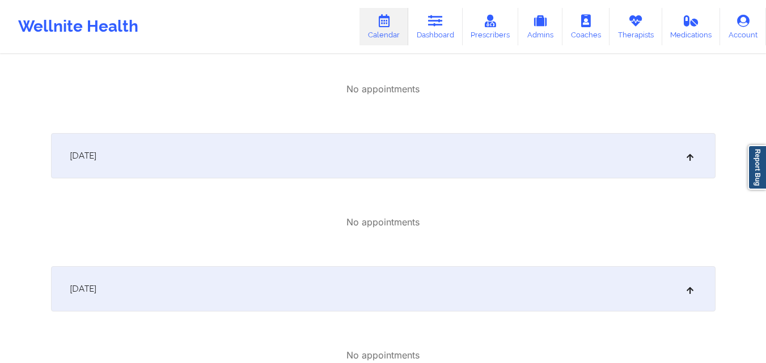
scroll to position [0, 0]
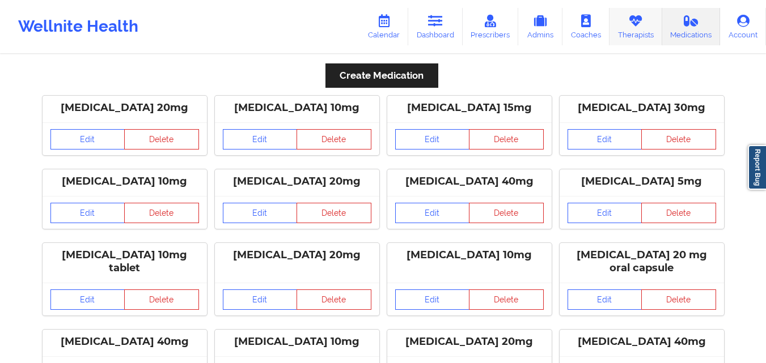
click at [643, 34] on link "Therapists" at bounding box center [635, 26] width 53 height 37
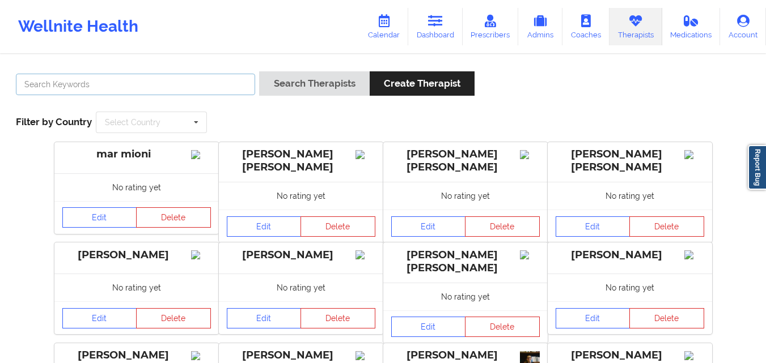
click at [161, 87] on input "text" at bounding box center [135, 85] width 239 height 22
type input "Nicole Carrita"
click at [259, 71] on button "Search Therapists" at bounding box center [314, 83] width 110 height 24
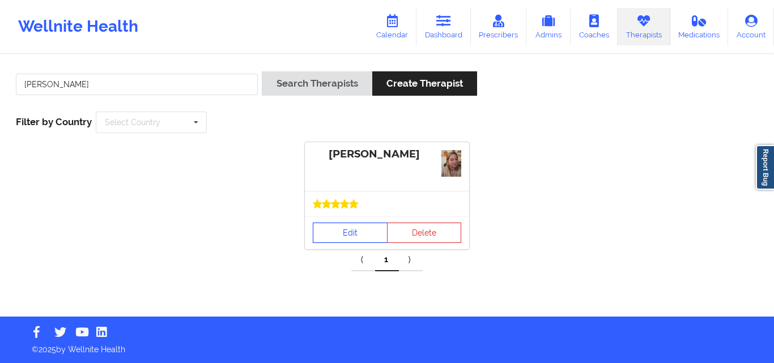
click at [338, 229] on link "Edit" at bounding box center [350, 233] width 75 height 20
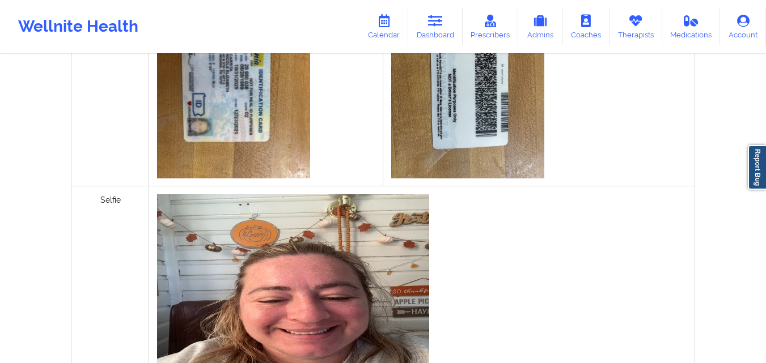
scroll to position [585, 0]
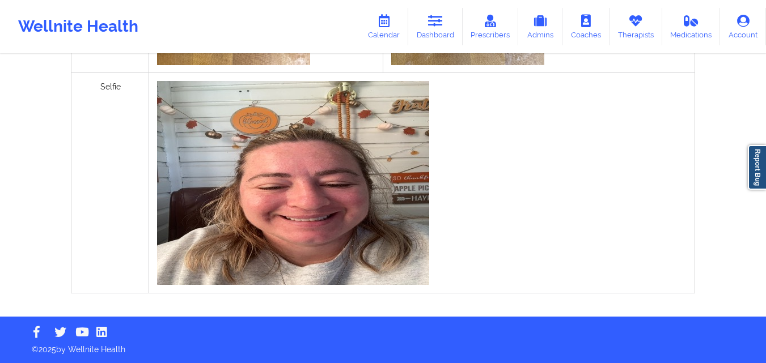
click at [361, 242] on img at bounding box center [293, 183] width 272 height 204
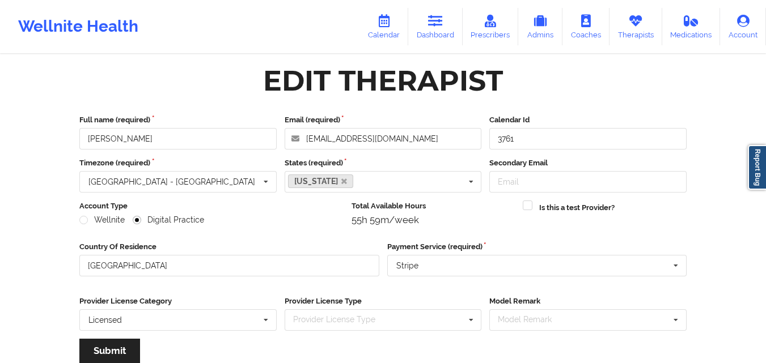
scroll to position [0, 0]
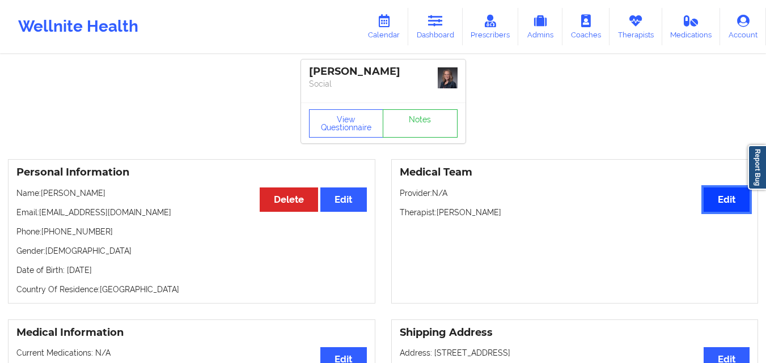
click at [713, 206] on button "Edit" at bounding box center [726, 200] width 46 height 24
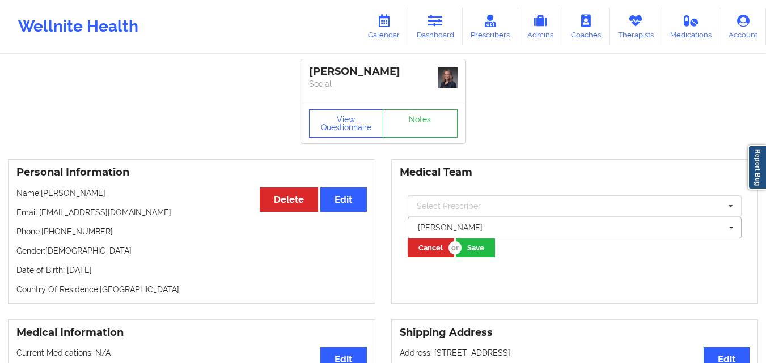
click at [528, 232] on div at bounding box center [570, 228] width 304 height 14
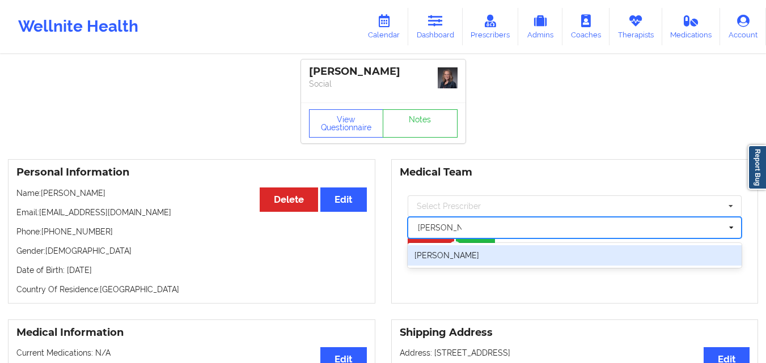
type input "Brianna Mc"
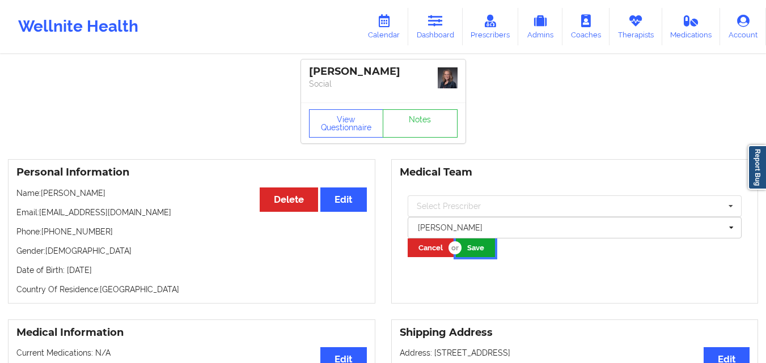
click at [478, 256] on button "Save" at bounding box center [475, 248] width 39 height 19
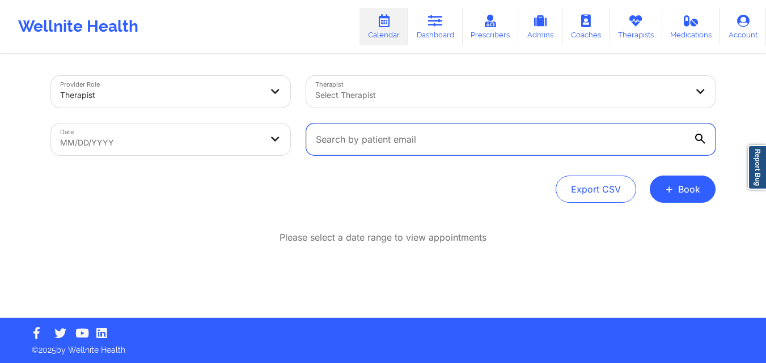
click at [384, 147] on input "text" at bounding box center [510, 140] width 409 height 32
paste input "[EMAIL_ADDRESS][DOMAIN_NAME]"
type input "[EMAIL_ADDRESS][DOMAIN_NAME]"
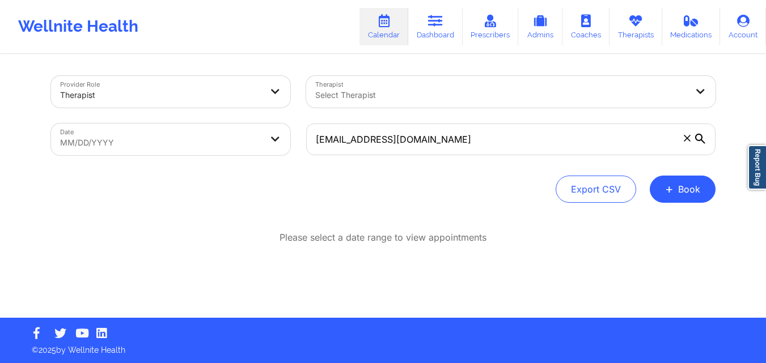
select select "2025-8"
select select "2025-9"
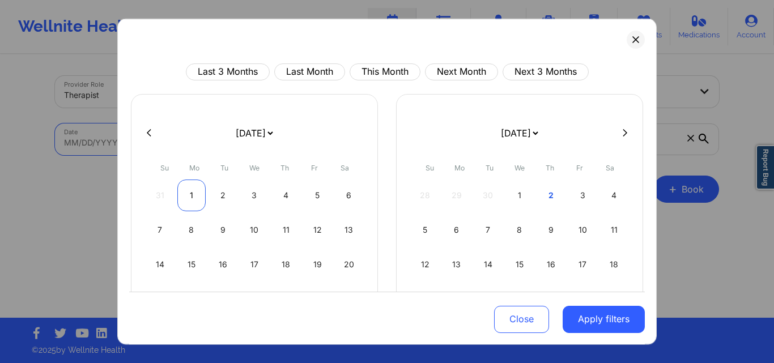
click at [192, 192] on div "1" at bounding box center [191, 195] width 29 height 32
select select "2025-8"
select select "2025-9"
select select "2025-8"
select select "2025-9"
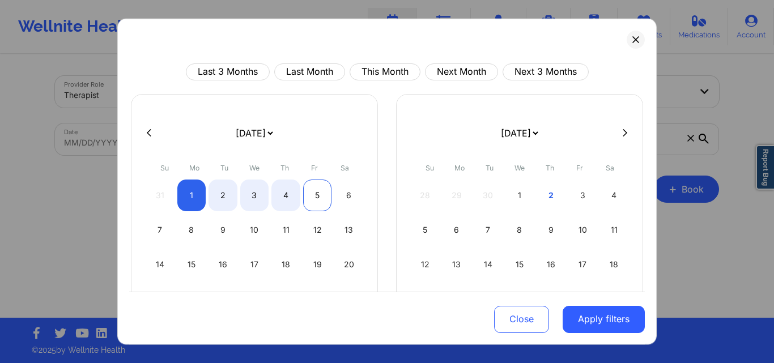
select select "2025-8"
select select "2025-9"
select select "2025-8"
select select "2025-9"
click at [350, 196] on div "6" at bounding box center [348, 195] width 29 height 32
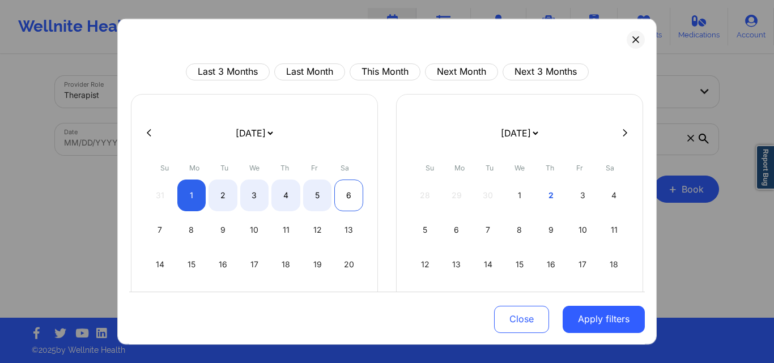
select select "2025-8"
select select "2025-9"
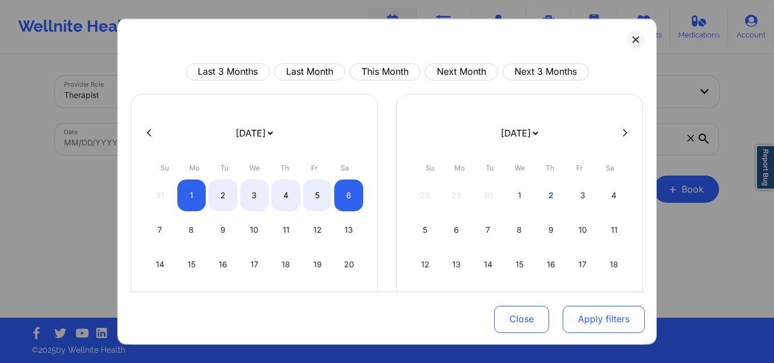
click at [592, 324] on button "Apply filters" at bounding box center [604, 319] width 82 height 27
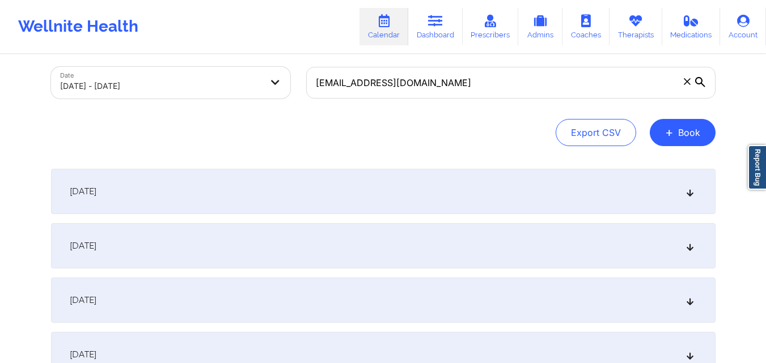
click at [419, 241] on div "September 2, 2025" at bounding box center [383, 245] width 664 height 45
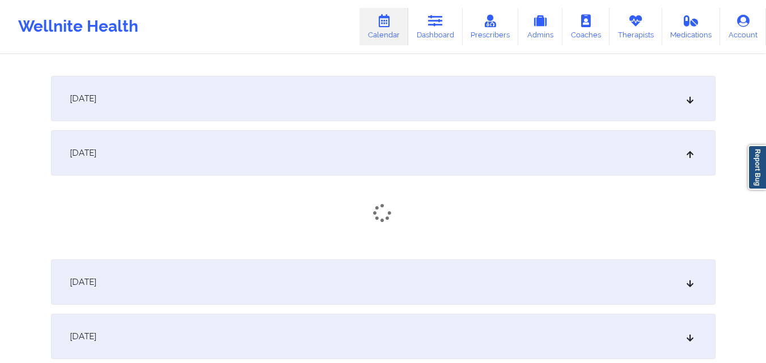
scroll to position [170, 0]
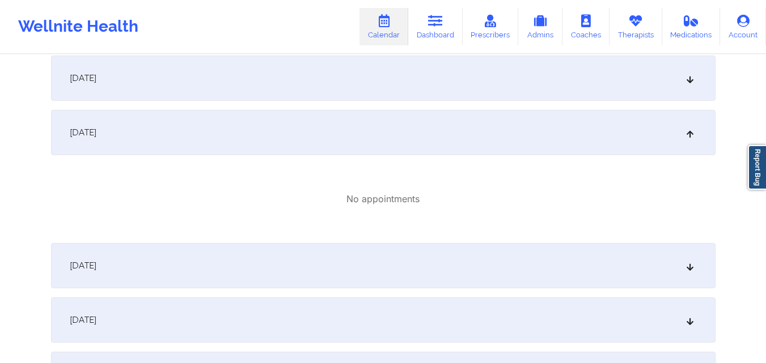
click at [434, 276] on div "September 3, 2025" at bounding box center [383, 265] width 664 height 45
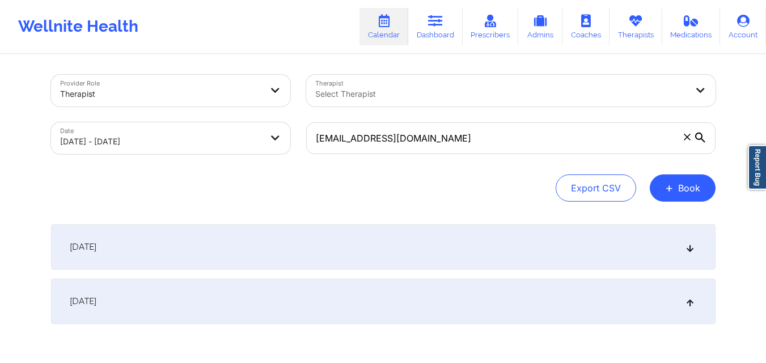
scroll to position [0, 0]
click at [463, 251] on div "September 1, 2025" at bounding box center [383, 248] width 664 height 45
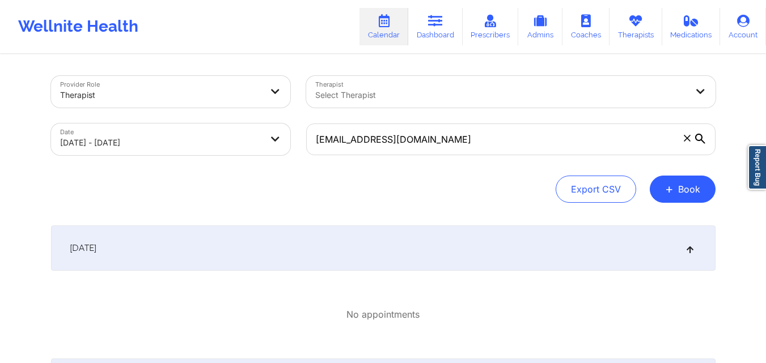
click at [265, 147] on body "Wellnite Health Calendar Dashboard Prescribers Admins Coaches Therapists Medica…" at bounding box center [383, 181] width 766 height 363
select select "2025-8"
select select "2025-9"
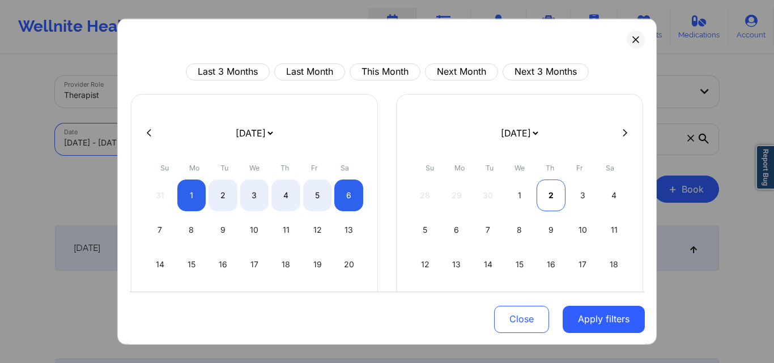
click at [544, 194] on div "2" at bounding box center [551, 195] width 29 height 32
select select "2025-9"
select select "2025-10"
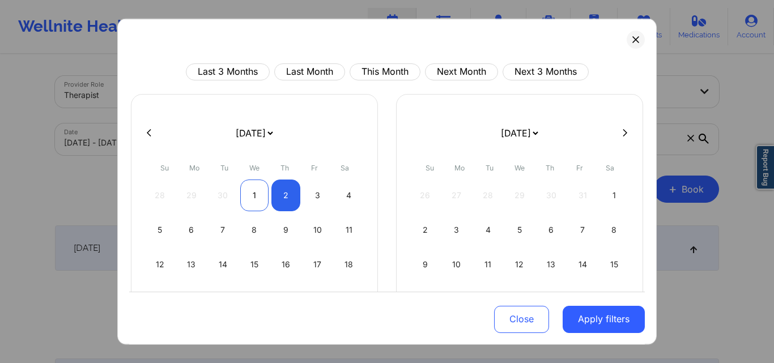
select select "2025-9"
select select "2025-10"
click at [256, 189] on div "1" at bounding box center [254, 195] width 29 height 32
select select "2025-9"
select select "2025-10"
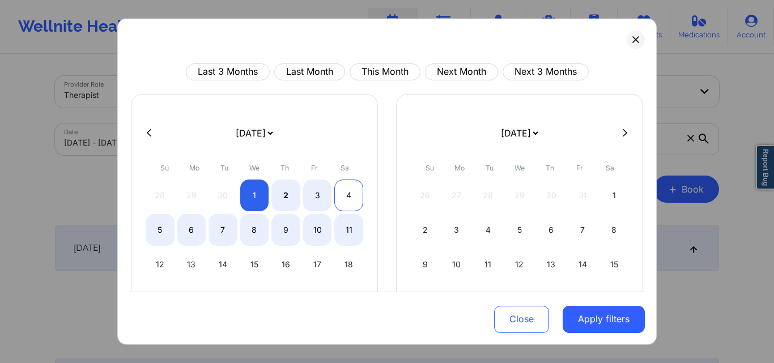
select select "2025-9"
select select "2025-10"
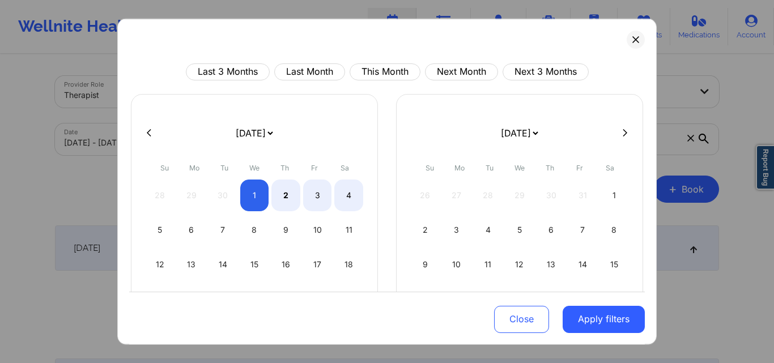
select select "2025-9"
select select "2025-10"
select select "2025-9"
select select "2025-10"
click at [350, 197] on div "4" at bounding box center [348, 195] width 29 height 32
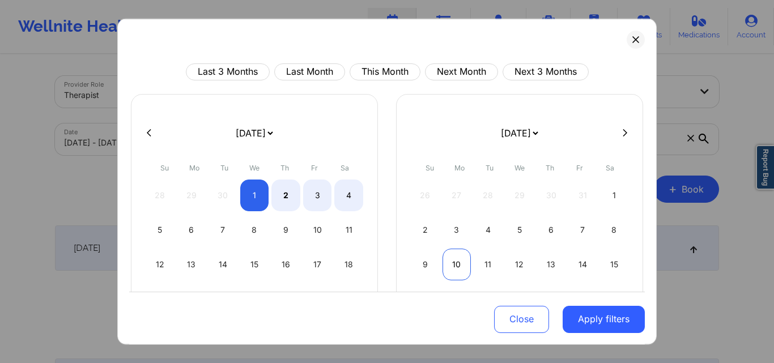
select select "2025-9"
select select "2025-10"
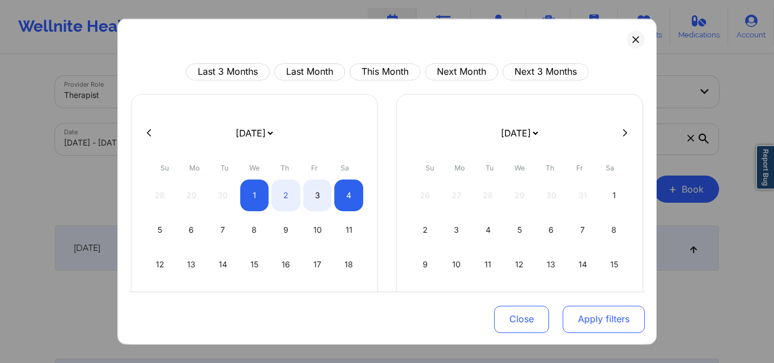
click at [611, 318] on button "Apply filters" at bounding box center [604, 319] width 82 height 27
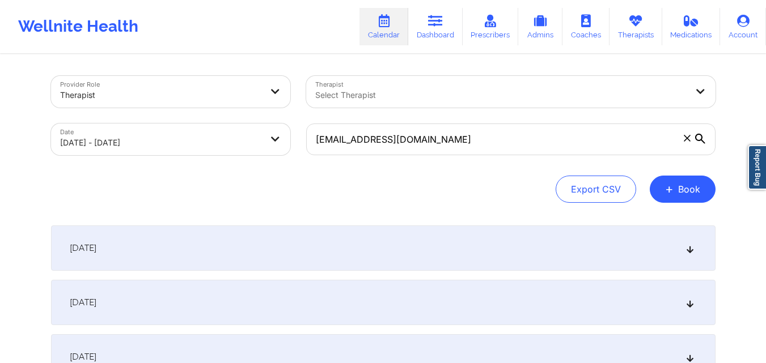
click at [408, 305] on div "[DATE]" at bounding box center [383, 302] width 664 height 45
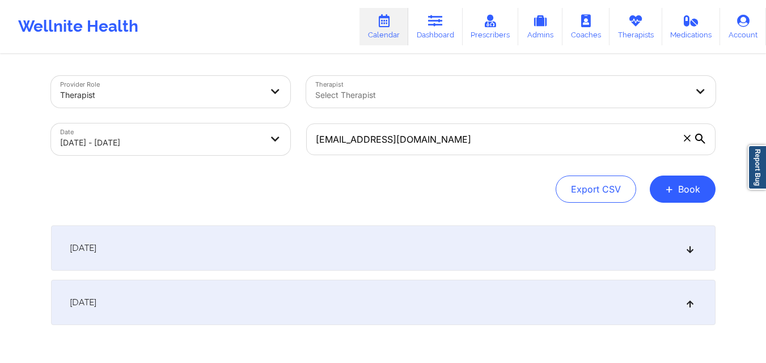
click at [465, 249] on div "[DATE]" at bounding box center [383, 248] width 664 height 45
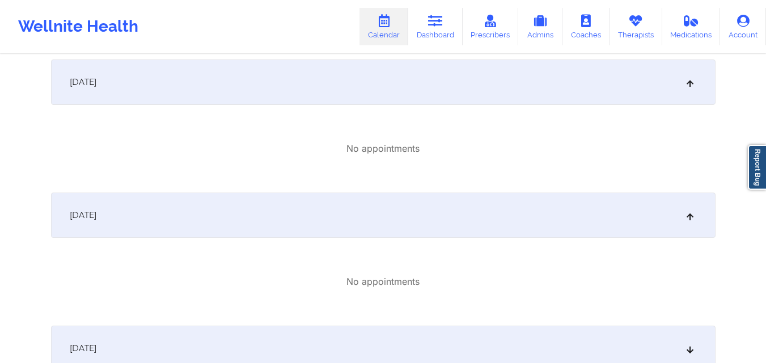
scroll to position [227, 0]
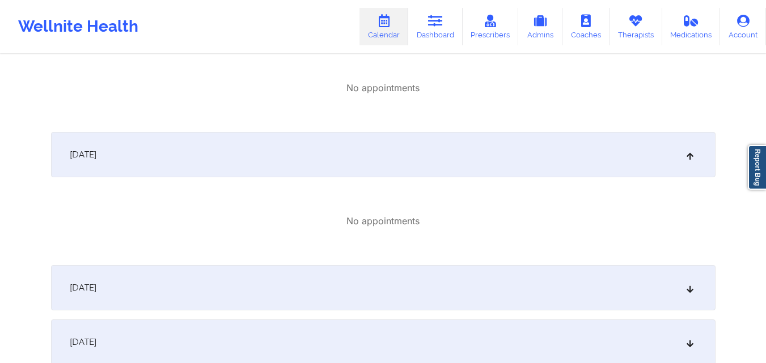
click at [435, 280] on div "October 3, 2025" at bounding box center [383, 287] width 664 height 45
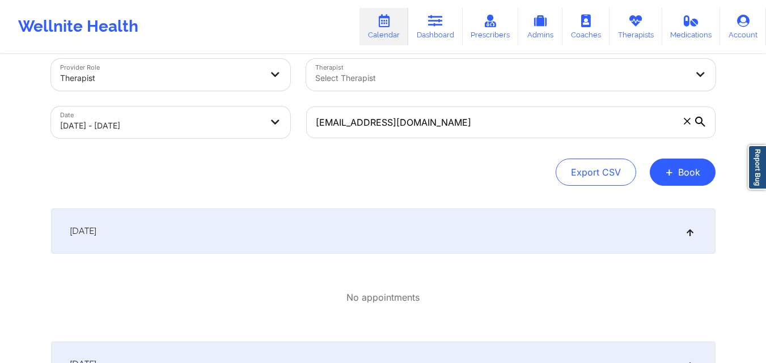
scroll to position [0, 0]
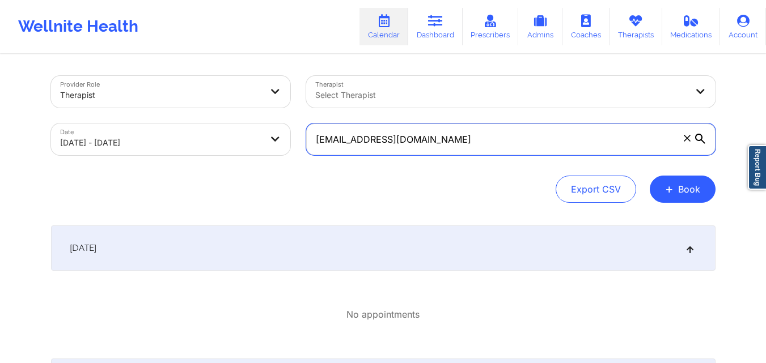
click at [566, 154] on input "scandagliaandrea@gmail.com" at bounding box center [510, 140] width 409 height 32
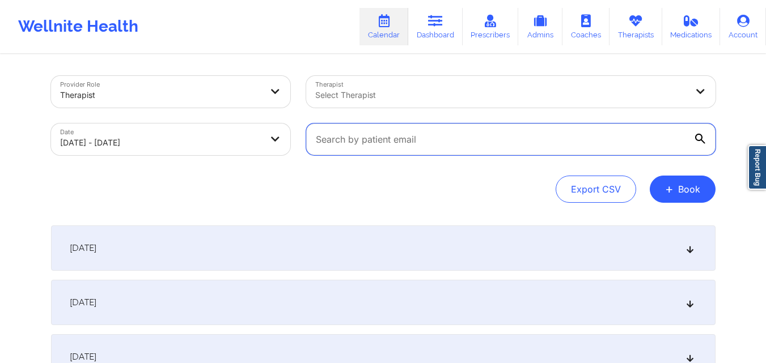
paste input "scandagliaandrea@gmail.com"
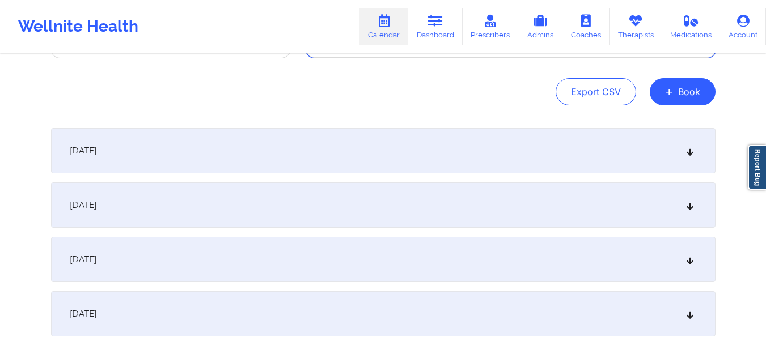
scroll to position [113, 0]
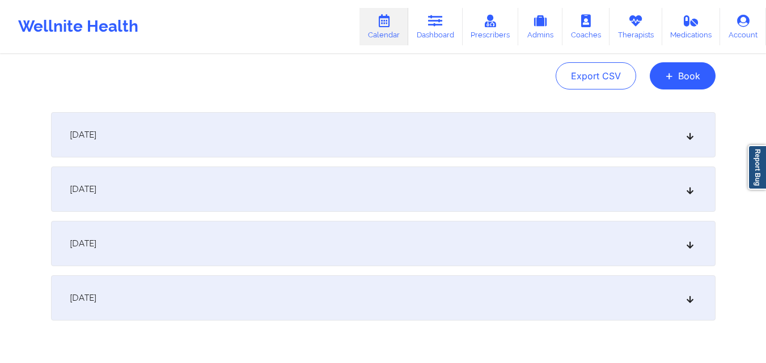
type input "scandagliaandrea@gmail.com"
click at [384, 187] on div "October 2, 2025" at bounding box center [383, 189] width 664 height 45
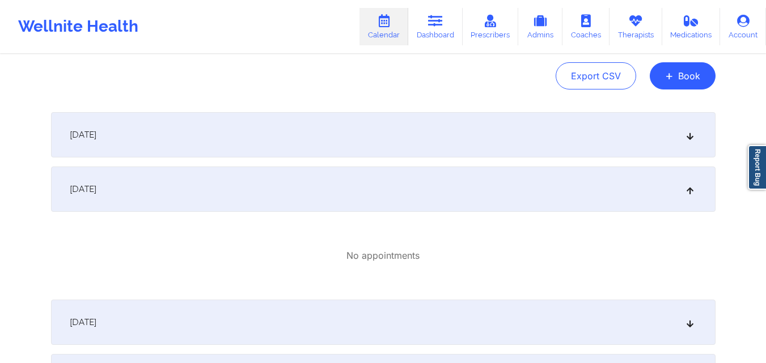
click at [385, 149] on div "October 1, 2025" at bounding box center [383, 134] width 664 height 45
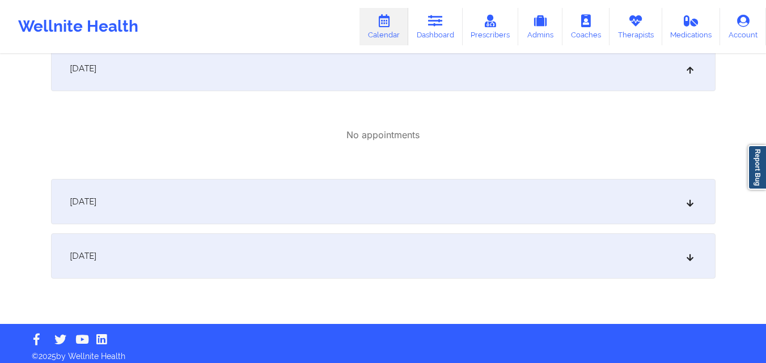
scroll to position [320, 0]
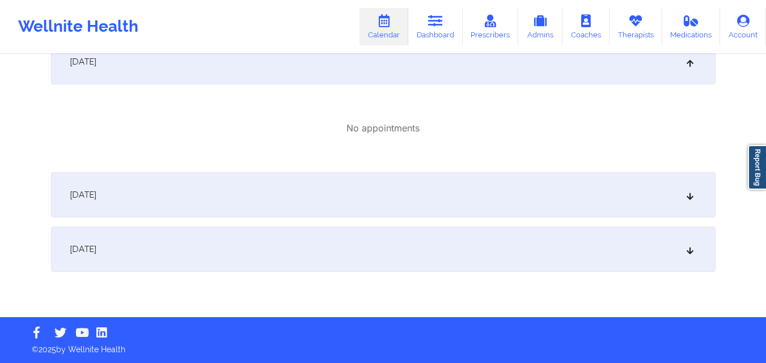
click at [384, 185] on div "October 3, 2025" at bounding box center [383, 194] width 664 height 45
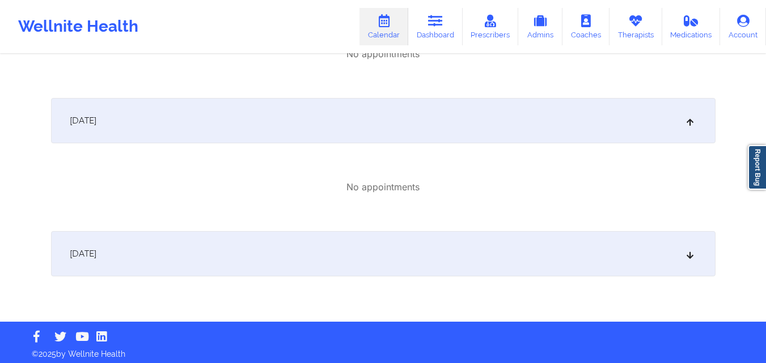
scroll to position [399, 0]
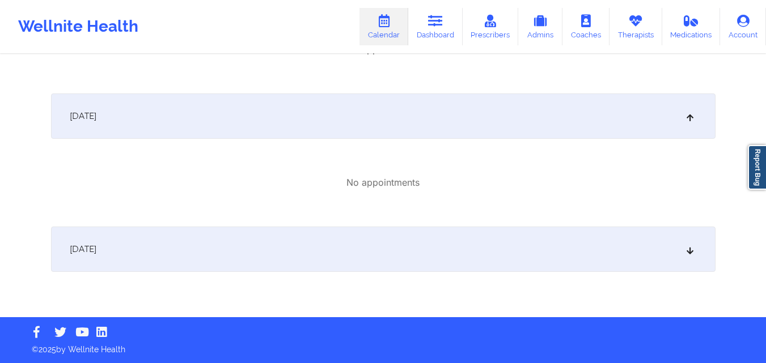
click at [433, 248] on div "October 4, 2025" at bounding box center [383, 249] width 664 height 45
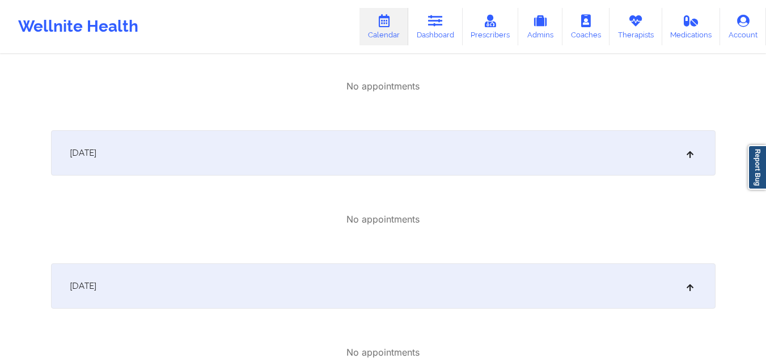
scroll to position [0, 0]
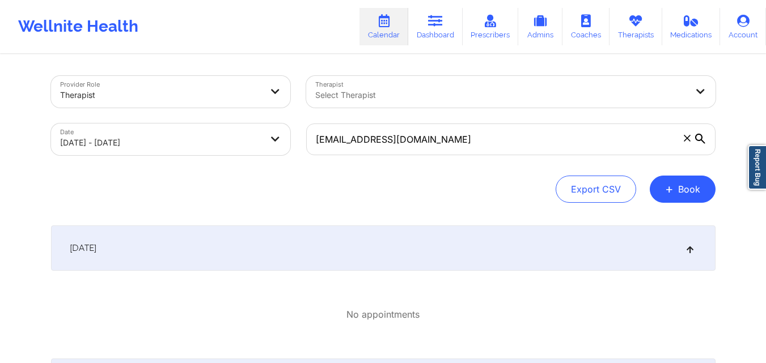
click at [410, 101] on div at bounding box center [501, 95] width 372 height 14
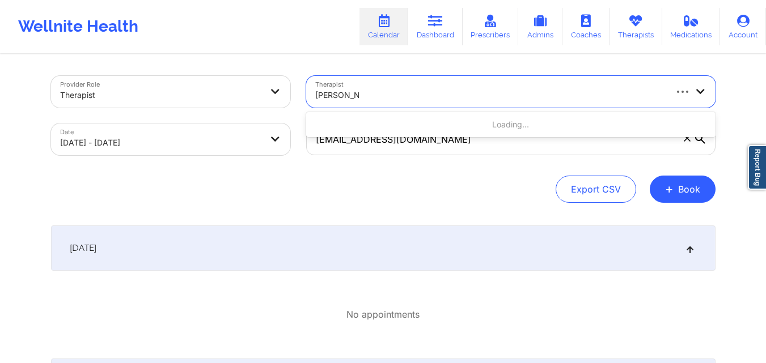
type input "emily Dugan"
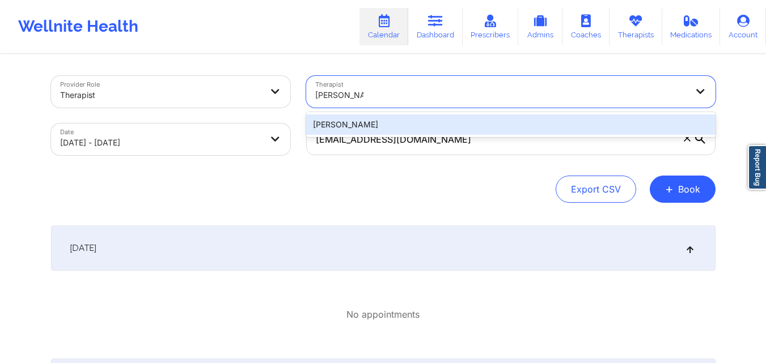
click at [402, 117] on div "[PERSON_NAME]" at bounding box center [510, 125] width 409 height 20
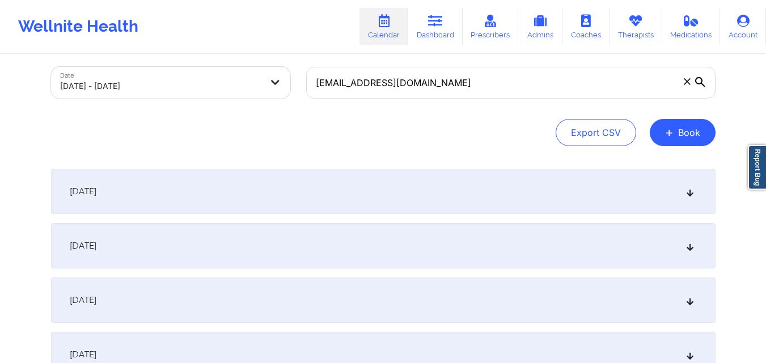
click at [469, 254] on div "October 2, 2025" at bounding box center [383, 245] width 664 height 45
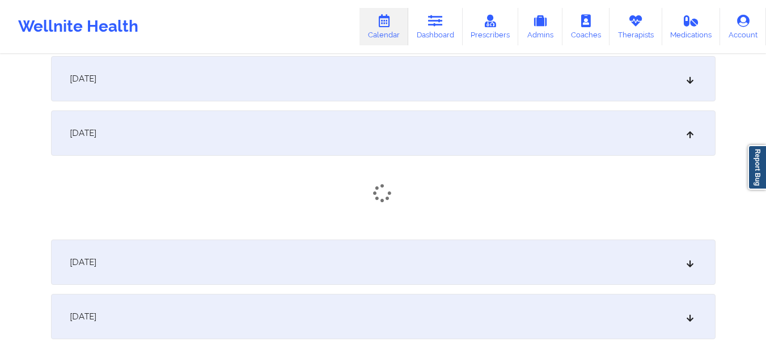
scroll to position [170, 0]
click at [460, 256] on div "October 3, 2025" at bounding box center [383, 265] width 664 height 45
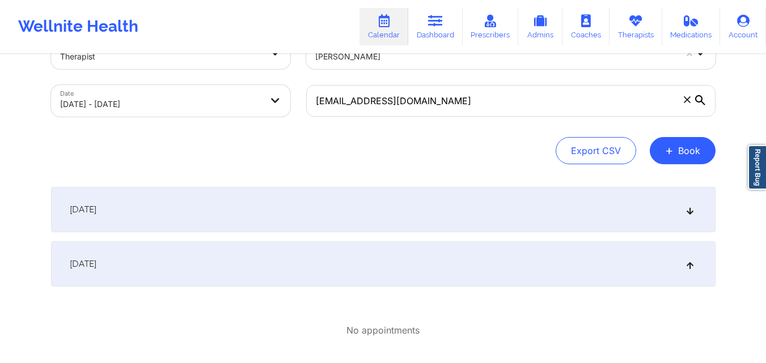
scroll to position [0, 0]
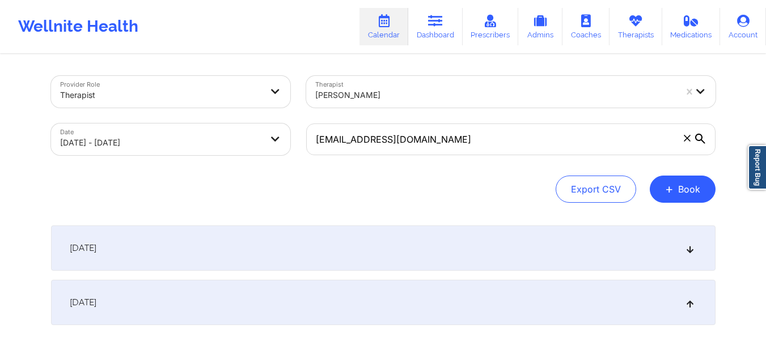
click at [482, 247] on div "October 1, 2025" at bounding box center [383, 248] width 664 height 45
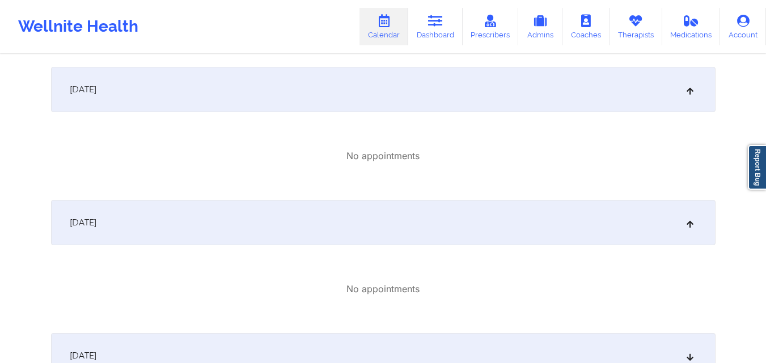
scroll to position [170, 0]
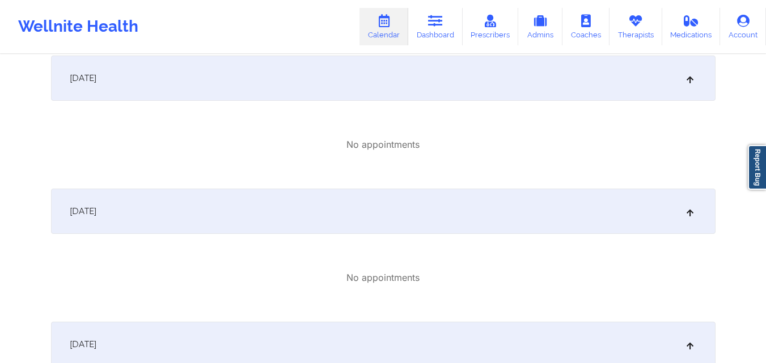
click at [550, 97] on div "October 1, 2025" at bounding box center [383, 78] width 664 height 45
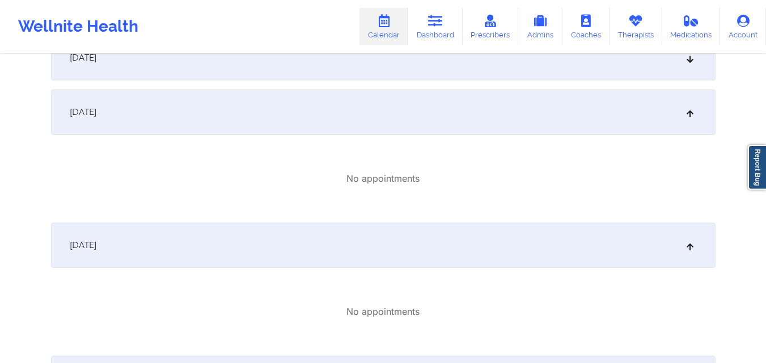
scroll to position [227, 0]
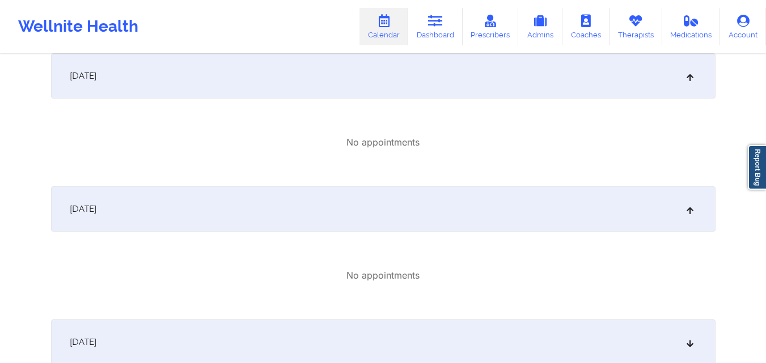
click at [498, 206] on div "October 3, 2025" at bounding box center [383, 209] width 664 height 45
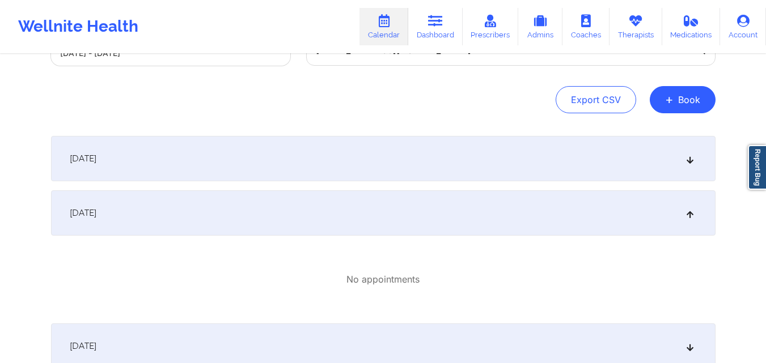
scroll to position [57, 0]
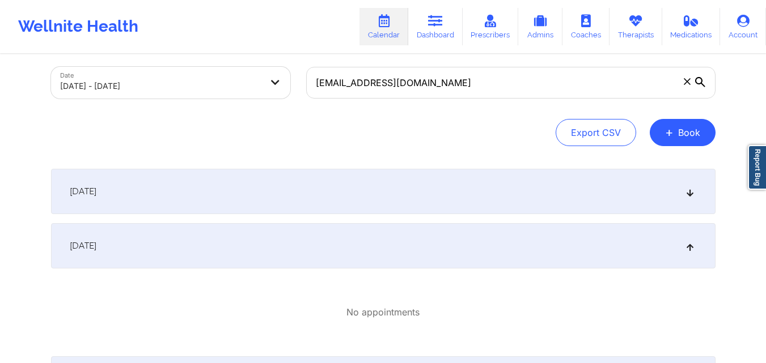
click at [427, 240] on div "October 2, 2025" at bounding box center [383, 245] width 664 height 45
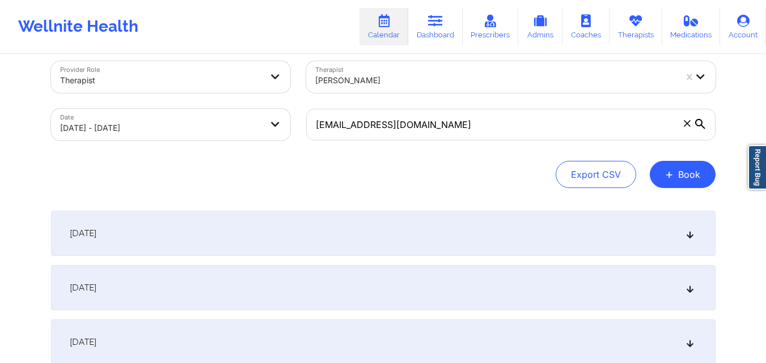
scroll to position [0, 0]
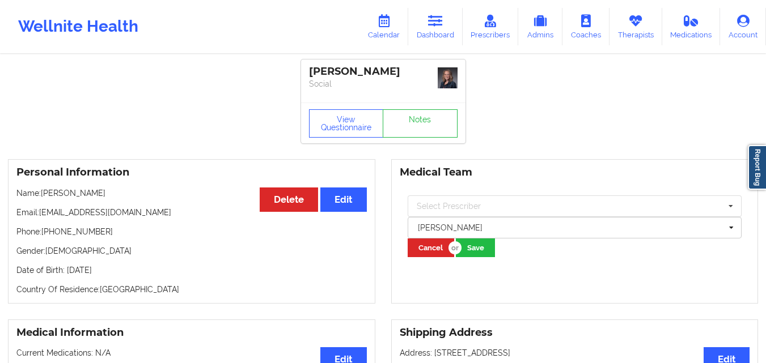
click at [391, 29] on link "Calendar" at bounding box center [383, 26] width 49 height 37
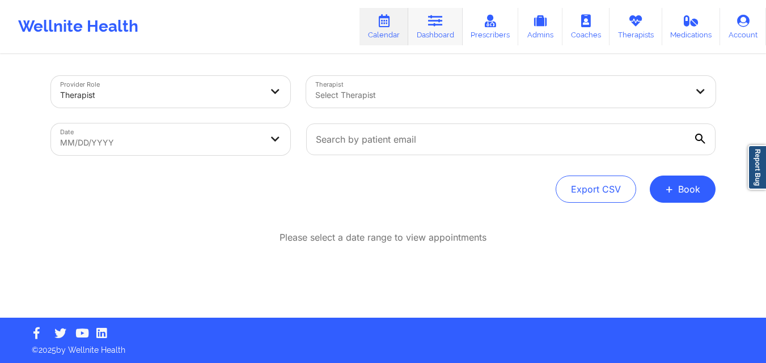
click at [435, 28] on link "Dashboard" at bounding box center [435, 26] width 54 height 37
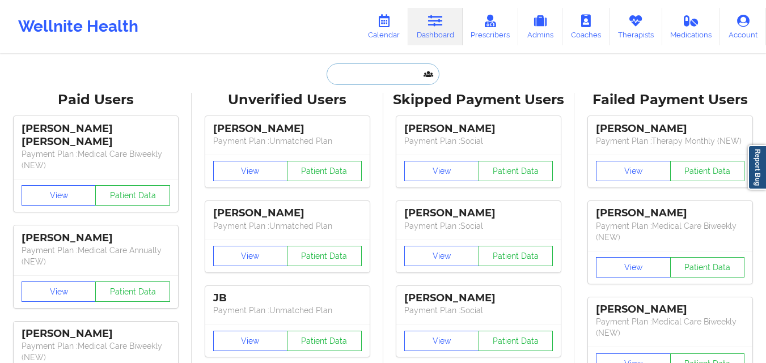
click at [346, 74] on input "text" at bounding box center [383, 74] width 112 height 22
paste input "[PERSON_NAME]"
type input "[PERSON_NAME]"
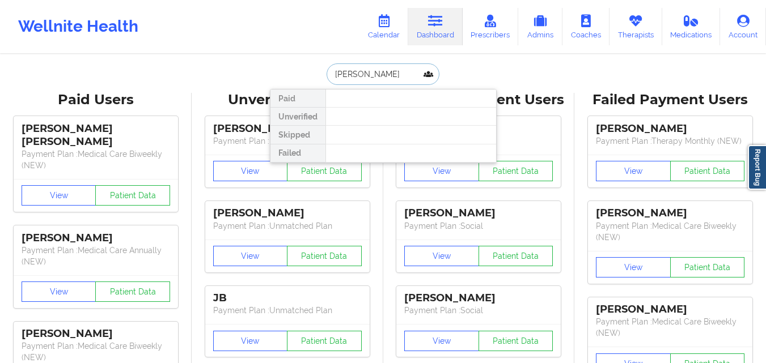
click at [408, 75] on input "[PERSON_NAME]" at bounding box center [383, 74] width 112 height 22
click at [408, 75] on input "Roseanna Cannon" at bounding box center [383, 74] width 112 height 22
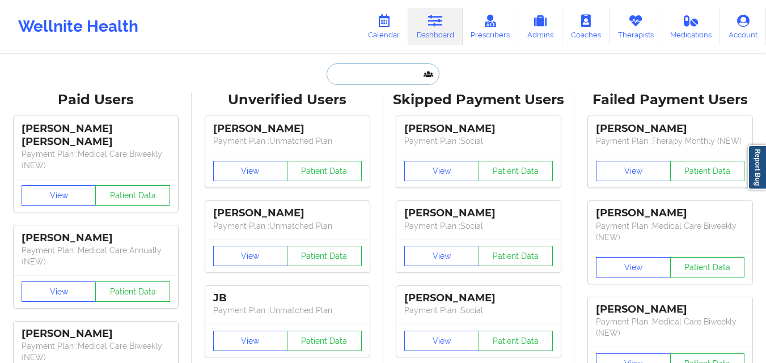
click at [390, 77] on input "text" at bounding box center [383, 74] width 112 height 22
paste input "[PERSON_NAME]"
type input "[PERSON_NAME]"
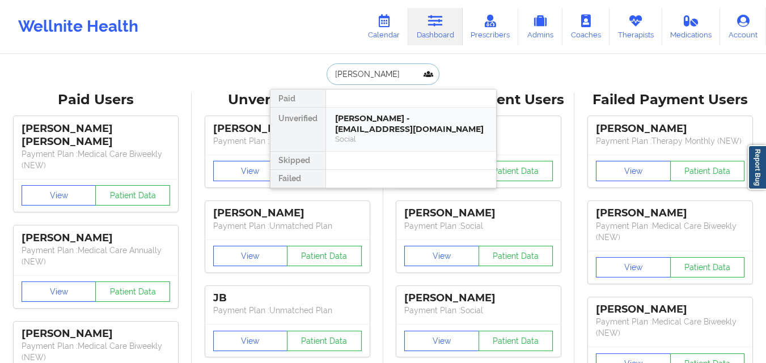
click at [418, 117] on div "Rosanna Cannon - rcannon922@gmail.com" at bounding box center [411, 123] width 152 height 21
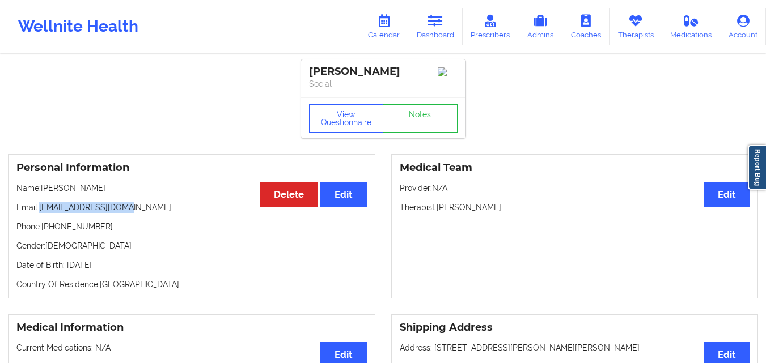
drag, startPoint x: 71, startPoint y: 209, endPoint x: 145, endPoint y: 211, distance: 73.7
click at [145, 211] on p "Email: rcannon922@gmail.com" at bounding box center [191, 207] width 350 height 11
copy p "[EMAIL_ADDRESS][DOMAIN_NAME]"
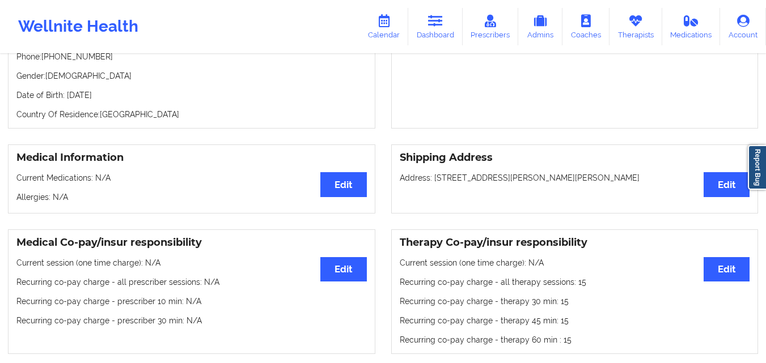
scroll to position [454, 0]
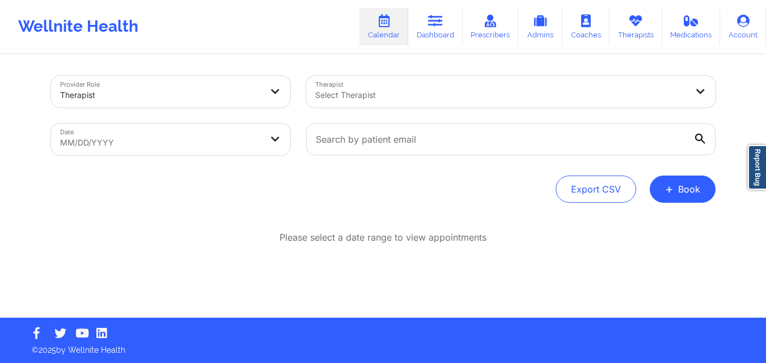
click at [205, 129] on body "Wellnite Health Calendar Dashboard Prescribers Admins Coaches Therapists Medica…" at bounding box center [383, 181] width 766 height 363
select select "2025-8"
select select "2025-9"
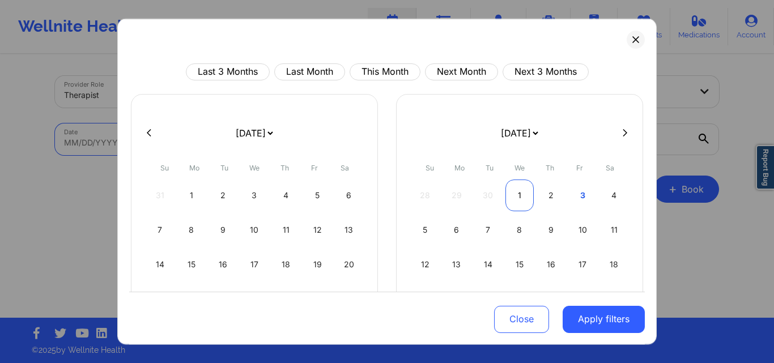
click at [515, 196] on div "1" at bounding box center [520, 195] width 29 height 32
select select "2025-9"
select select "2025-10"
select select "2025-9"
select select "2025-10"
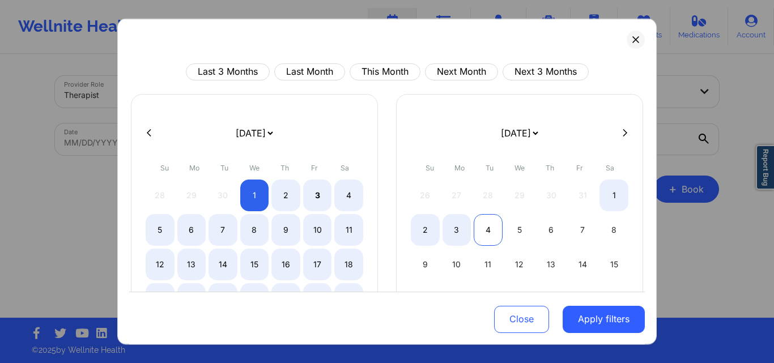
select select "2025-9"
select select "2025-10"
select select "2025-9"
select select "2025-10"
select select "2025-9"
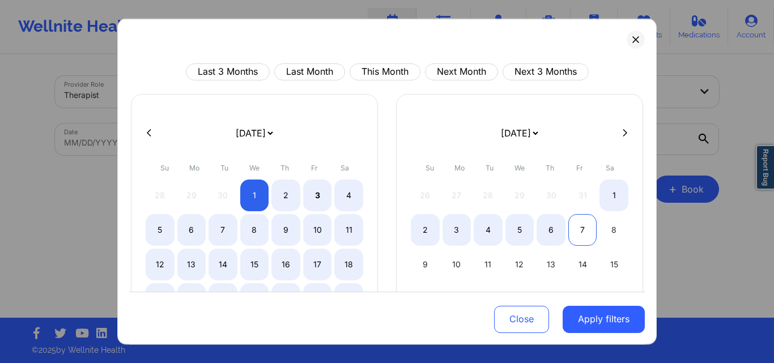
select select "2025-10"
select select "2025-9"
select select "2025-10"
click at [614, 228] on div "8" at bounding box center [614, 230] width 29 height 32
select select "2025-9"
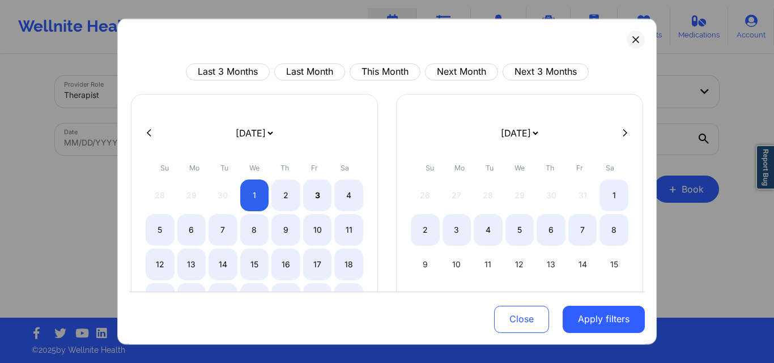
select select "2025-10"
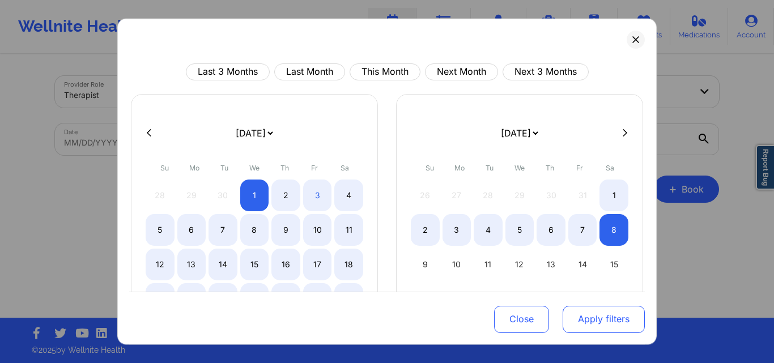
click at [599, 325] on button "Apply filters" at bounding box center [604, 319] width 82 height 27
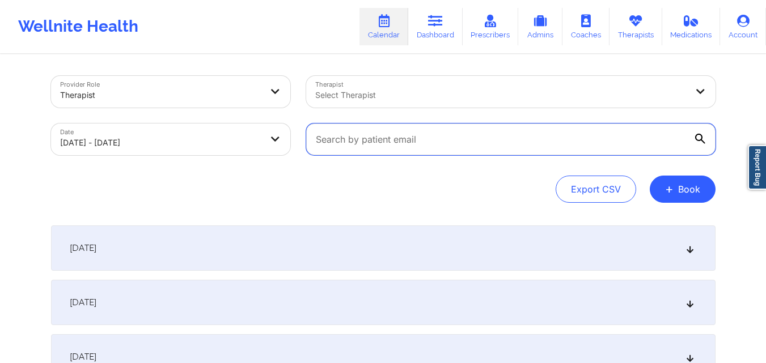
click at [474, 146] on input "text" at bounding box center [510, 140] width 409 height 32
paste input "[EMAIL_ADDRESS][DOMAIN_NAME]"
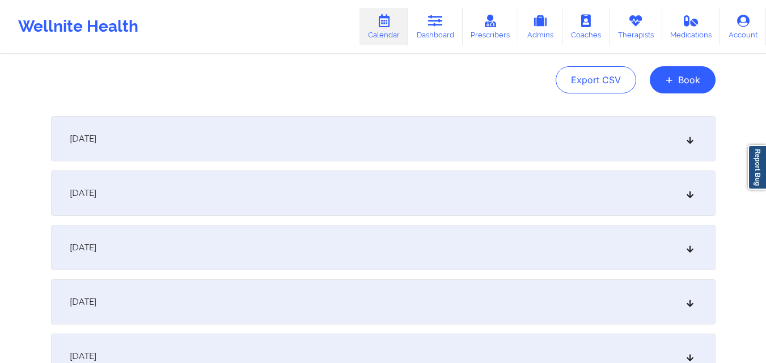
scroll to position [113, 0]
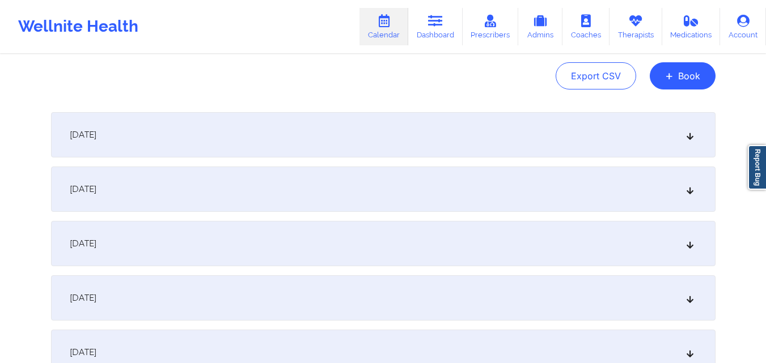
type input "[EMAIL_ADDRESS][DOMAIN_NAME]"
click at [431, 187] on div "[DATE]" at bounding box center [383, 189] width 664 height 45
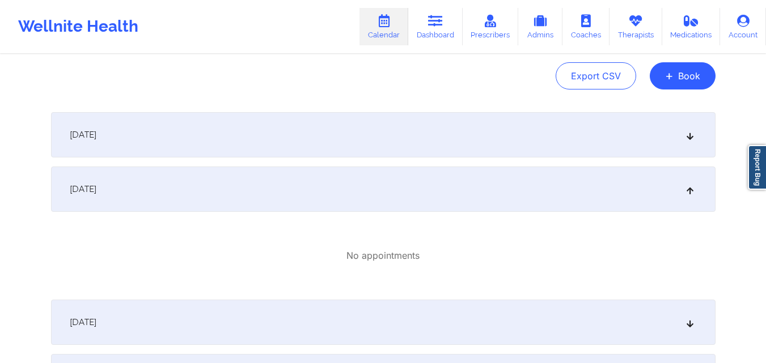
click at [402, 136] on div "[DATE]" at bounding box center [383, 134] width 664 height 45
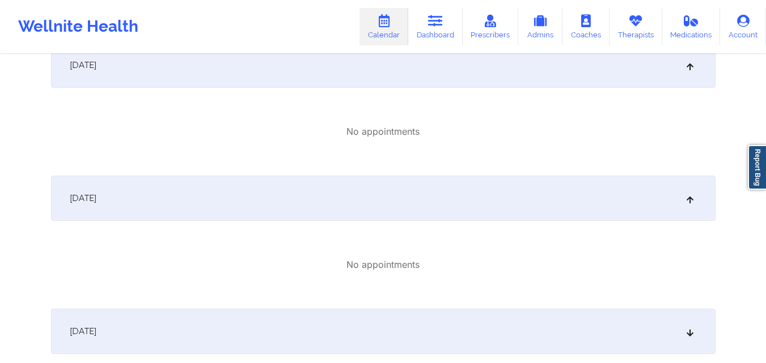
scroll to position [397, 0]
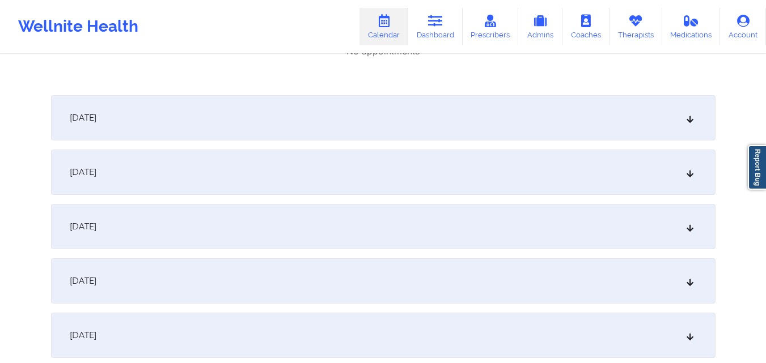
click at [404, 102] on div "October 3, 2025" at bounding box center [383, 117] width 664 height 45
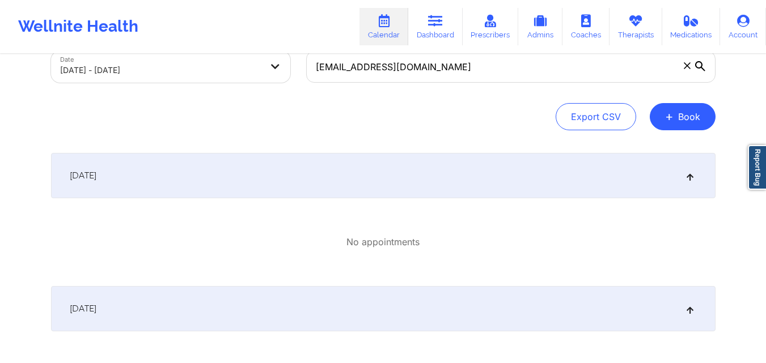
scroll to position [0, 0]
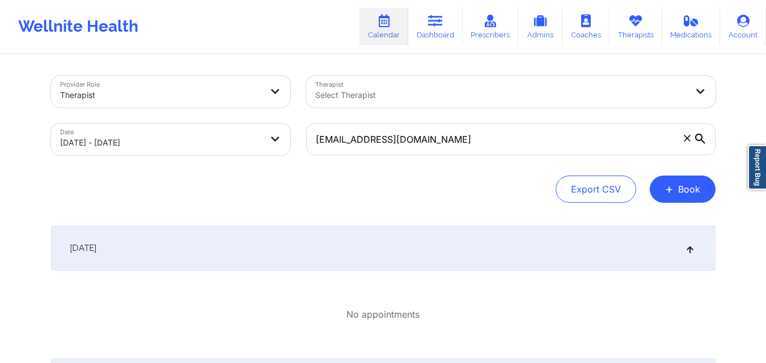
click at [687, 140] on icon at bounding box center [687, 138] width 7 height 7
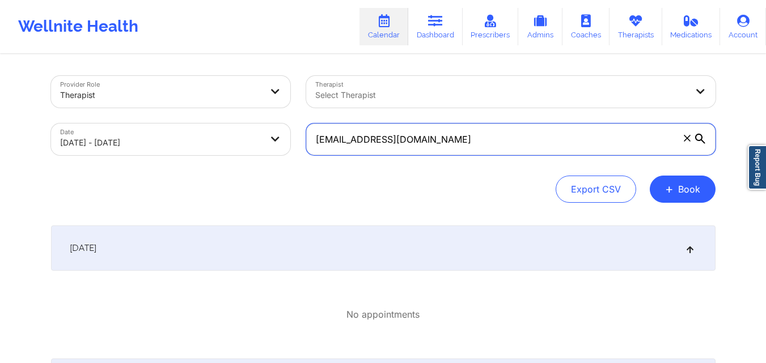
click at [687, 140] on input "scandagliaandrea@gmail.com" at bounding box center [510, 140] width 409 height 32
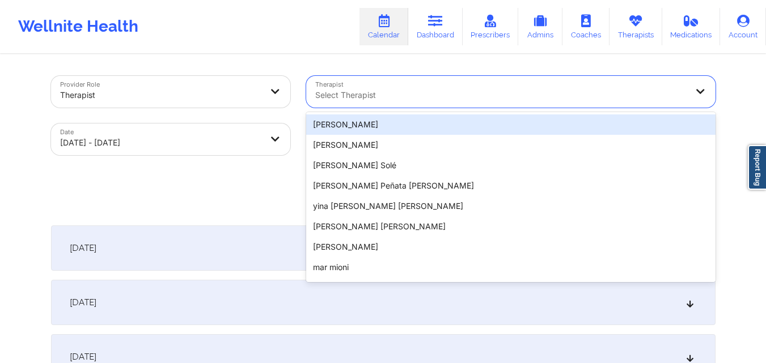
click at [570, 93] on div at bounding box center [501, 95] width 372 height 14
paste input "Nannette Ryan"
type input "Nannette Ryan"
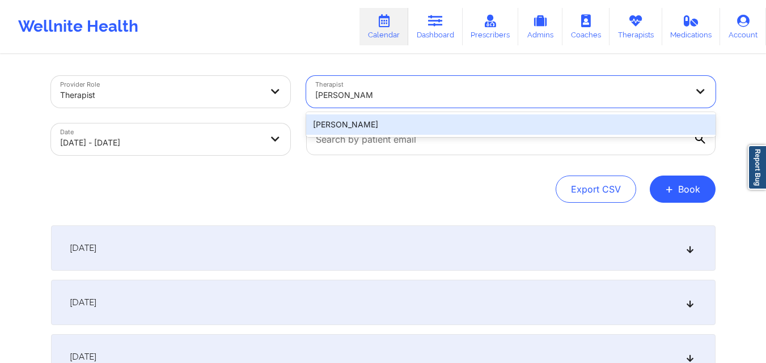
click at [412, 117] on div "Nannette Ryan" at bounding box center [510, 125] width 409 height 20
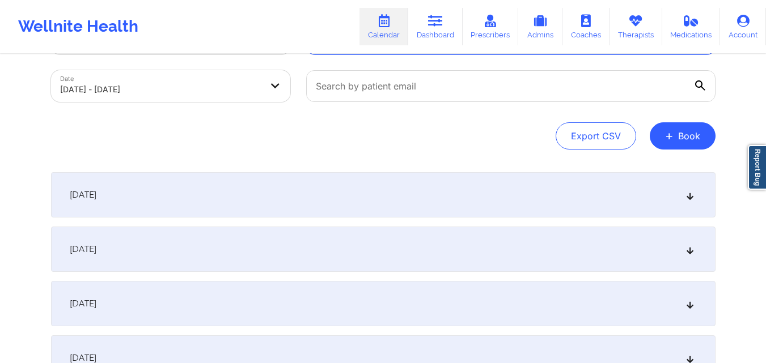
scroll to position [113, 0]
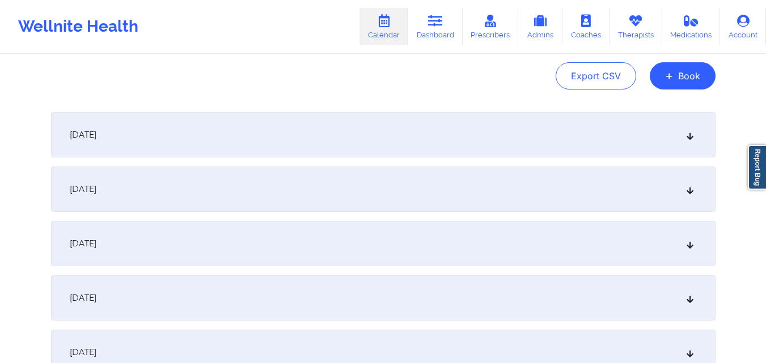
click at [293, 173] on div "October 2, 2025" at bounding box center [383, 189] width 664 height 45
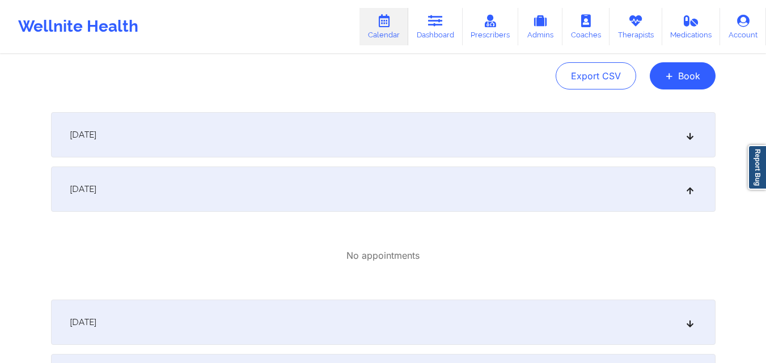
click at [298, 144] on div "October 1, 2025" at bounding box center [383, 134] width 664 height 45
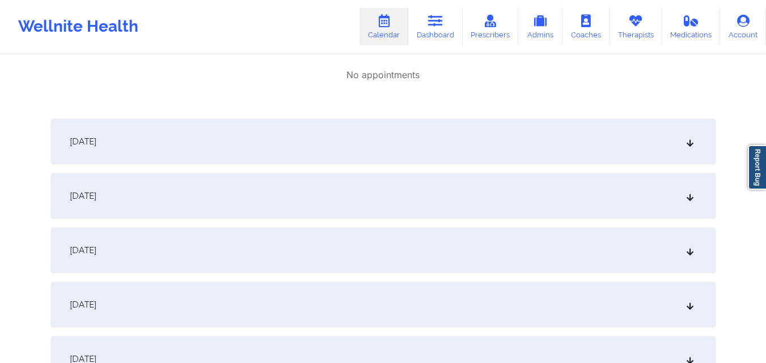
scroll to position [510, 0]
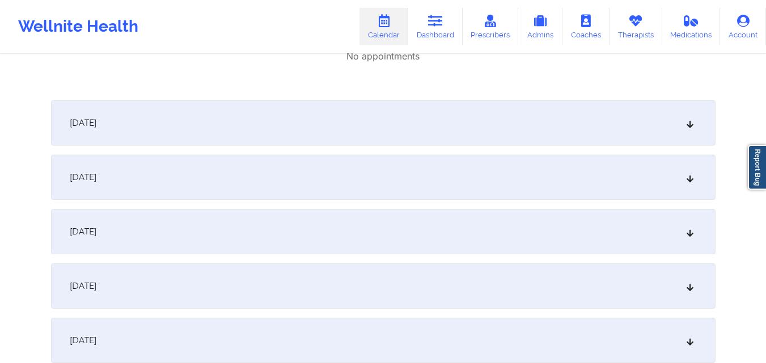
click at [354, 111] on div "October 3, 2025" at bounding box center [383, 122] width 664 height 45
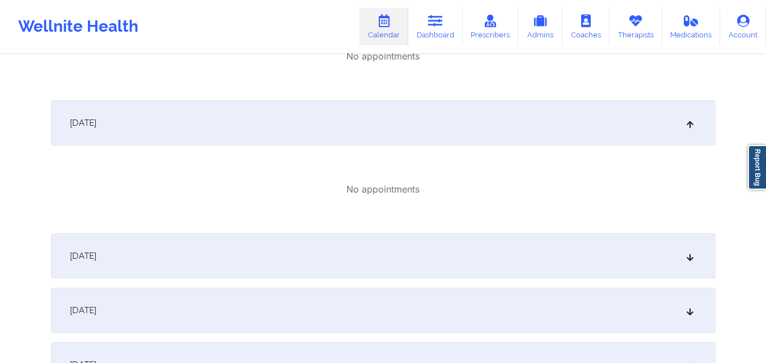
click at [376, 248] on div "October 4, 2025" at bounding box center [383, 256] width 664 height 45
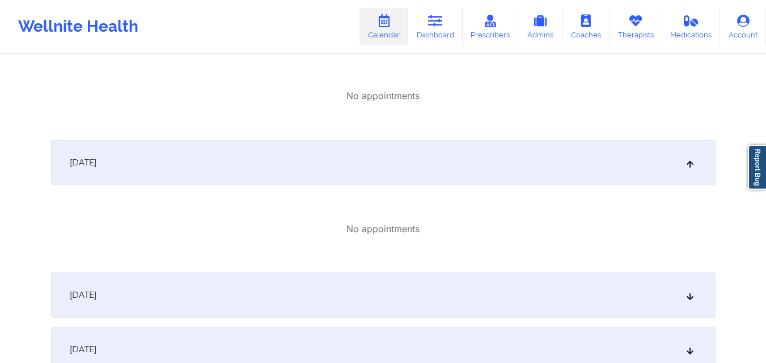
scroll to position [680, 0]
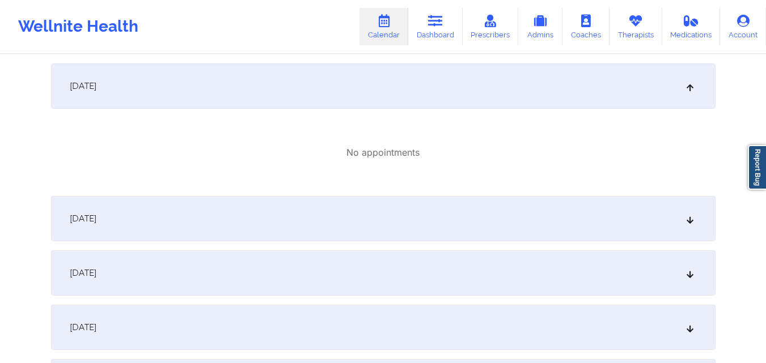
click at [414, 213] on div "October 5, 2025" at bounding box center [383, 218] width 664 height 45
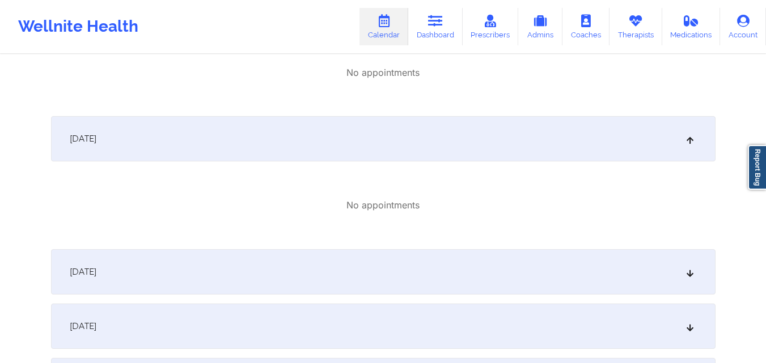
scroll to position [850, 0]
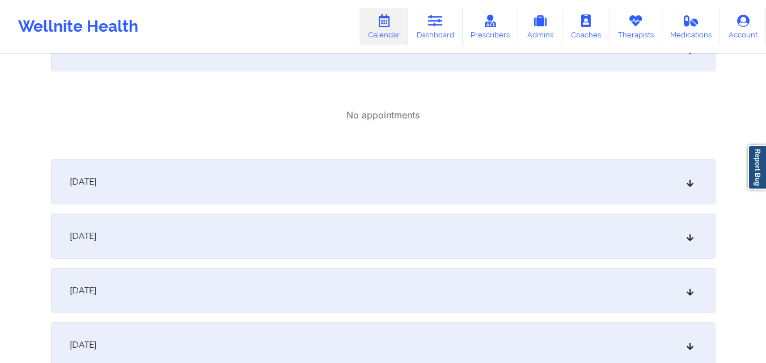
click at [426, 180] on div "October 6, 2025" at bounding box center [383, 181] width 664 height 45
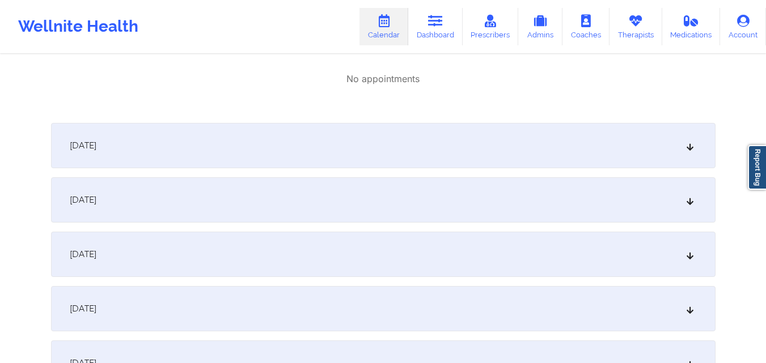
scroll to position [1020, 0]
click at [436, 142] on div "October 7, 2025" at bounding box center [383, 144] width 664 height 45
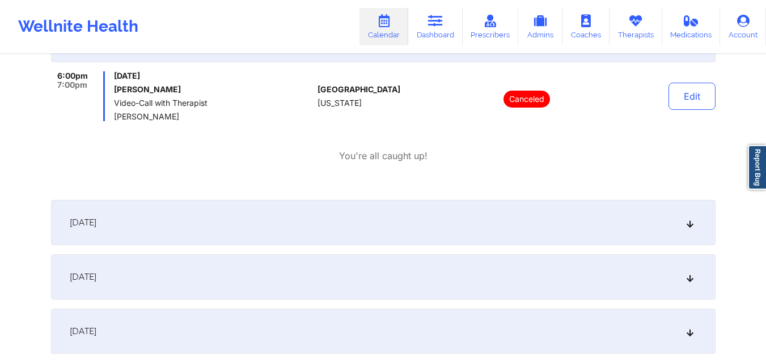
scroll to position [1247, 0]
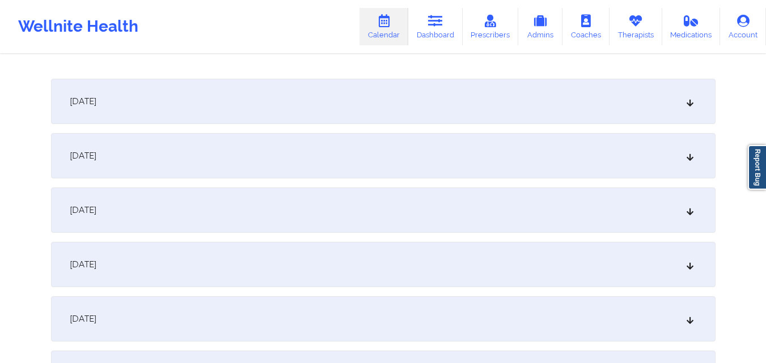
click at [442, 110] on div "October 8, 2025" at bounding box center [383, 101] width 664 height 45
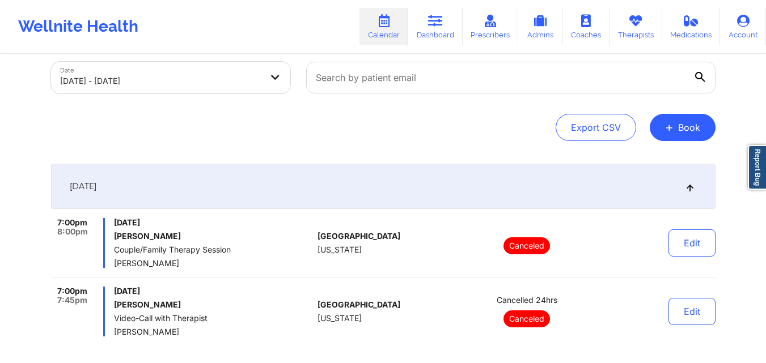
scroll to position [0, 0]
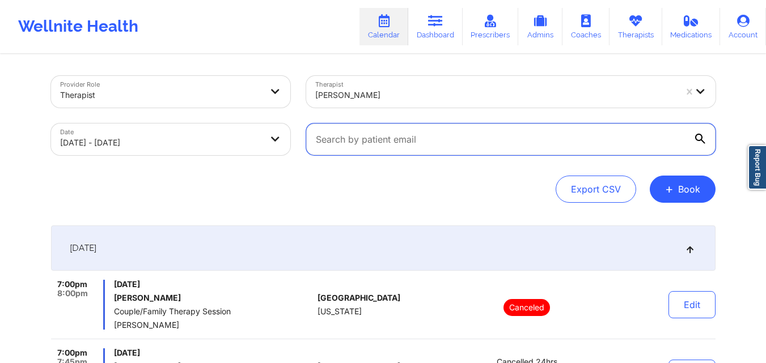
click at [507, 146] on input "text" at bounding box center [510, 140] width 409 height 32
paste input "wraith.c.nephilidus@gmail.com"
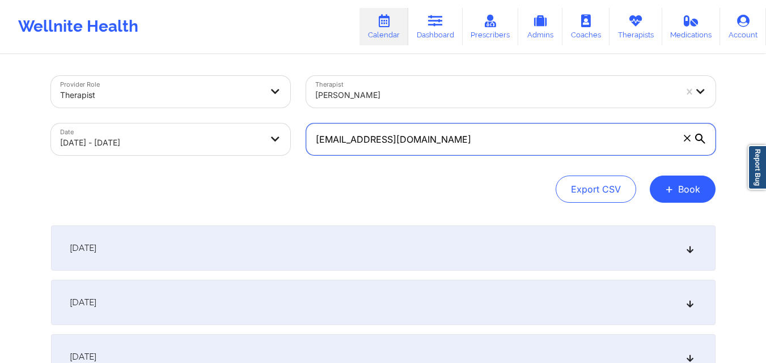
type input "wraith.c.nephilidus@gmail.com"
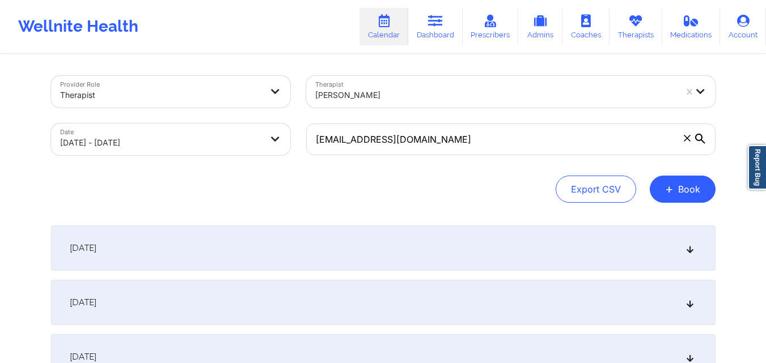
click at [449, 303] on div "October 2, 2025" at bounding box center [383, 302] width 664 height 45
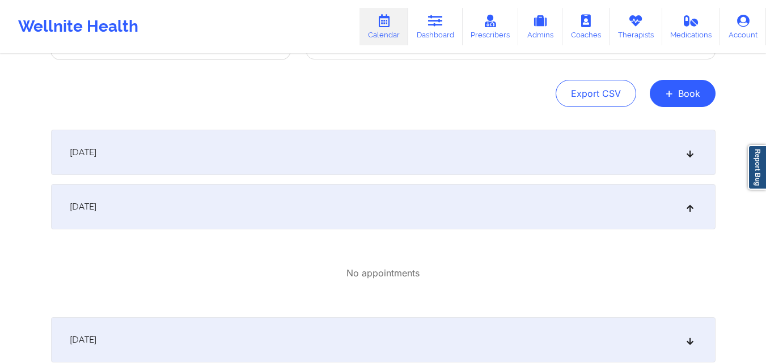
scroll to position [113, 0]
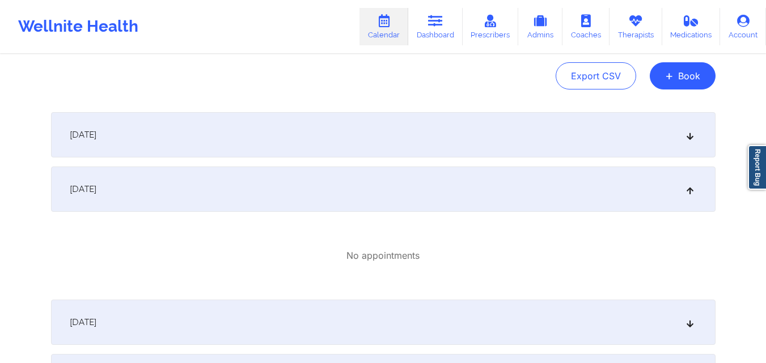
click at [455, 316] on div "October 3, 2025" at bounding box center [383, 322] width 664 height 45
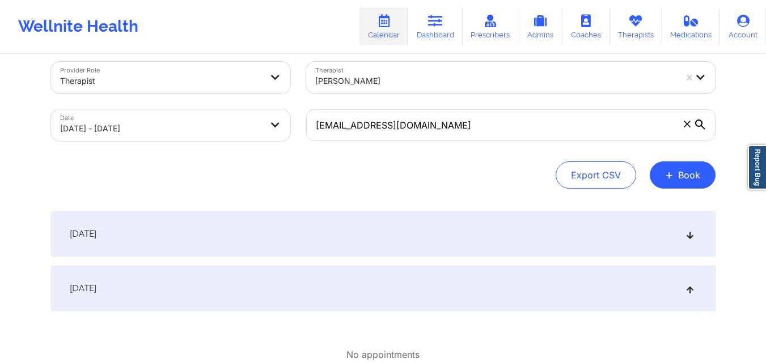
scroll to position [0, 0]
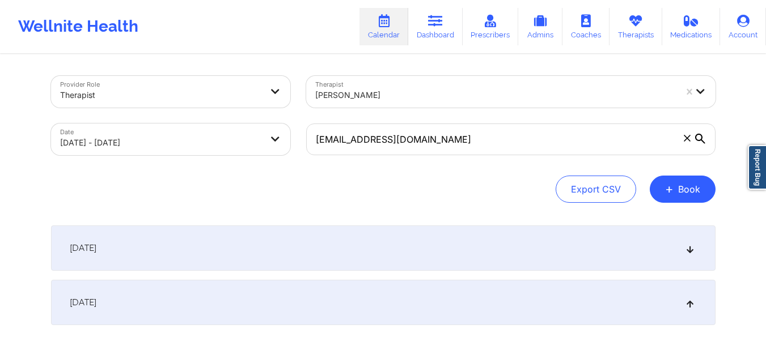
click at [446, 238] on div "October 1, 2025" at bounding box center [383, 248] width 664 height 45
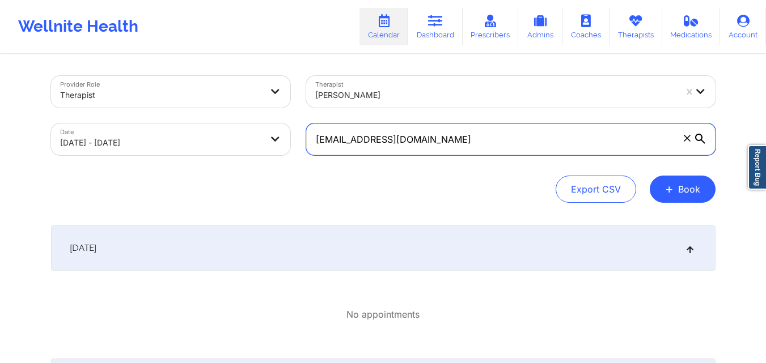
click at [467, 143] on input "wraith.c.nephilidus@gmail.com" at bounding box center [510, 140] width 409 height 32
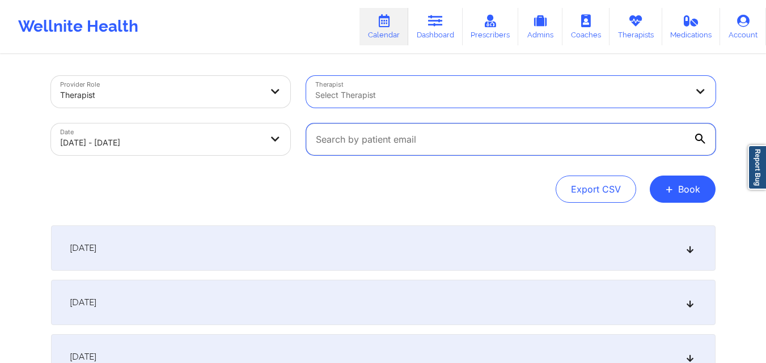
click at [500, 145] on input "text" at bounding box center [510, 140] width 409 height 32
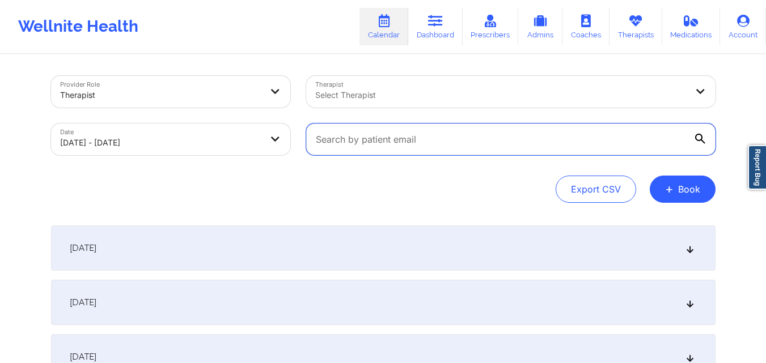
paste input "rcannon922@gmail.com"
type input "rcannon922@gmail.com"
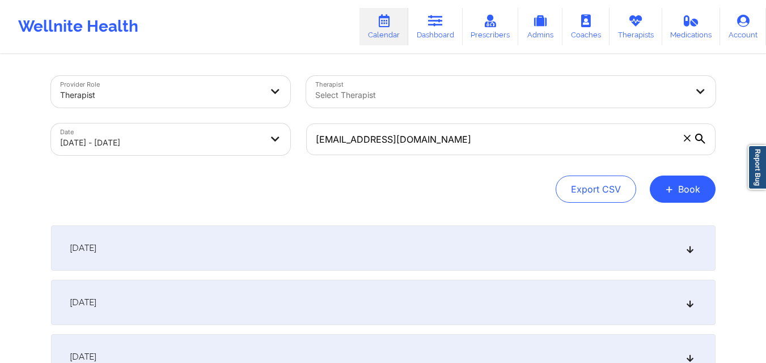
click at [384, 310] on div "October 2, 2025" at bounding box center [383, 302] width 664 height 45
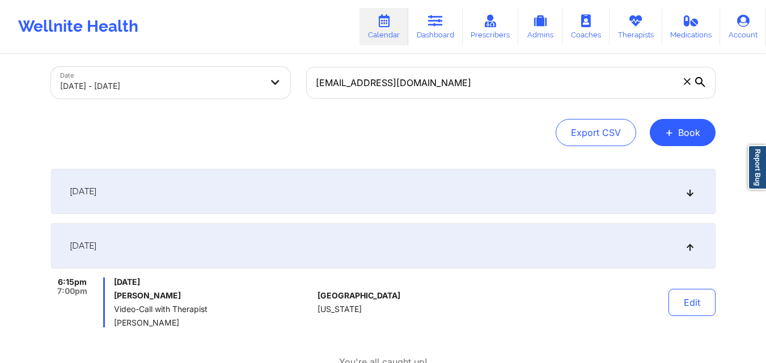
scroll to position [170, 0]
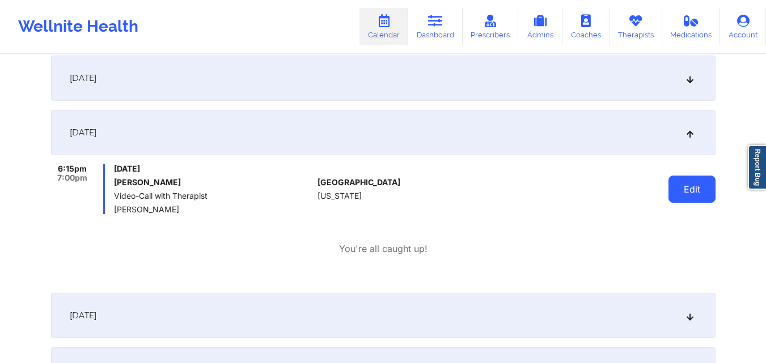
click at [692, 189] on button "Edit" at bounding box center [691, 189] width 47 height 27
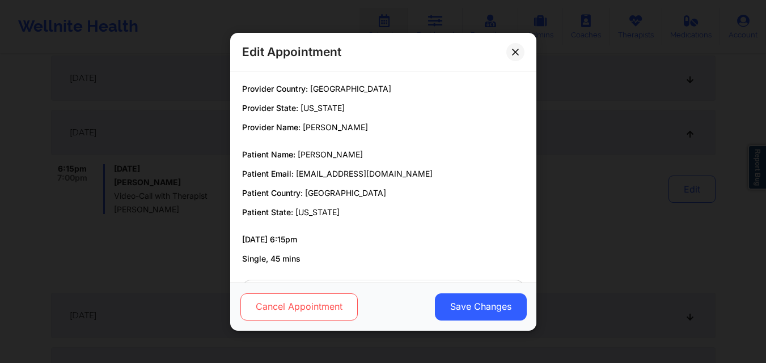
click at [267, 308] on button "Cancel Appointment" at bounding box center [298, 306] width 117 height 27
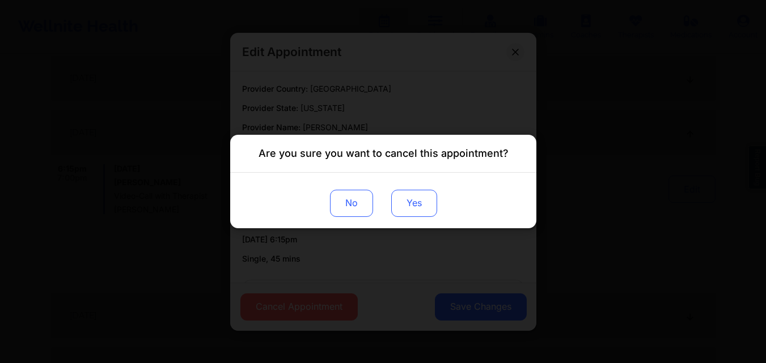
click at [410, 208] on button "Yes" at bounding box center [414, 203] width 46 height 27
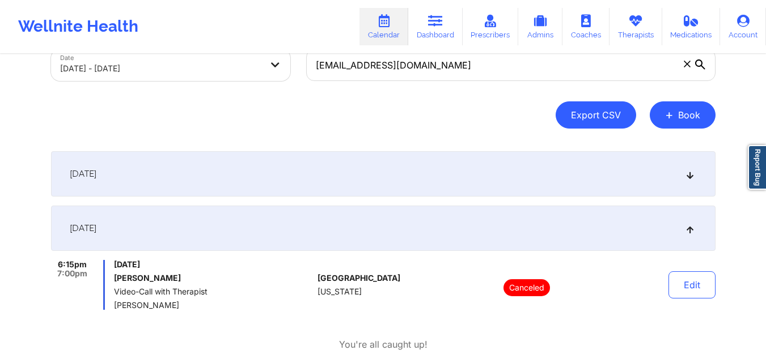
scroll to position [0, 0]
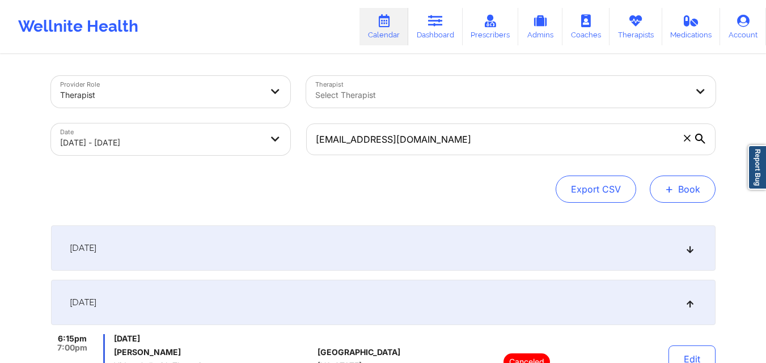
click at [671, 197] on button "+ Book" at bounding box center [683, 189] width 66 height 27
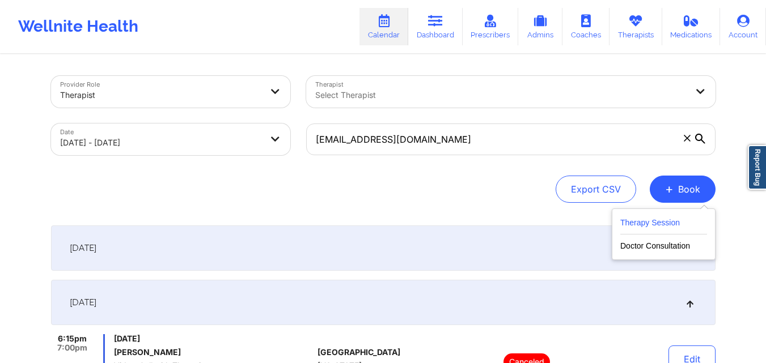
click at [642, 224] on button "Therapy Session" at bounding box center [663, 225] width 87 height 19
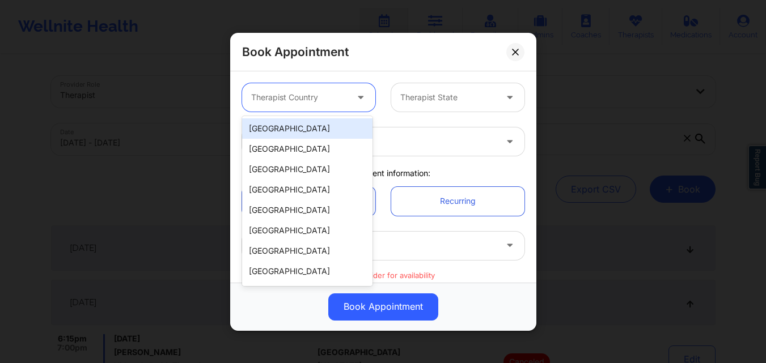
click at [310, 101] on div at bounding box center [299, 98] width 96 height 14
click at [309, 124] on div "[GEOGRAPHIC_DATA]" at bounding box center [307, 128] width 130 height 20
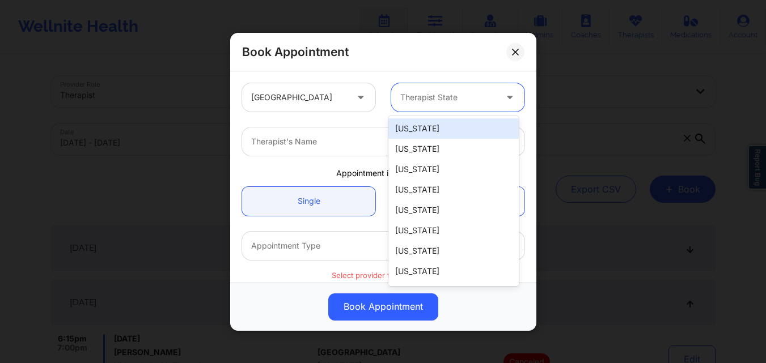
click at [467, 104] on div "Therapist State" at bounding box center [444, 97] width 106 height 28
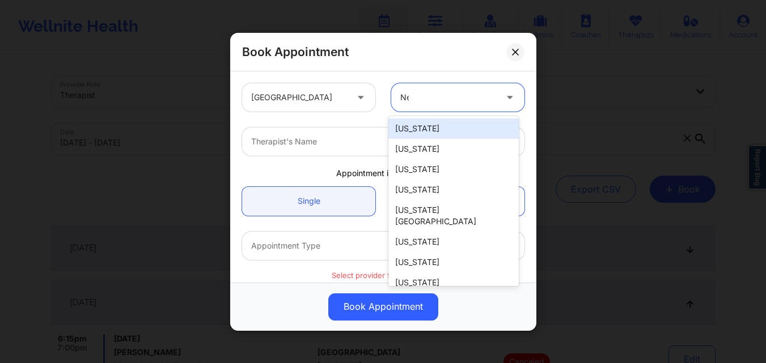
type input "New"
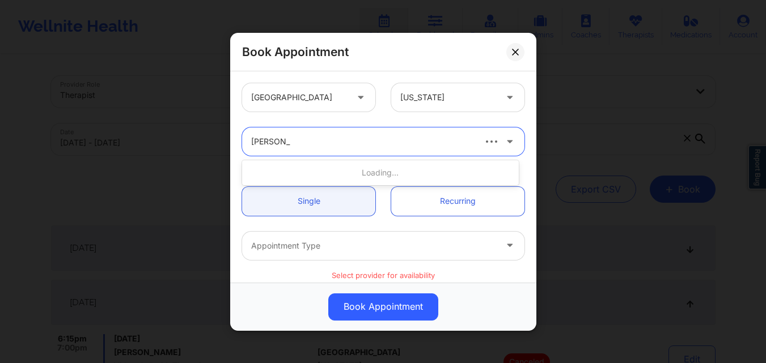
type input "[PERSON_NAME]"
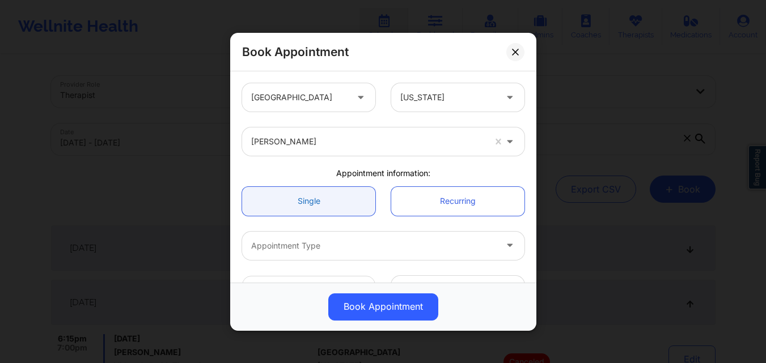
click at [312, 209] on link "Single" at bounding box center [308, 201] width 133 height 29
click at [300, 255] on div "Appointment Type" at bounding box center [369, 245] width 255 height 28
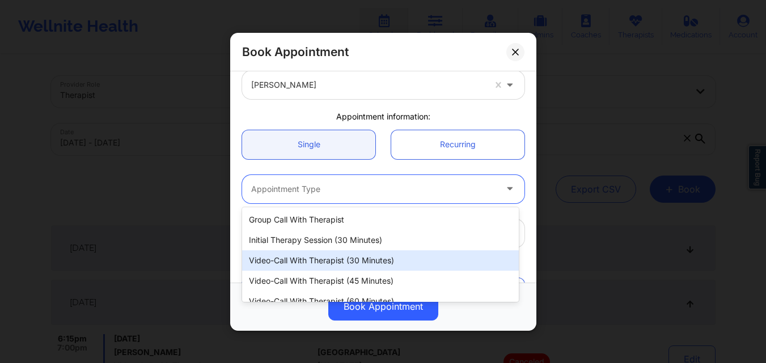
scroll to position [12, 0]
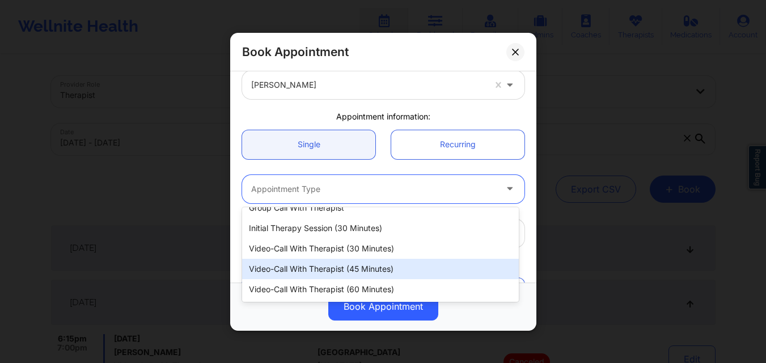
click at [427, 275] on div "Video-Call with Therapist (45 minutes)" at bounding box center [380, 269] width 277 height 20
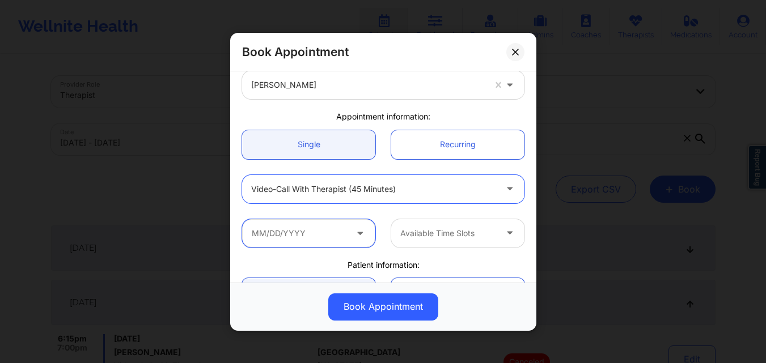
click at [318, 234] on input "text" at bounding box center [308, 233] width 133 height 28
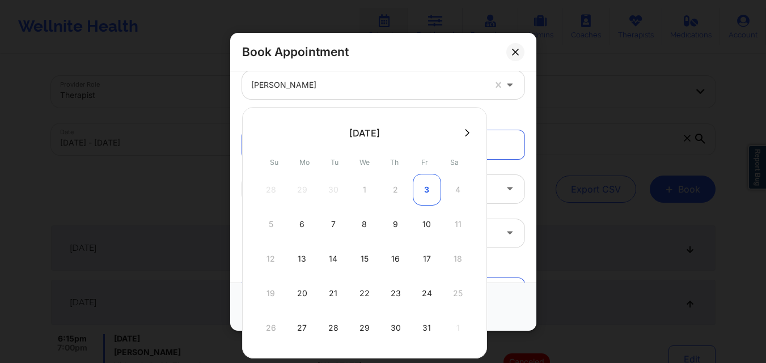
click at [422, 188] on div "3" at bounding box center [427, 190] width 28 height 32
type input "10/03/2025"
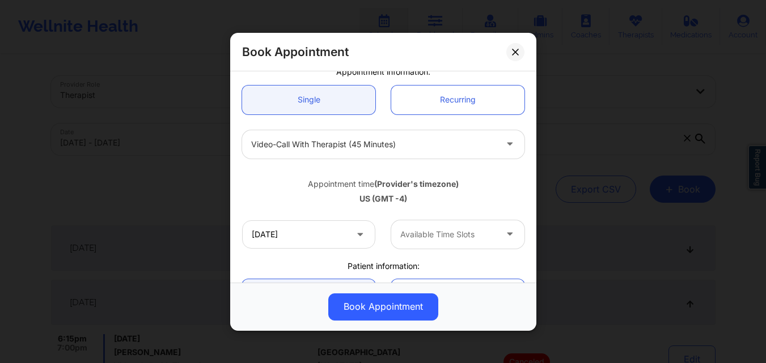
scroll to position [113, 0]
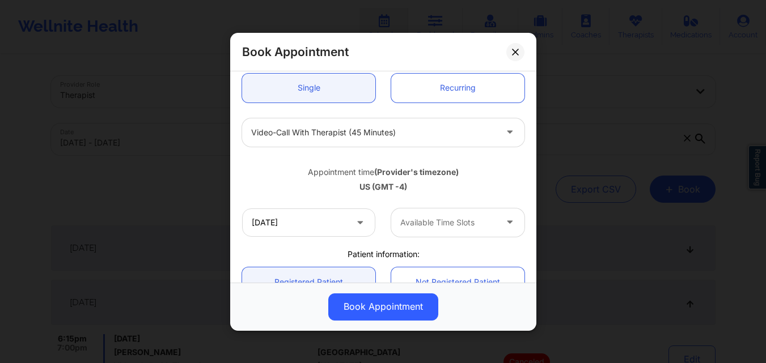
click at [475, 224] on div at bounding box center [448, 223] width 96 height 14
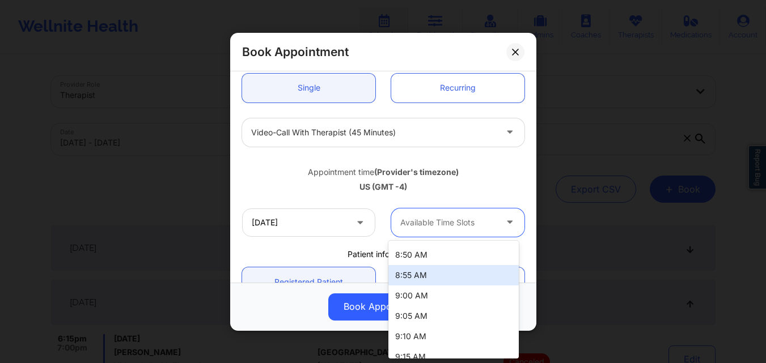
scroll to position [227, 0]
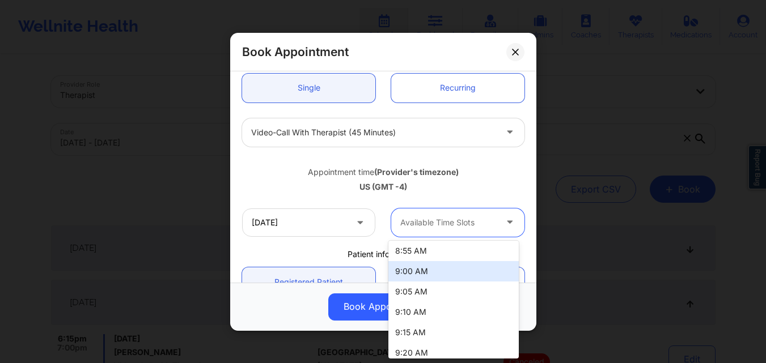
click at [451, 275] on div "9:00 AM" at bounding box center [453, 271] width 130 height 20
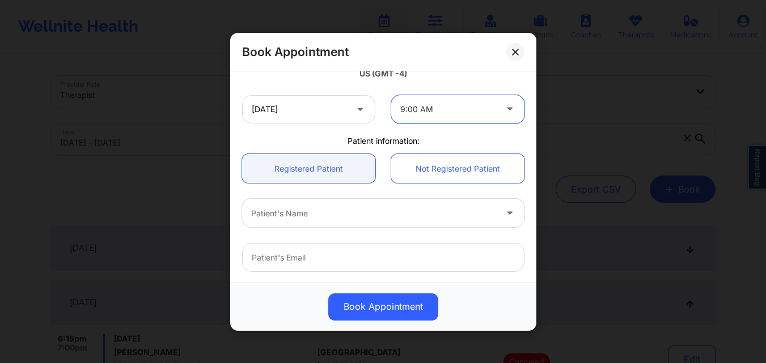
click at [312, 217] on div at bounding box center [373, 213] width 245 height 14
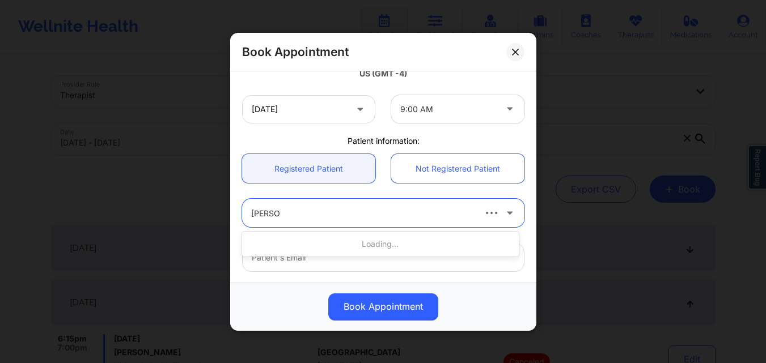
type input "Rosanna"
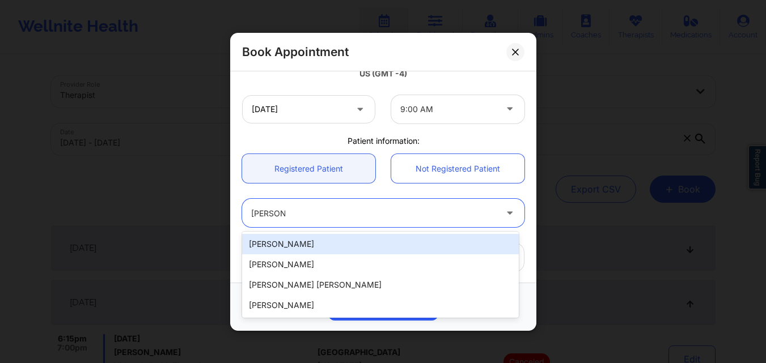
click at [315, 241] on div "Rosanna Cannon" at bounding box center [380, 244] width 277 height 20
type input "rcannon922@gmail.com"
type input "(917) 686-4217"
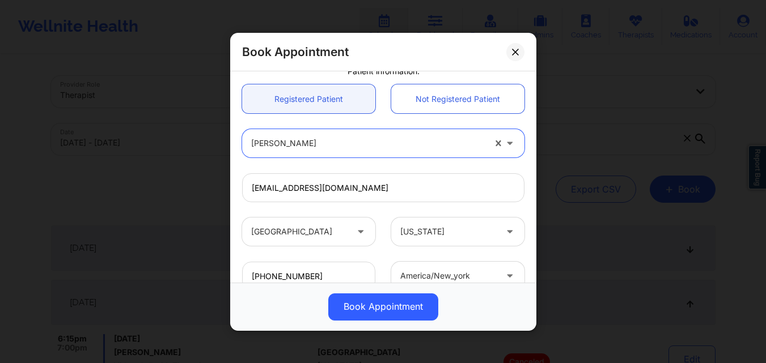
scroll to position [377, 0]
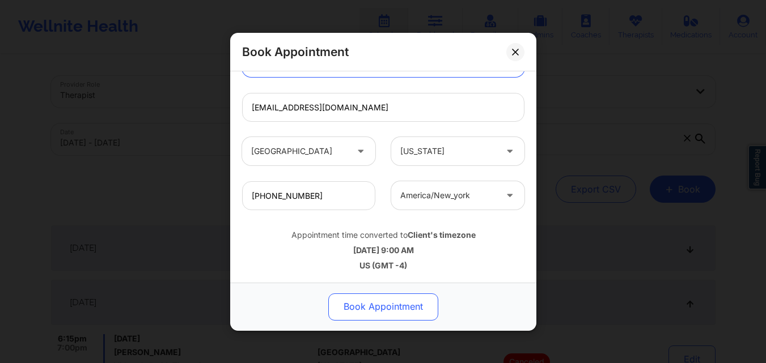
click at [391, 311] on button "Book Appointment" at bounding box center [383, 306] width 110 height 27
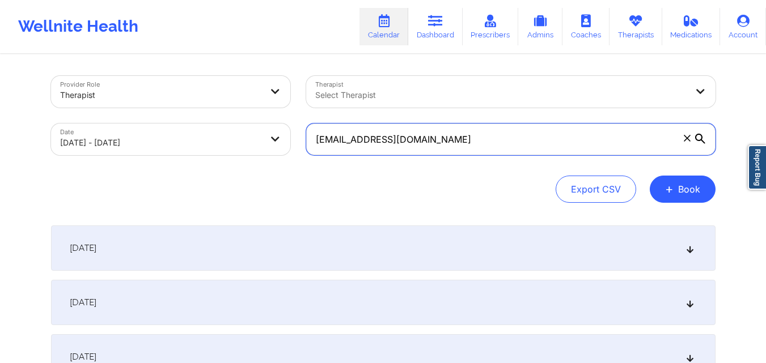
click at [451, 142] on input "rcannon922@gmail.com" at bounding box center [510, 140] width 409 height 32
paste input "scandagliaandrea"
type input "scandagliaandrea@gmail.com"
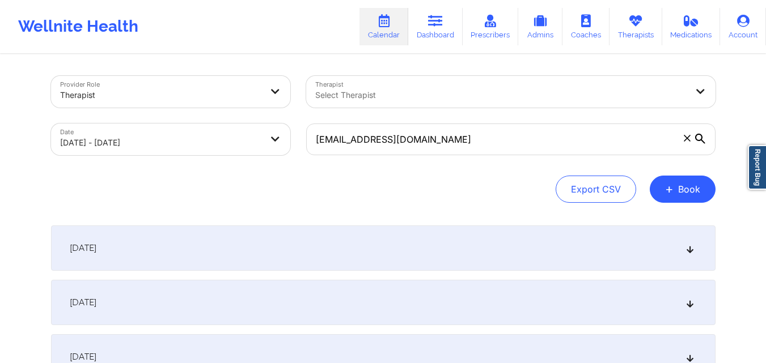
click at [461, 298] on div "October 2, 2025" at bounding box center [383, 302] width 664 height 45
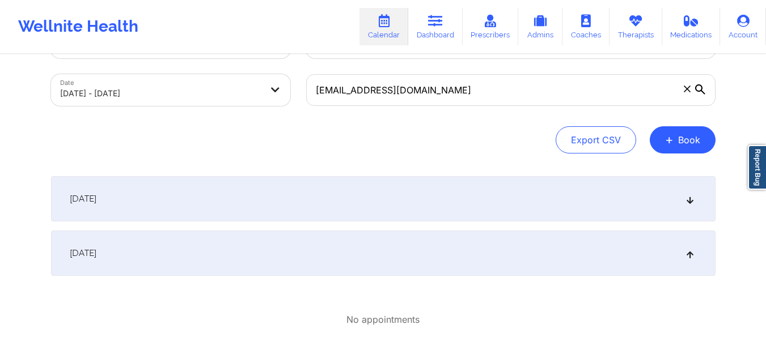
scroll to position [113, 0]
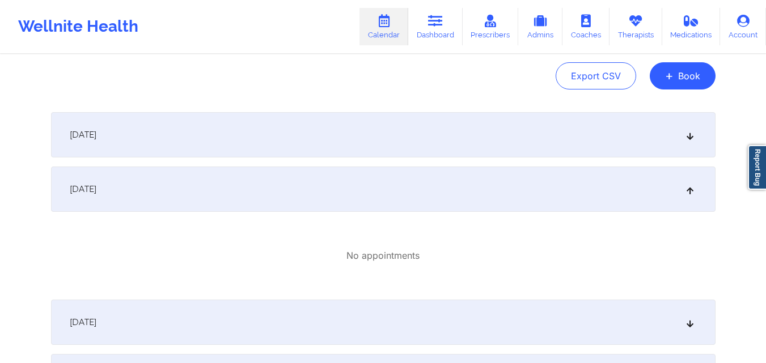
click at [421, 194] on div "October 2, 2025" at bounding box center [383, 189] width 664 height 45
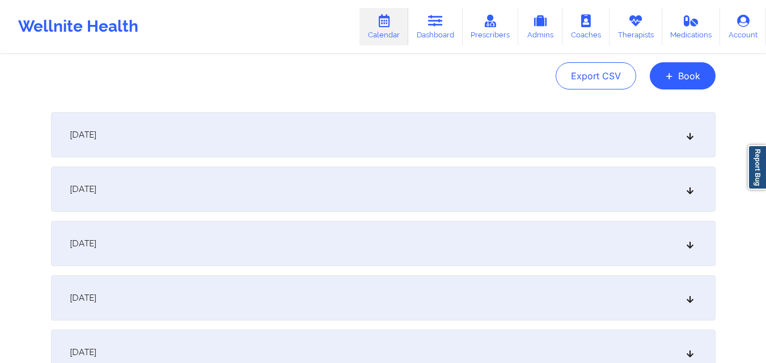
click at [421, 194] on div "October 2, 2025" at bounding box center [383, 189] width 664 height 45
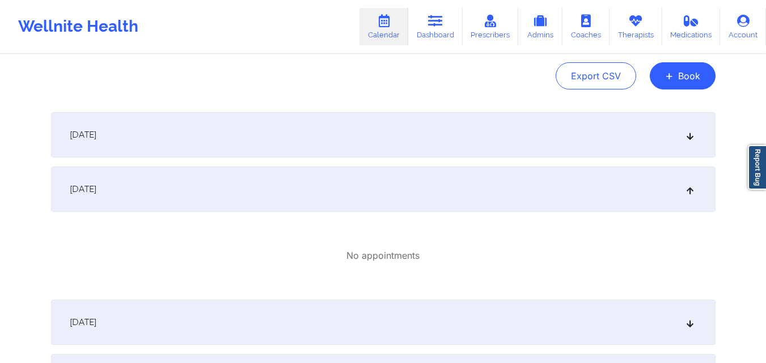
click at [421, 194] on div "October 2, 2025" at bounding box center [383, 189] width 664 height 45
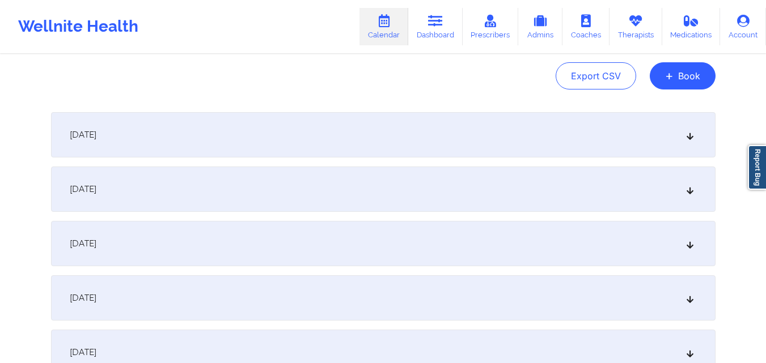
click at [421, 194] on div "October 2, 2025" at bounding box center [383, 189] width 664 height 45
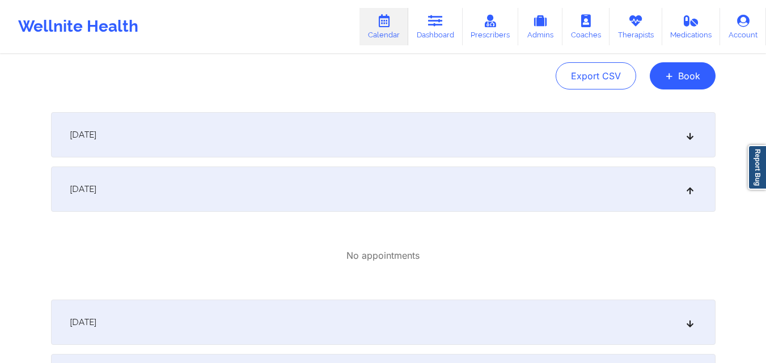
click at [425, 133] on div "October 1, 2025" at bounding box center [383, 134] width 664 height 45
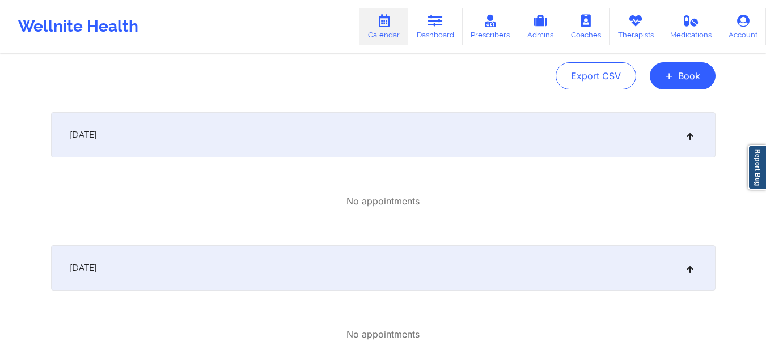
click at [422, 260] on div "October 2, 2025" at bounding box center [383, 267] width 664 height 45
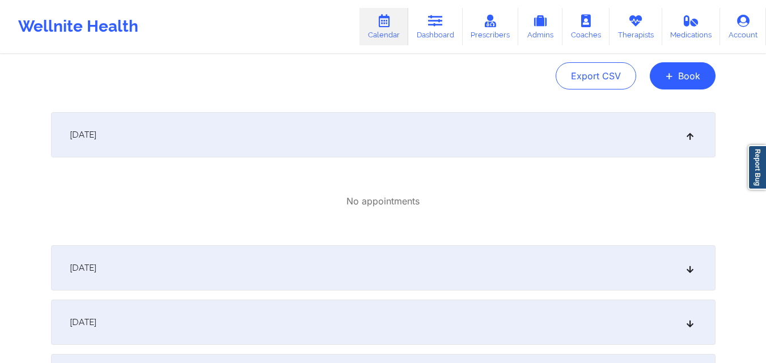
click at [393, 142] on div "October 1, 2025" at bounding box center [383, 134] width 664 height 45
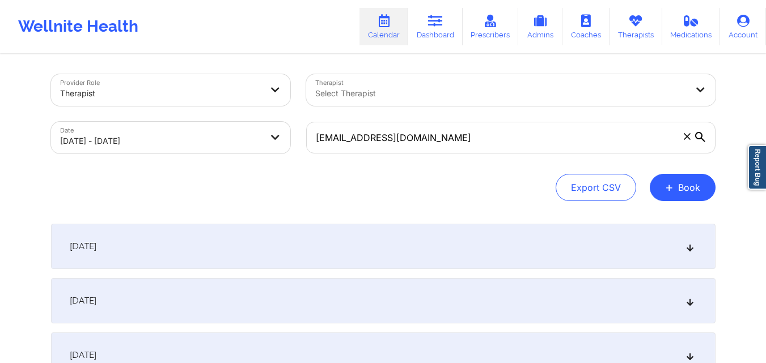
scroll to position [0, 0]
click at [684, 137] on icon at bounding box center [687, 138] width 7 height 7
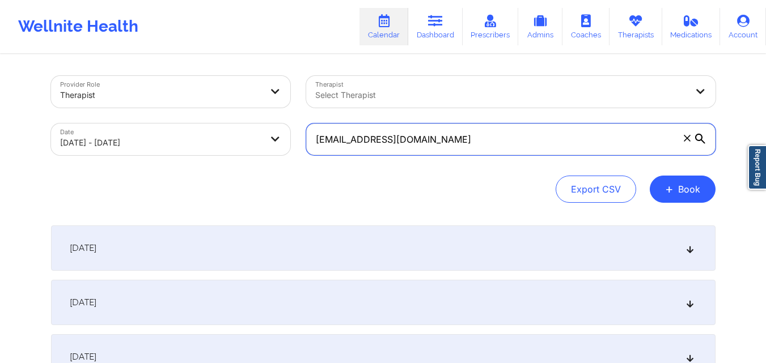
click at [684, 137] on input "scandagliaandrea@gmail.com" at bounding box center [510, 140] width 409 height 32
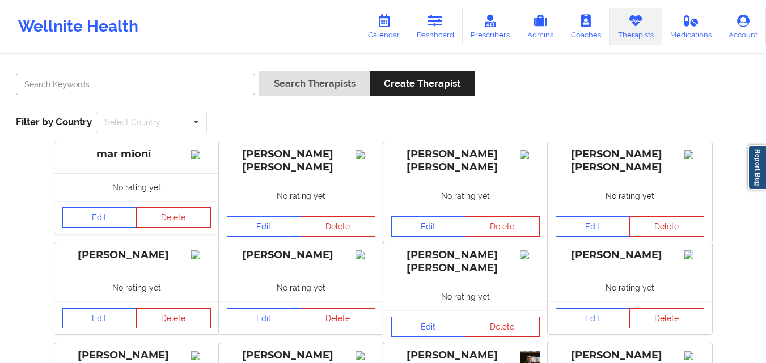
click at [74, 83] on input "text" at bounding box center [135, 85] width 239 height 22
click at [259, 71] on button "Search Therapists" at bounding box center [314, 83] width 110 height 24
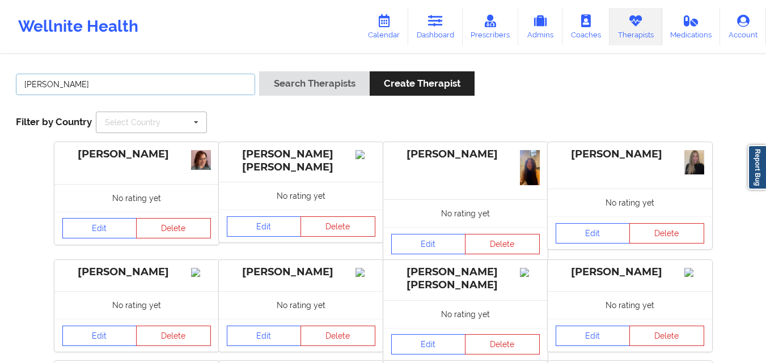
type input "[PERSON_NAME]"
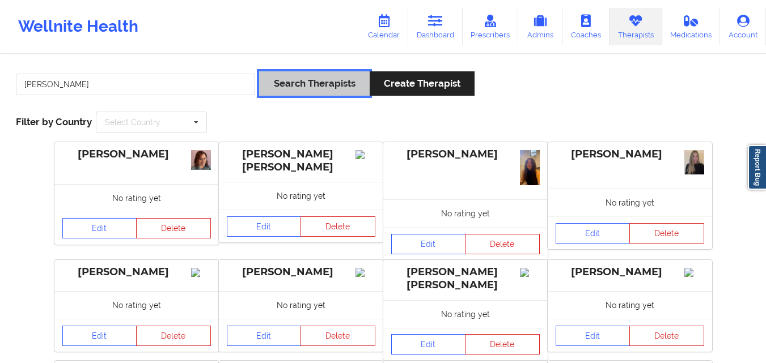
click at [312, 78] on button "Search Therapists" at bounding box center [314, 83] width 110 height 24
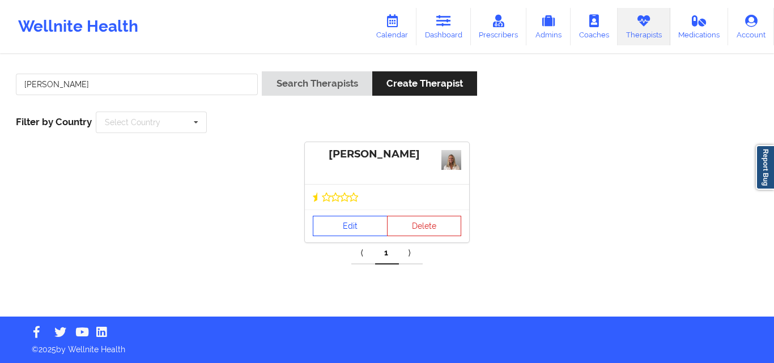
click at [343, 212] on div "Edit Delete" at bounding box center [387, 226] width 164 height 33
click at [340, 226] on link "Edit" at bounding box center [350, 226] width 75 height 20
